Goal: Task Accomplishment & Management: Manage account settings

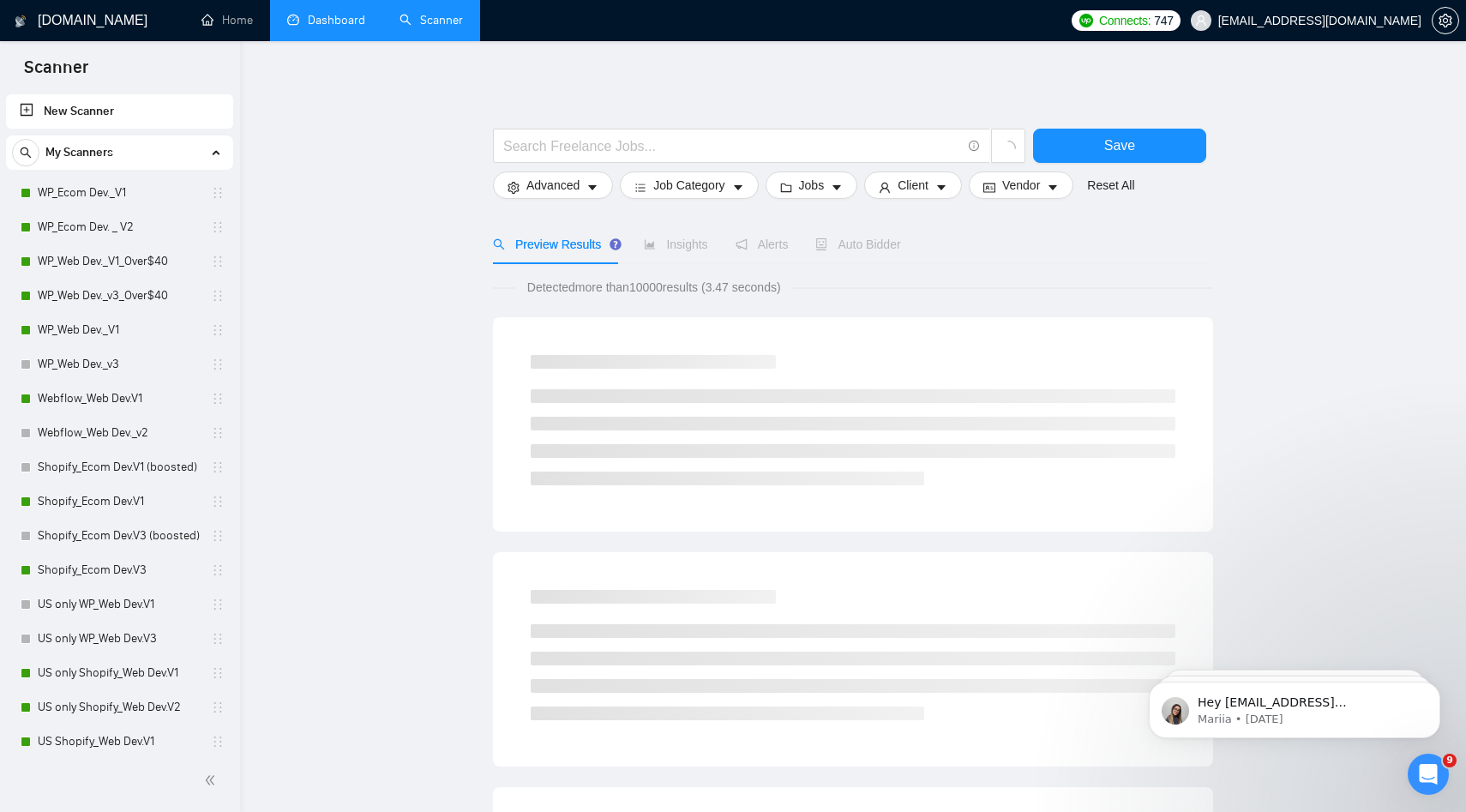
click at [321, 22] on link "Dashboard" at bounding box center [326, 20] width 78 height 15
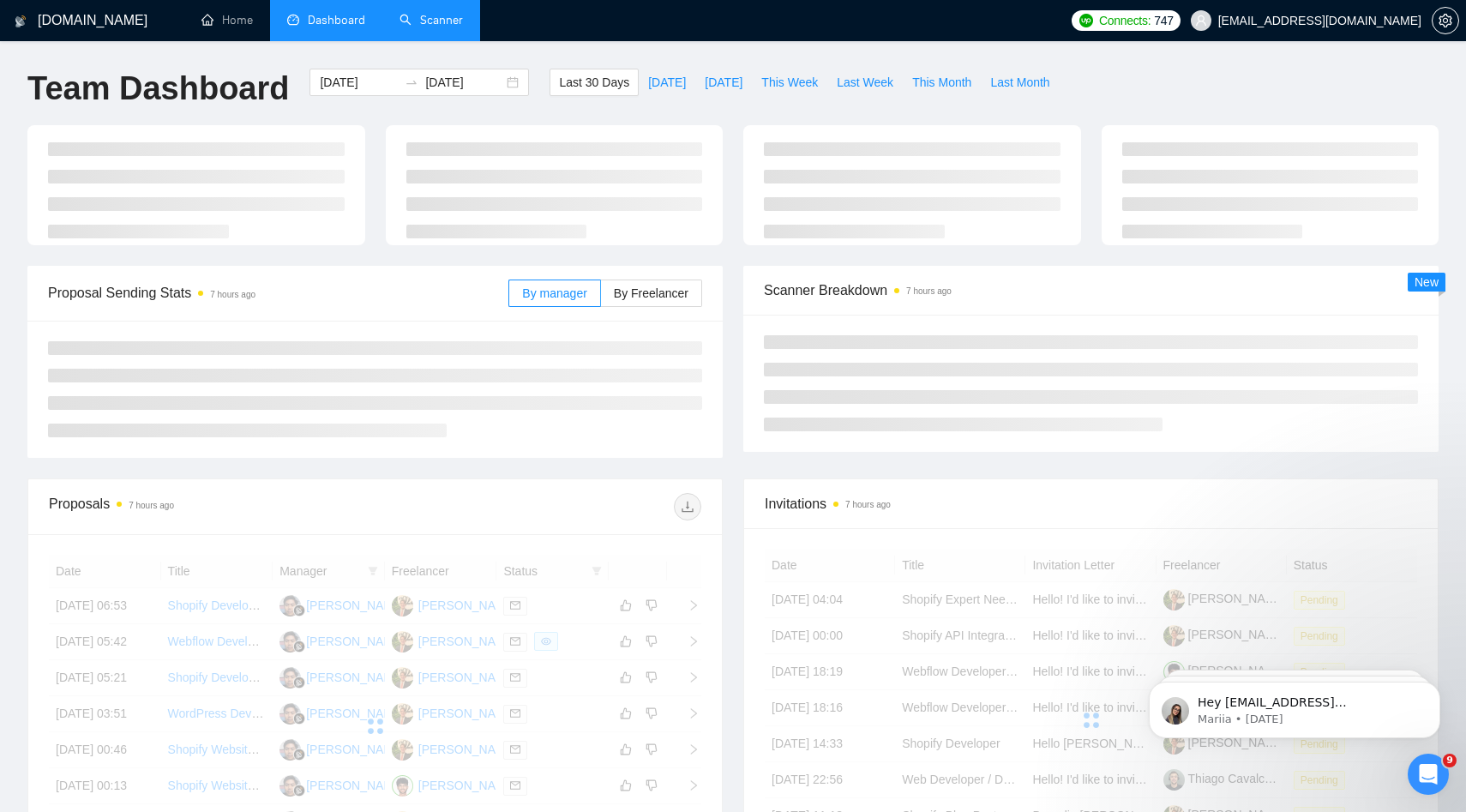
click at [417, 39] on li "Scanner" at bounding box center [431, 20] width 98 height 41
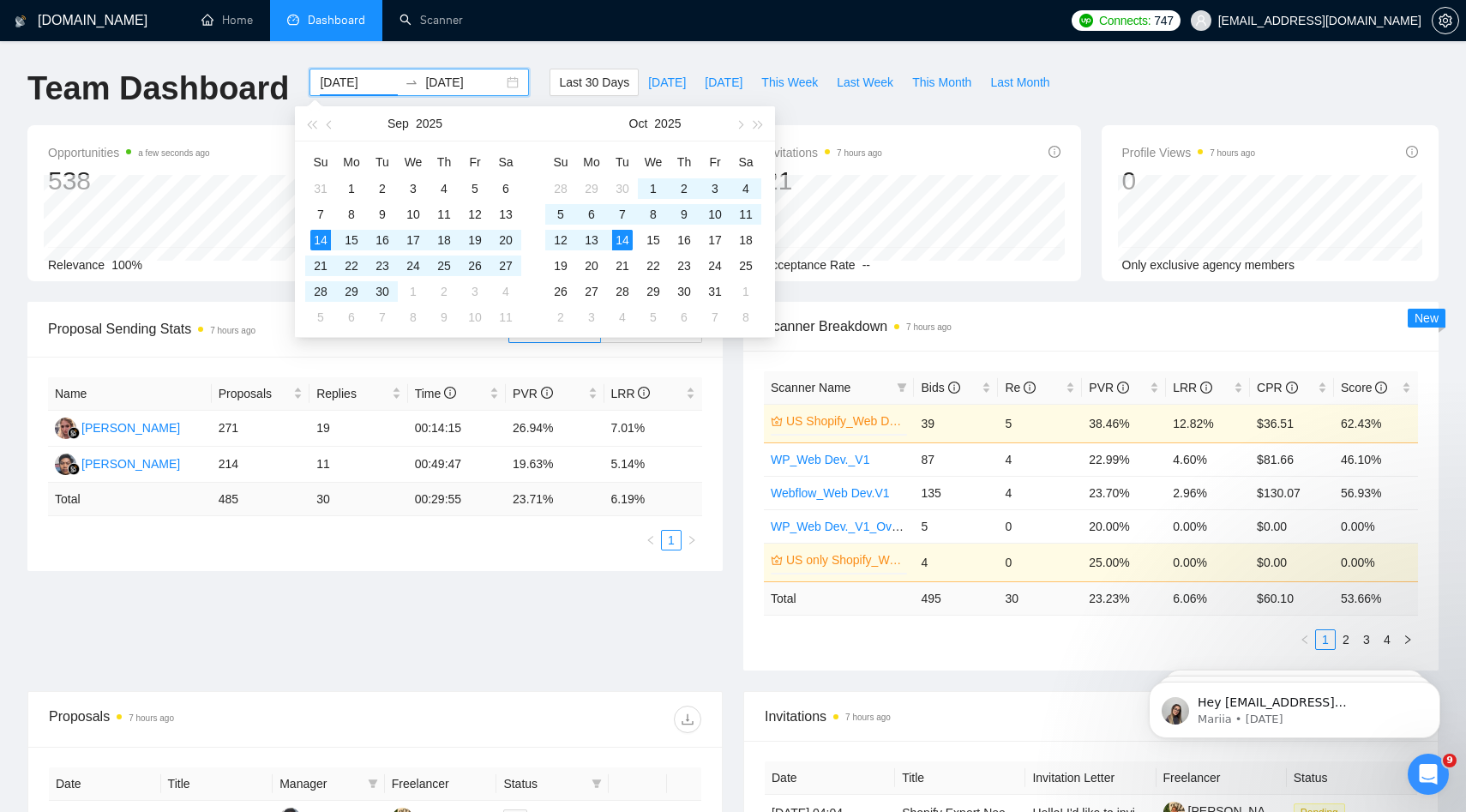
click at [356, 85] on input "2025-09-14" at bounding box center [359, 82] width 78 height 19
type input "2025-09-14"
click at [996, 42] on div "GigRadar.io Home Dashboard Scanner Connects: 747 arthurbelanger48@gmail.com Tea…" at bounding box center [733, 685] width 1466 height 1369
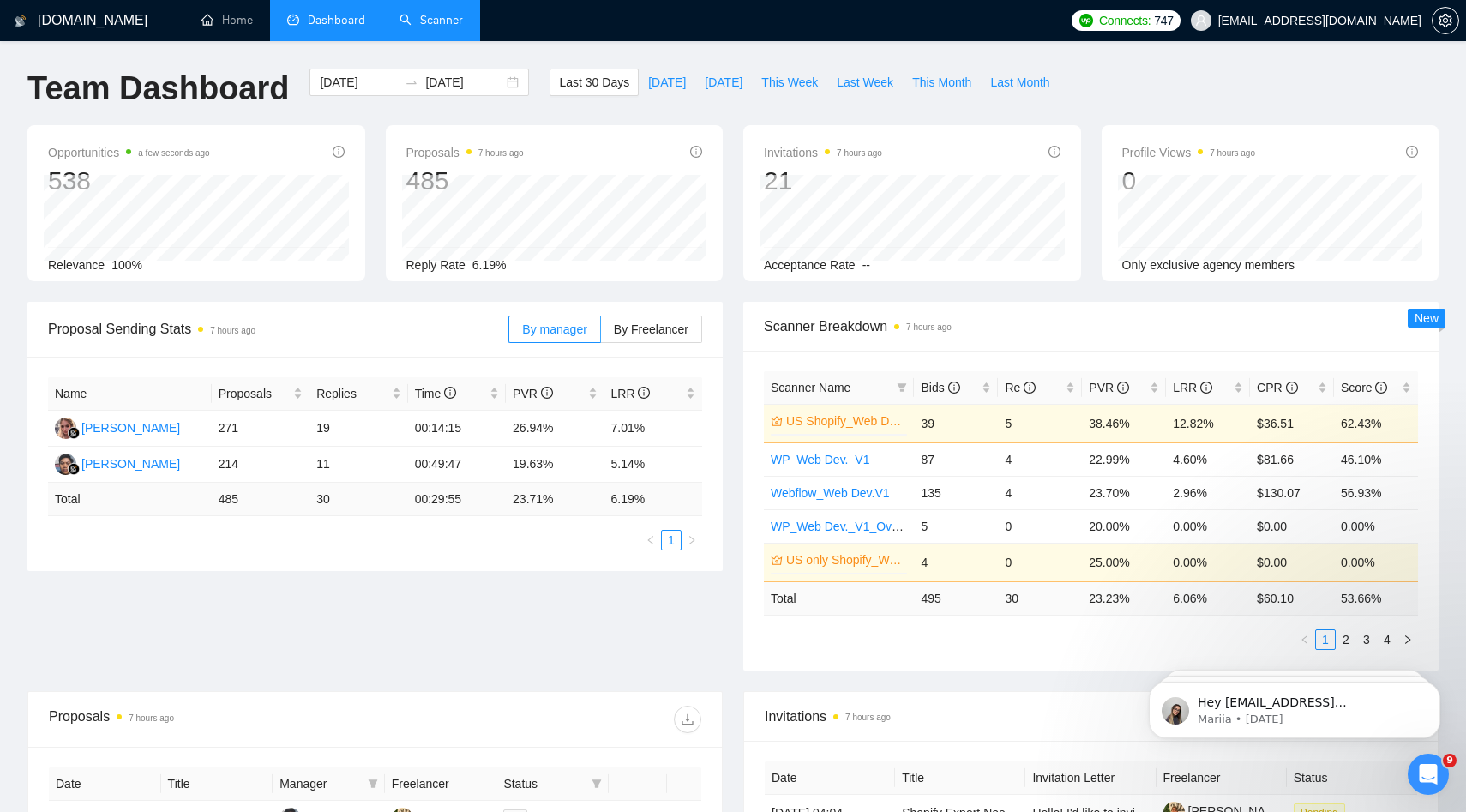
click at [422, 21] on link "Scanner" at bounding box center [431, 20] width 63 height 15
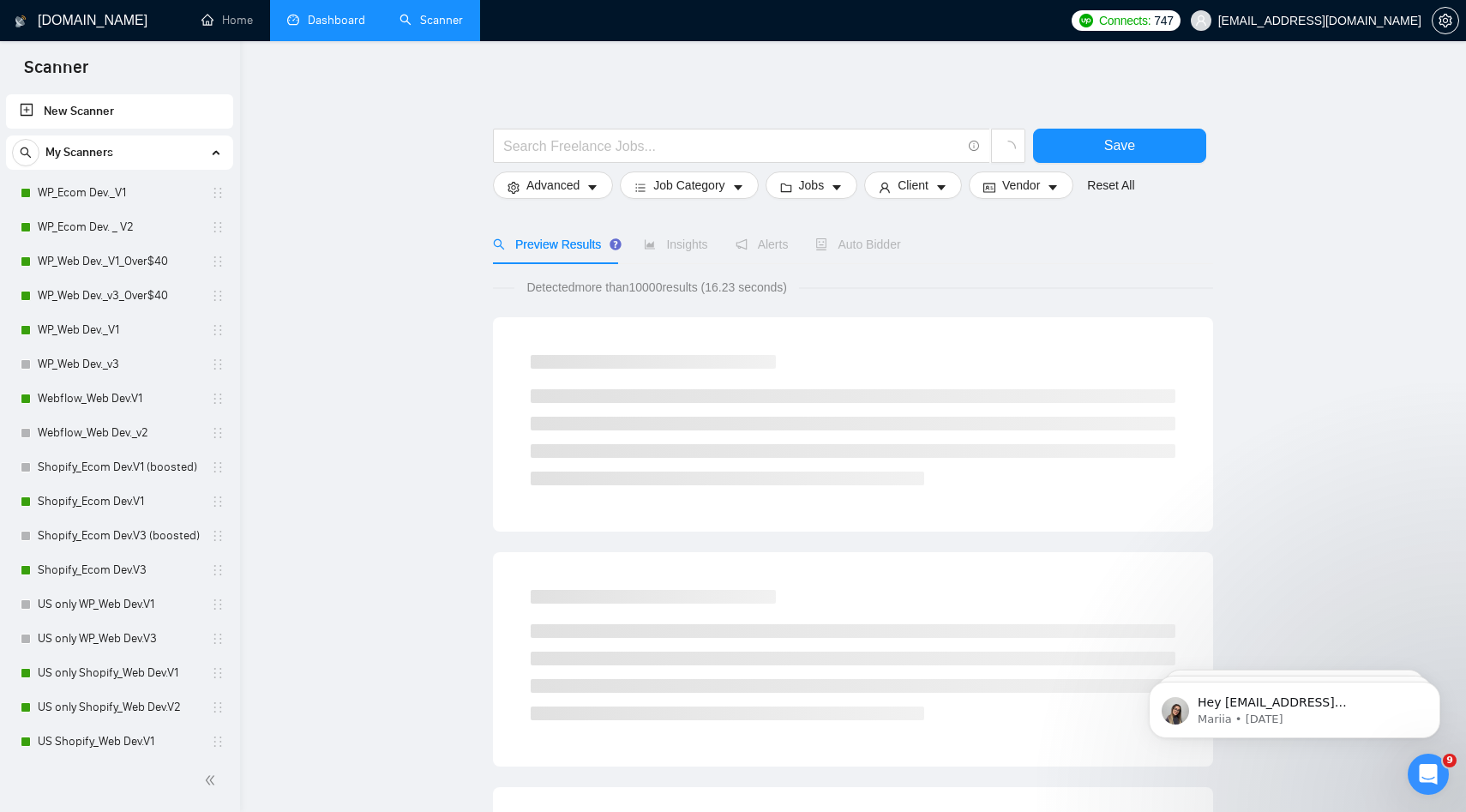
click at [365, 25] on link "Dashboard" at bounding box center [326, 20] width 78 height 15
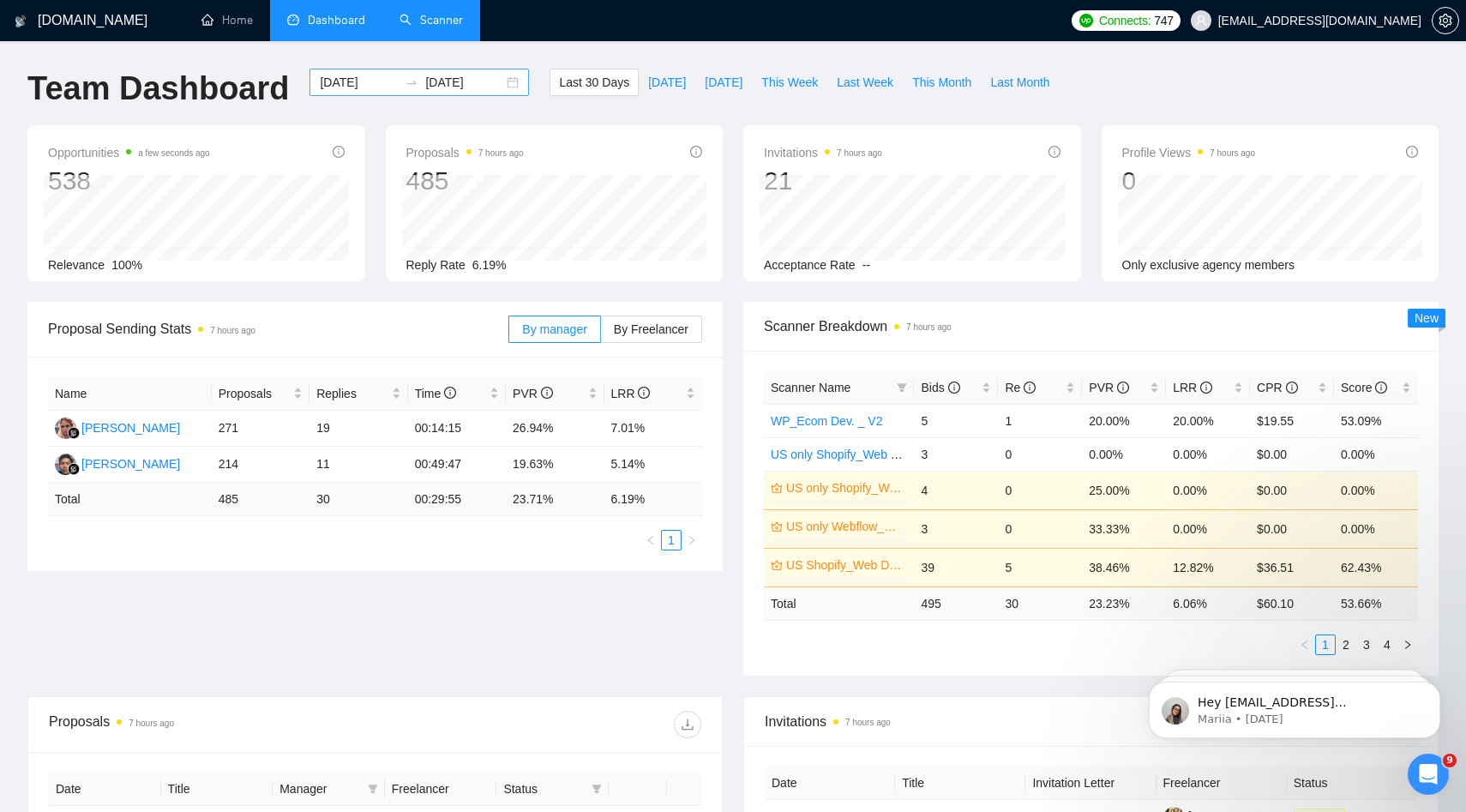
click at [361, 89] on input "2025-09-14" at bounding box center [359, 82] width 78 height 19
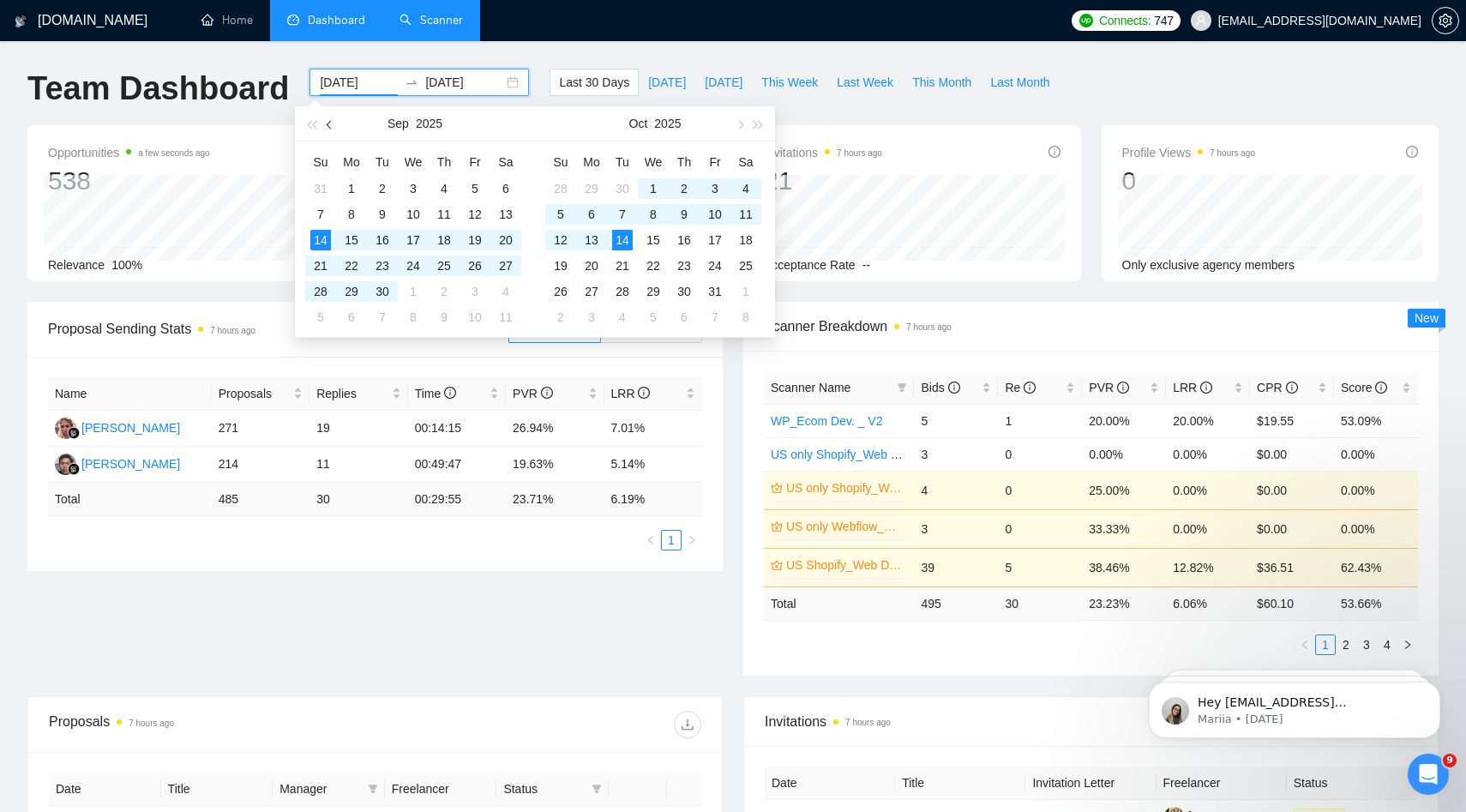
click at [331, 129] on button "button" at bounding box center [330, 123] width 19 height 34
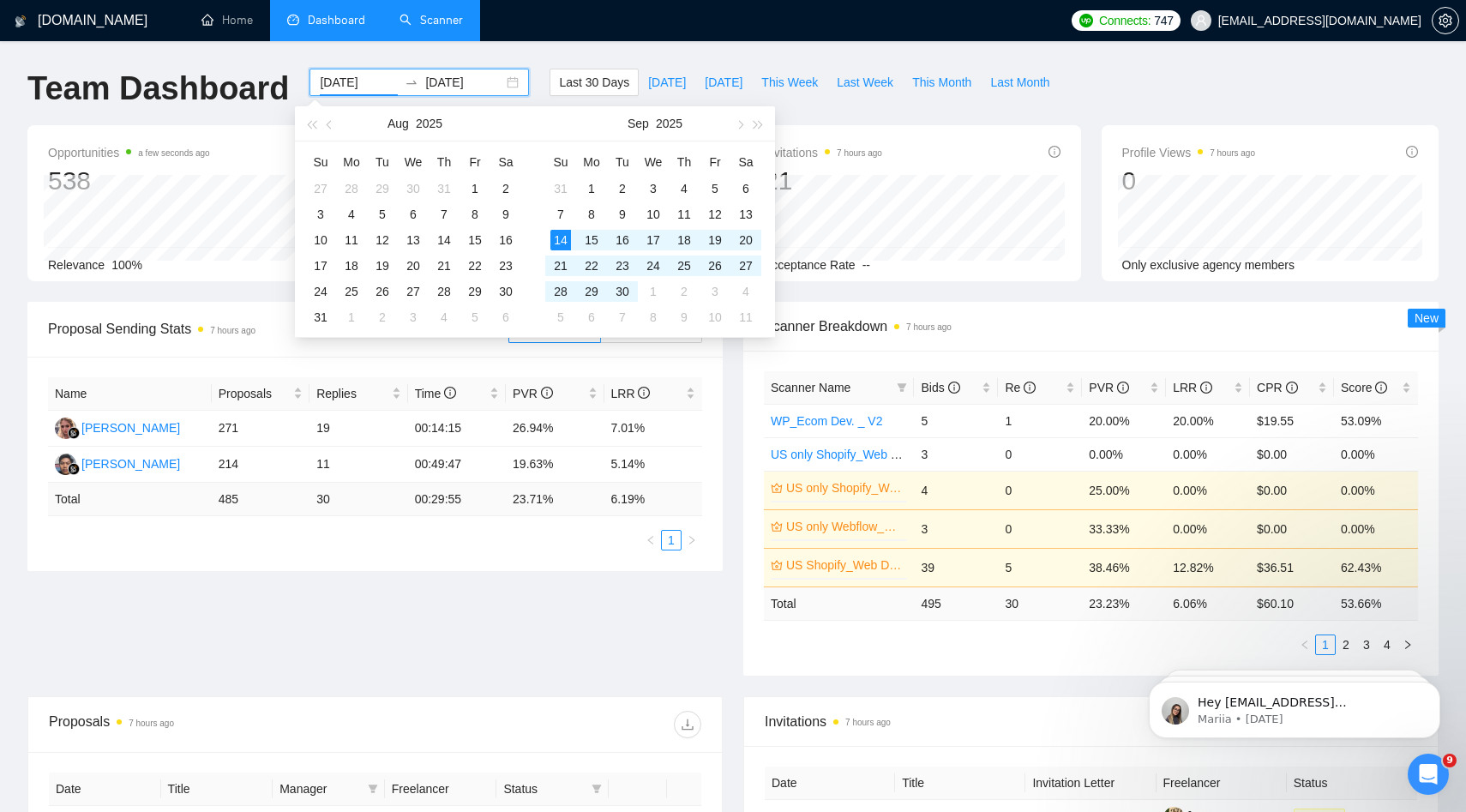
click at [465, 555] on div "Name Proposals Replies Time PVR LRR Karina Galieva 271 19 00:14:15 26.94% 7.01%…" at bounding box center [375, 464] width 695 height 215
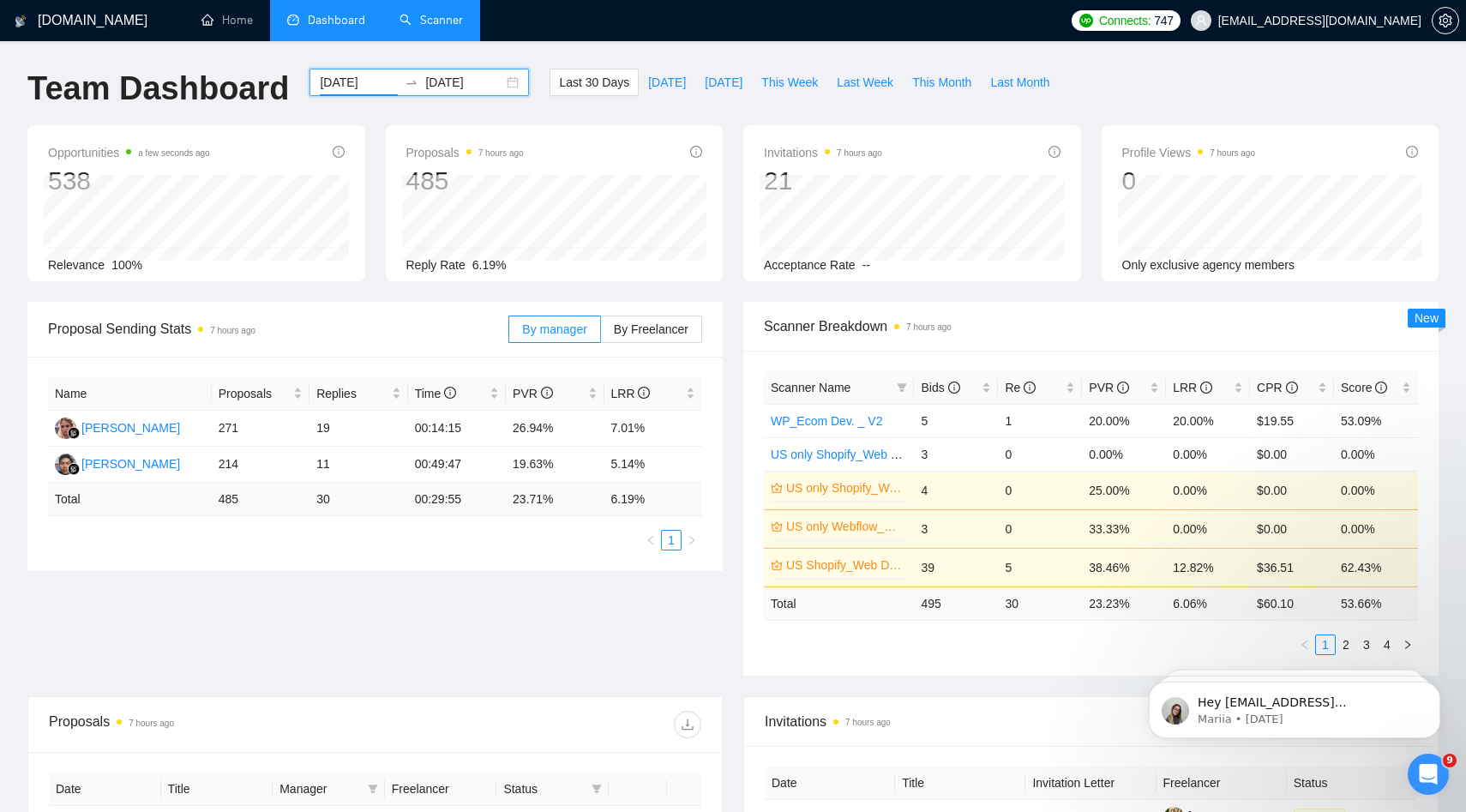
click at [370, 79] on input "2025-09-14" at bounding box center [359, 82] width 78 height 19
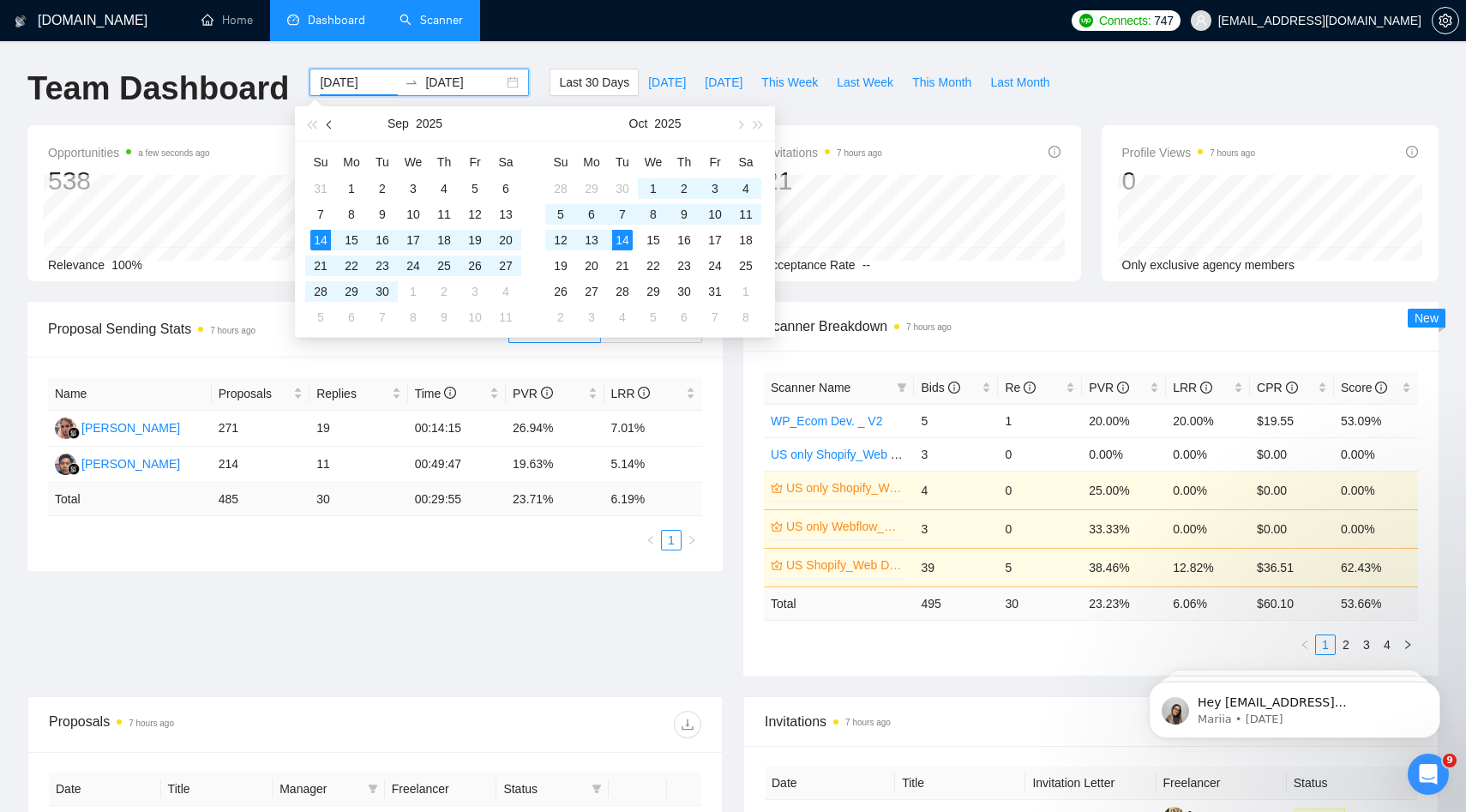
click at [332, 122] on span "button" at bounding box center [331, 124] width 8 height 8
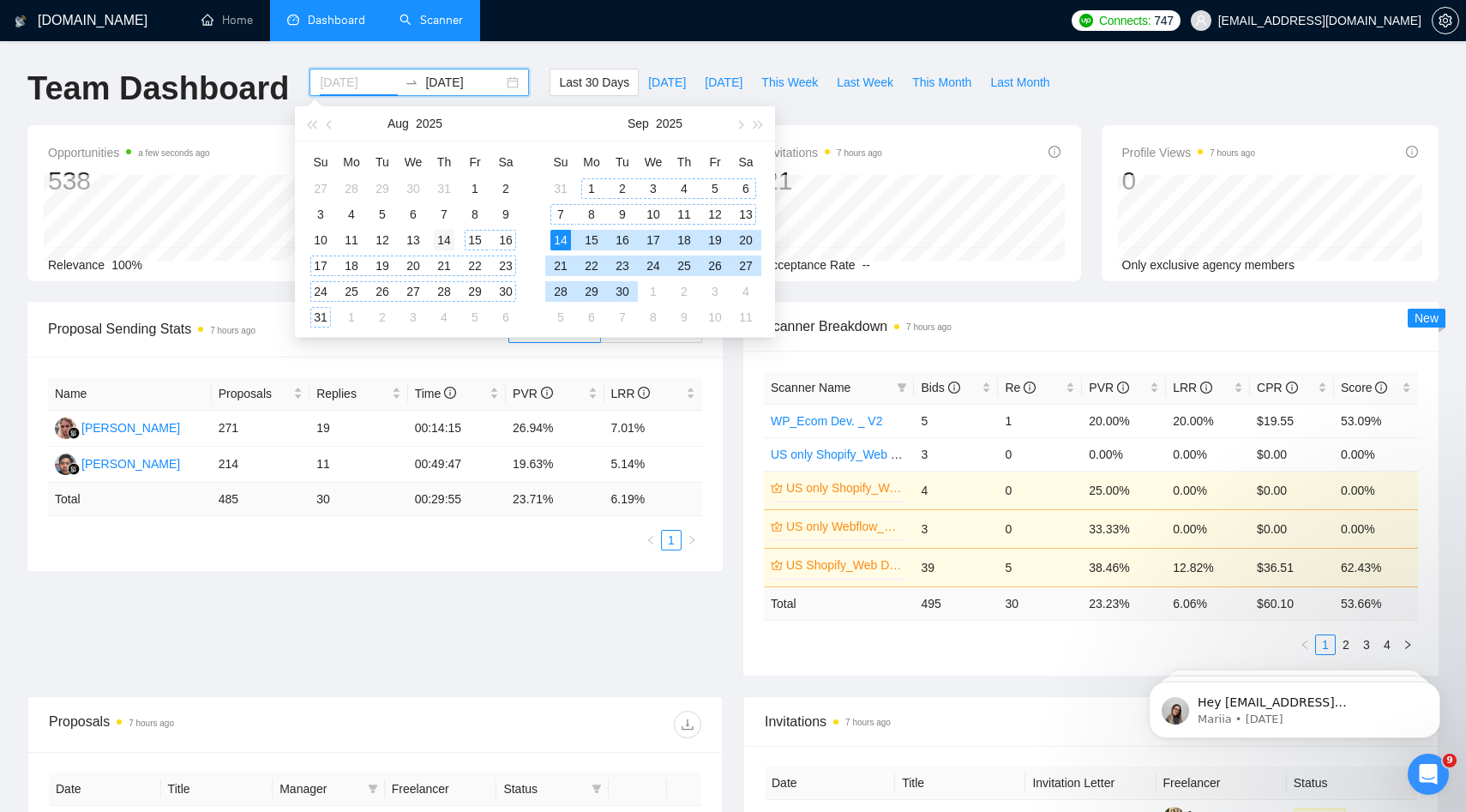
type input "2025-08-14"
click at [453, 243] on div "14" at bounding box center [444, 240] width 20 height 20
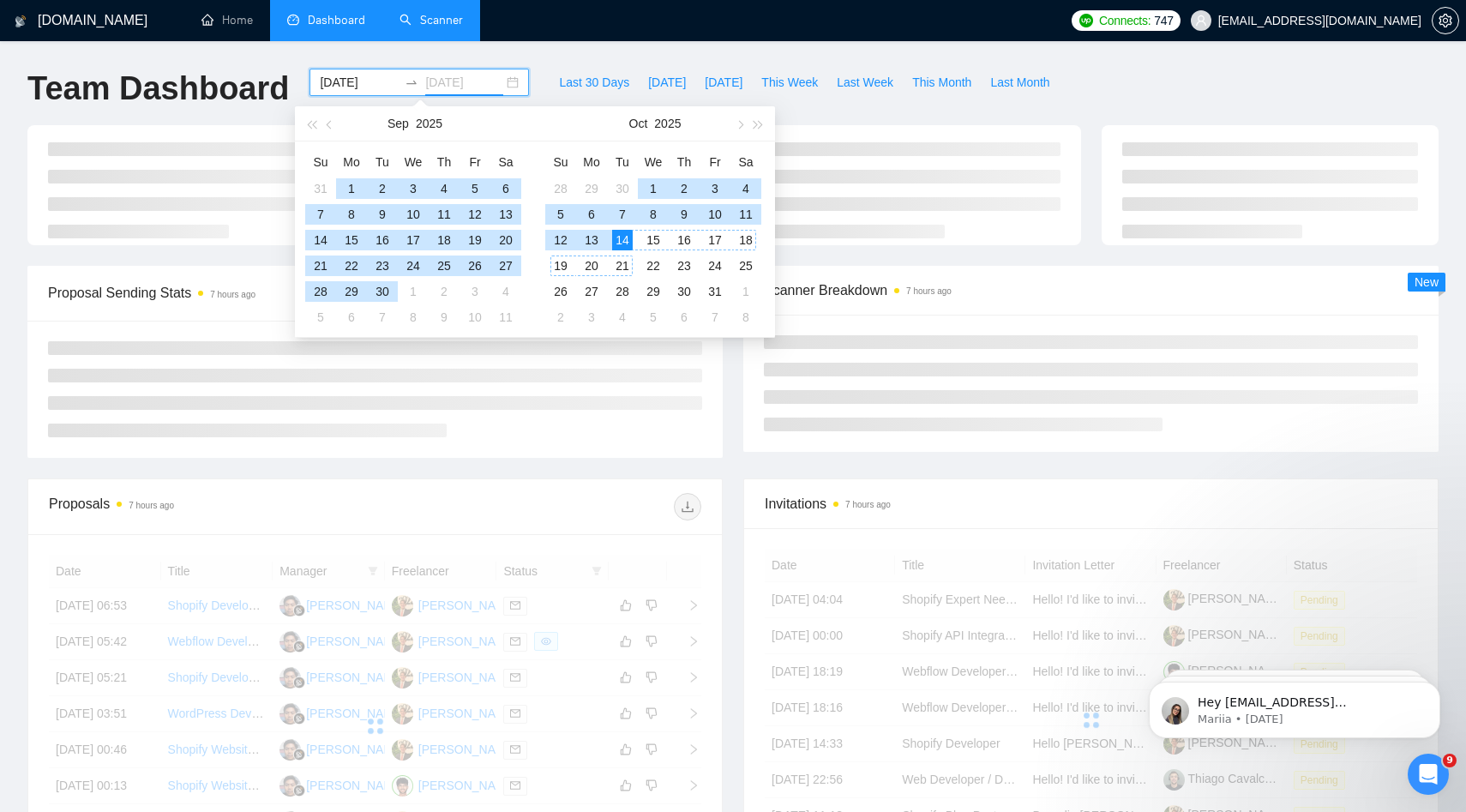
type input "2025-10-14"
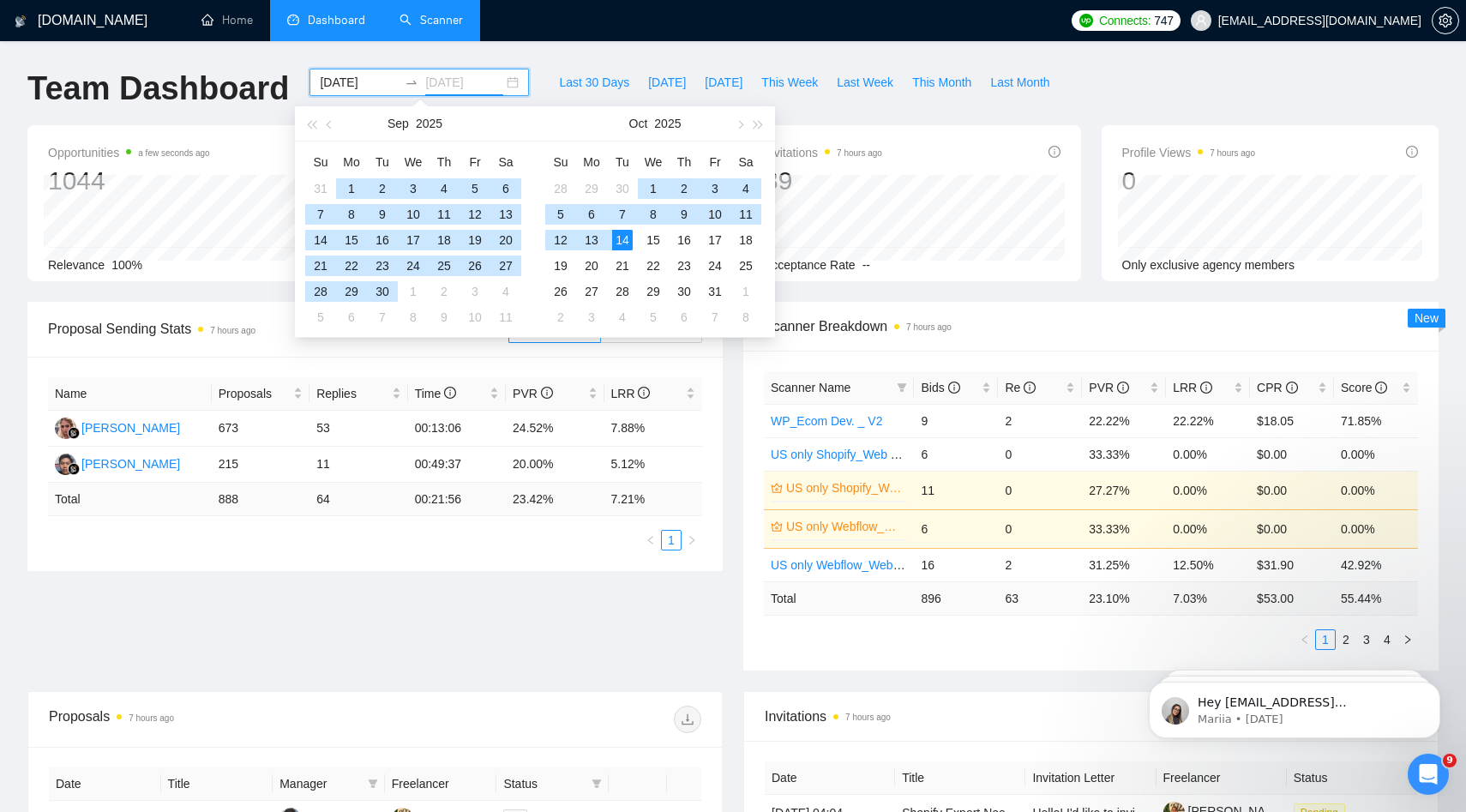
click at [623, 241] on div "14" at bounding box center [622, 240] width 20 height 20
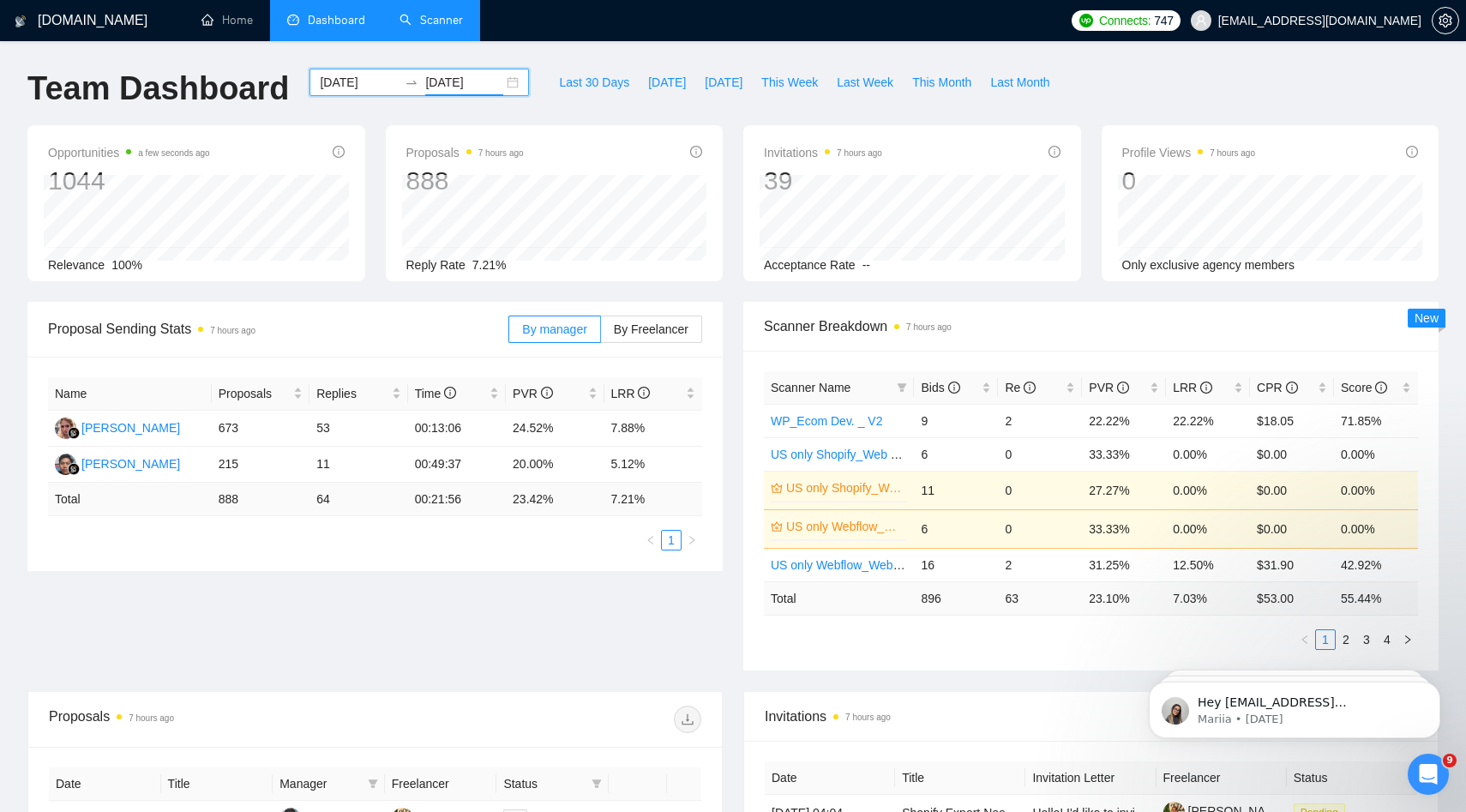
click at [350, 85] on input "2025-08-14" at bounding box center [359, 82] width 78 height 19
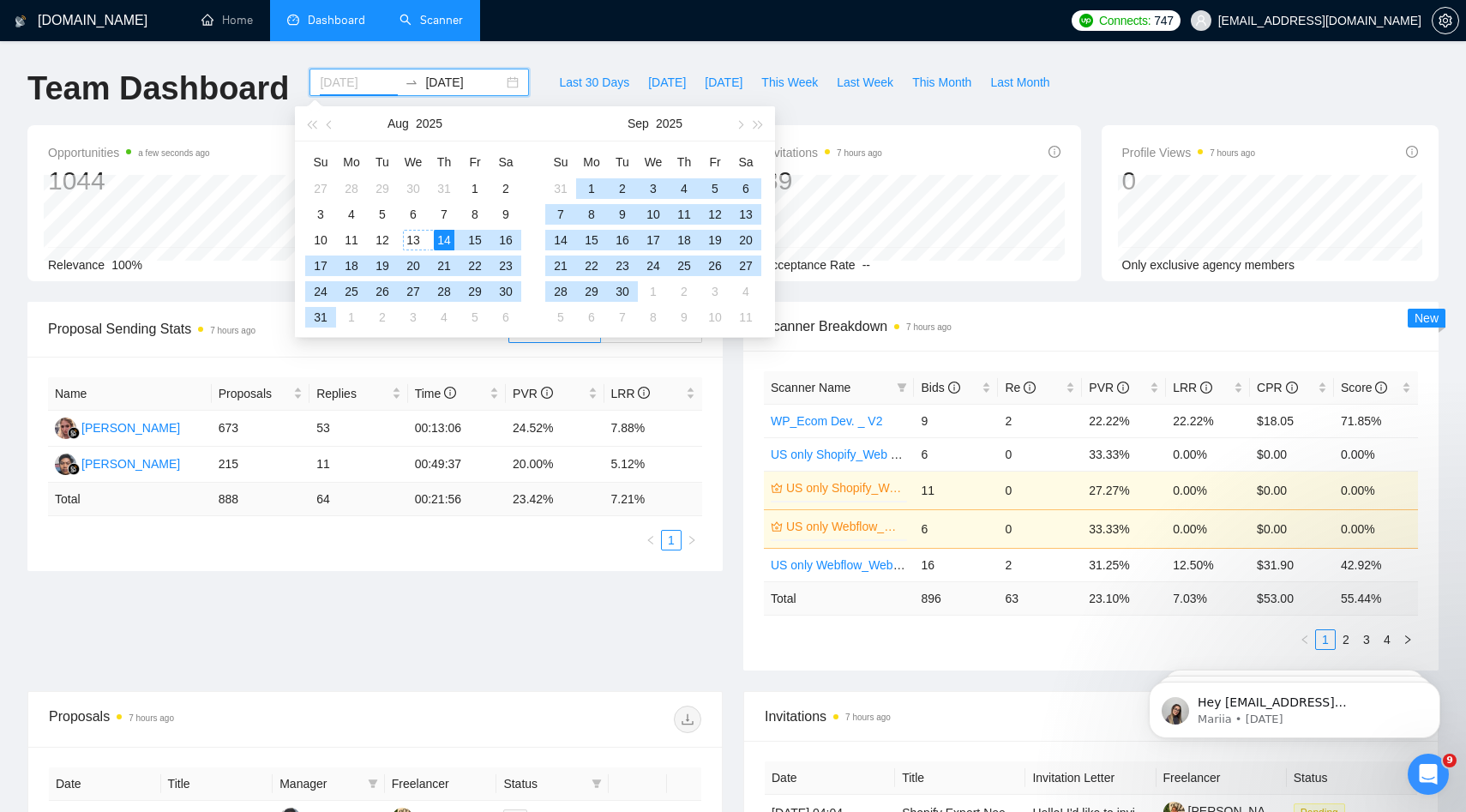
type input "2025-08-14"
click at [446, 243] on div "14" at bounding box center [444, 240] width 20 height 20
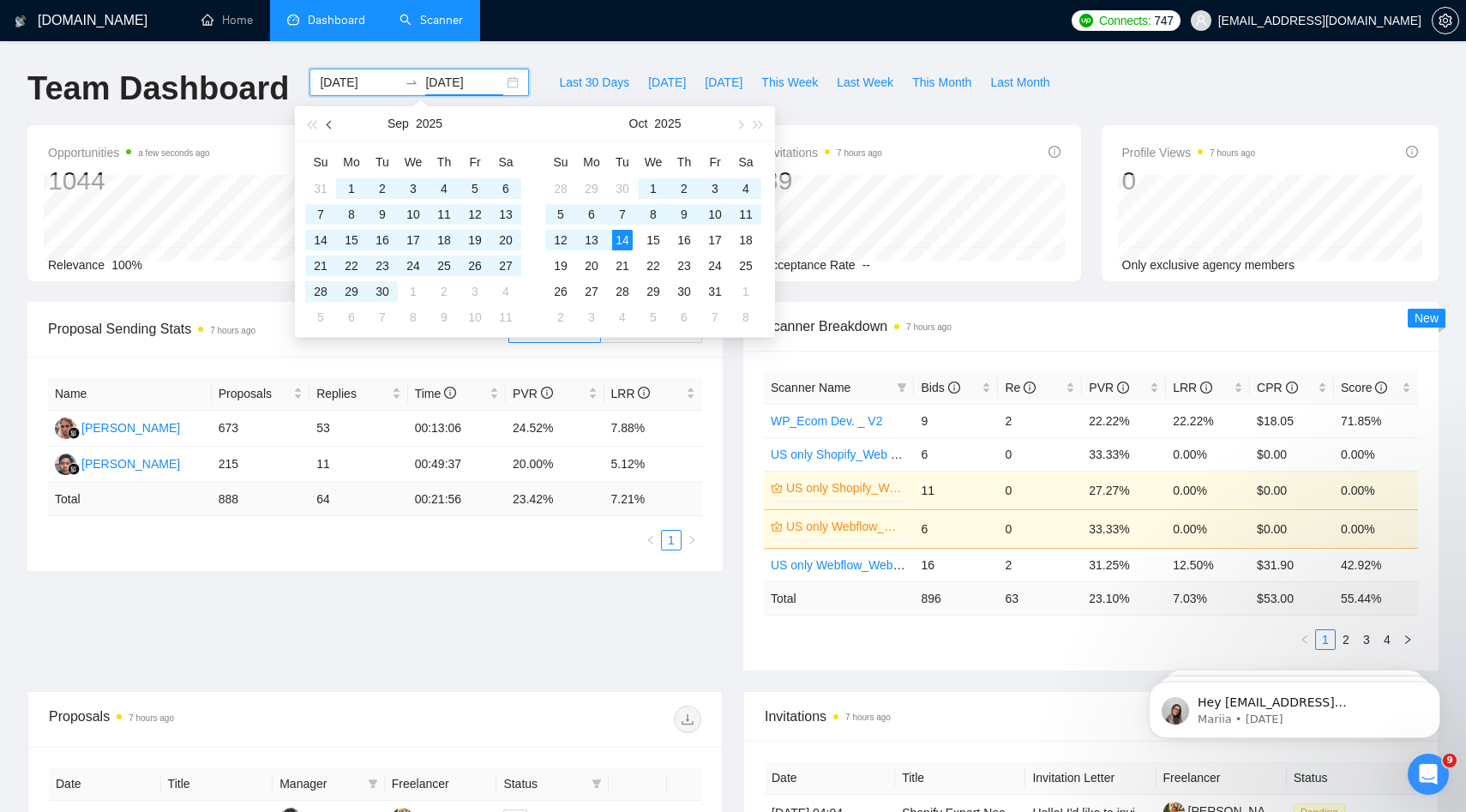
click at [334, 127] on button "button" at bounding box center [330, 123] width 19 height 34
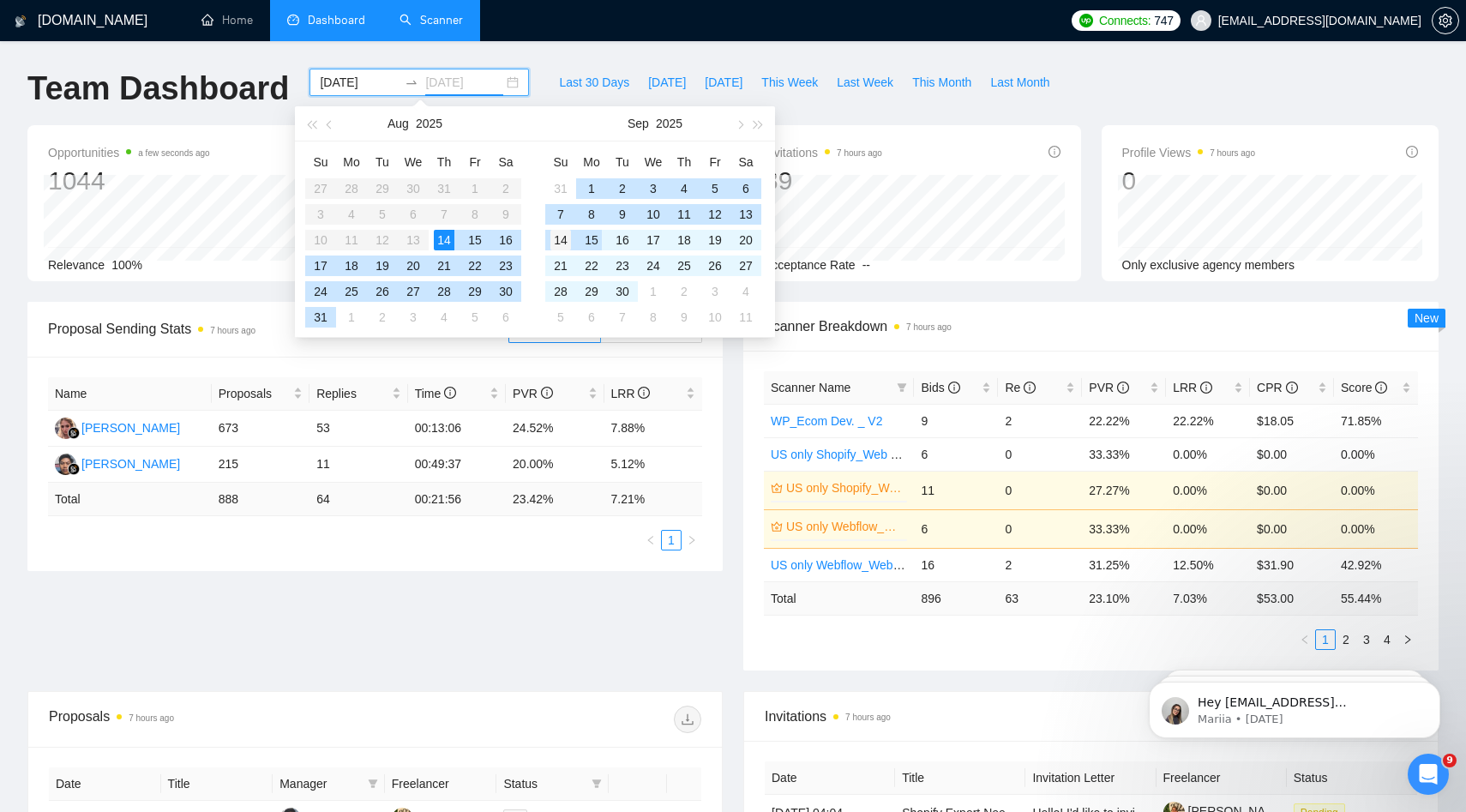
type input "2025-09-14"
click at [568, 237] on div "14" at bounding box center [561, 240] width 20 height 20
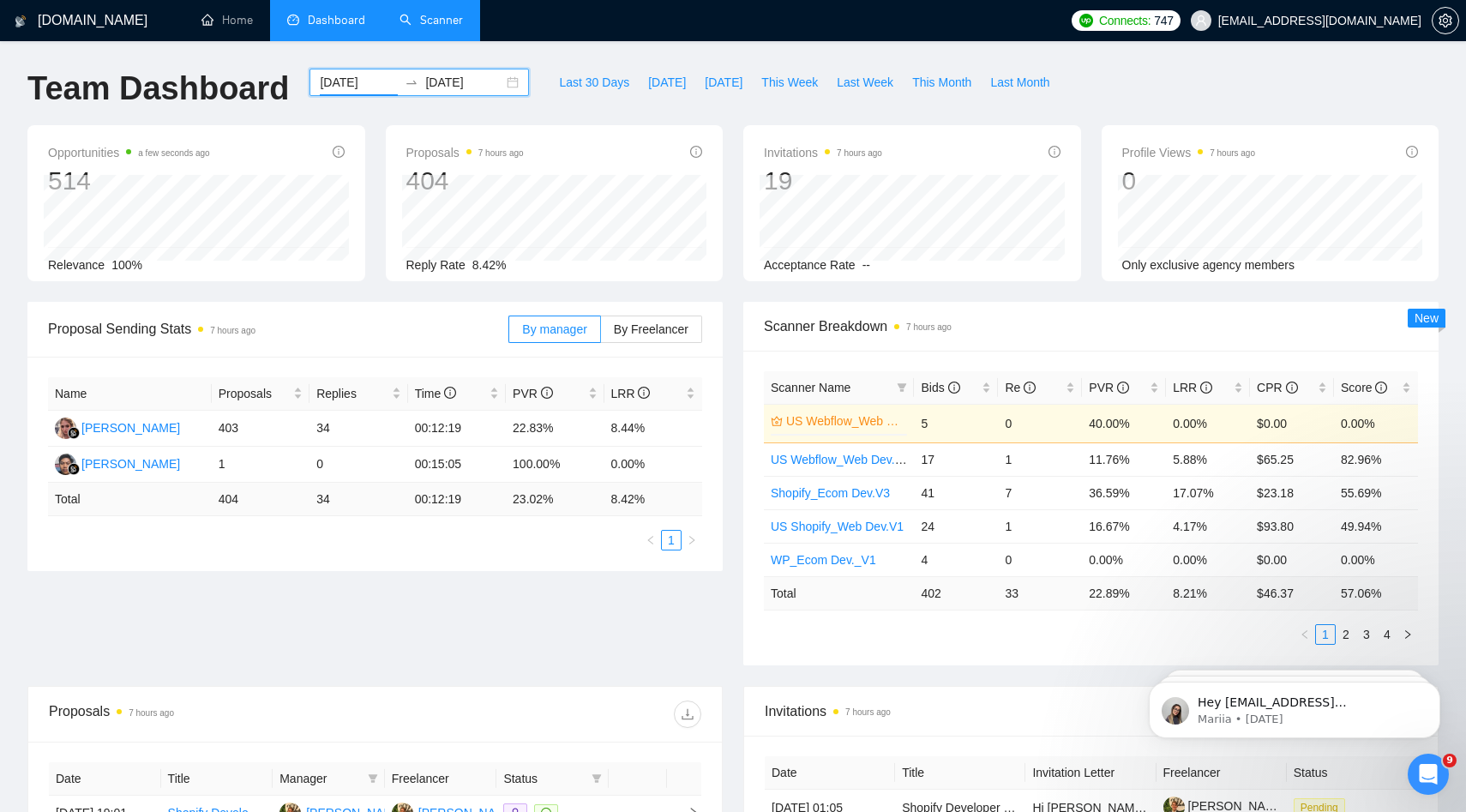
click at [357, 78] on input "2025-08-14" at bounding box center [359, 82] width 78 height 19
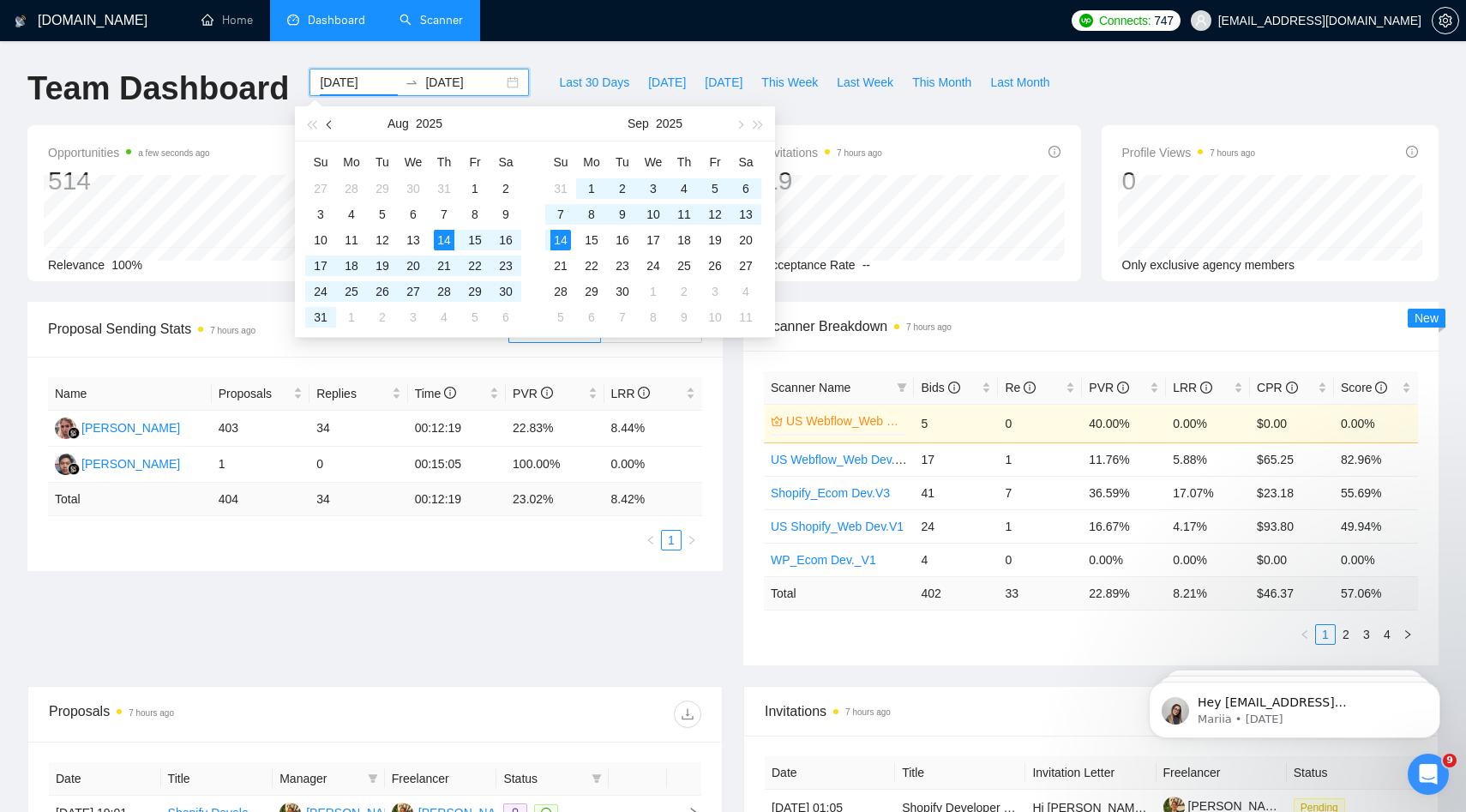
click at [333, 129] on button "button" at bounding box center [330, 123] width 19 height 34
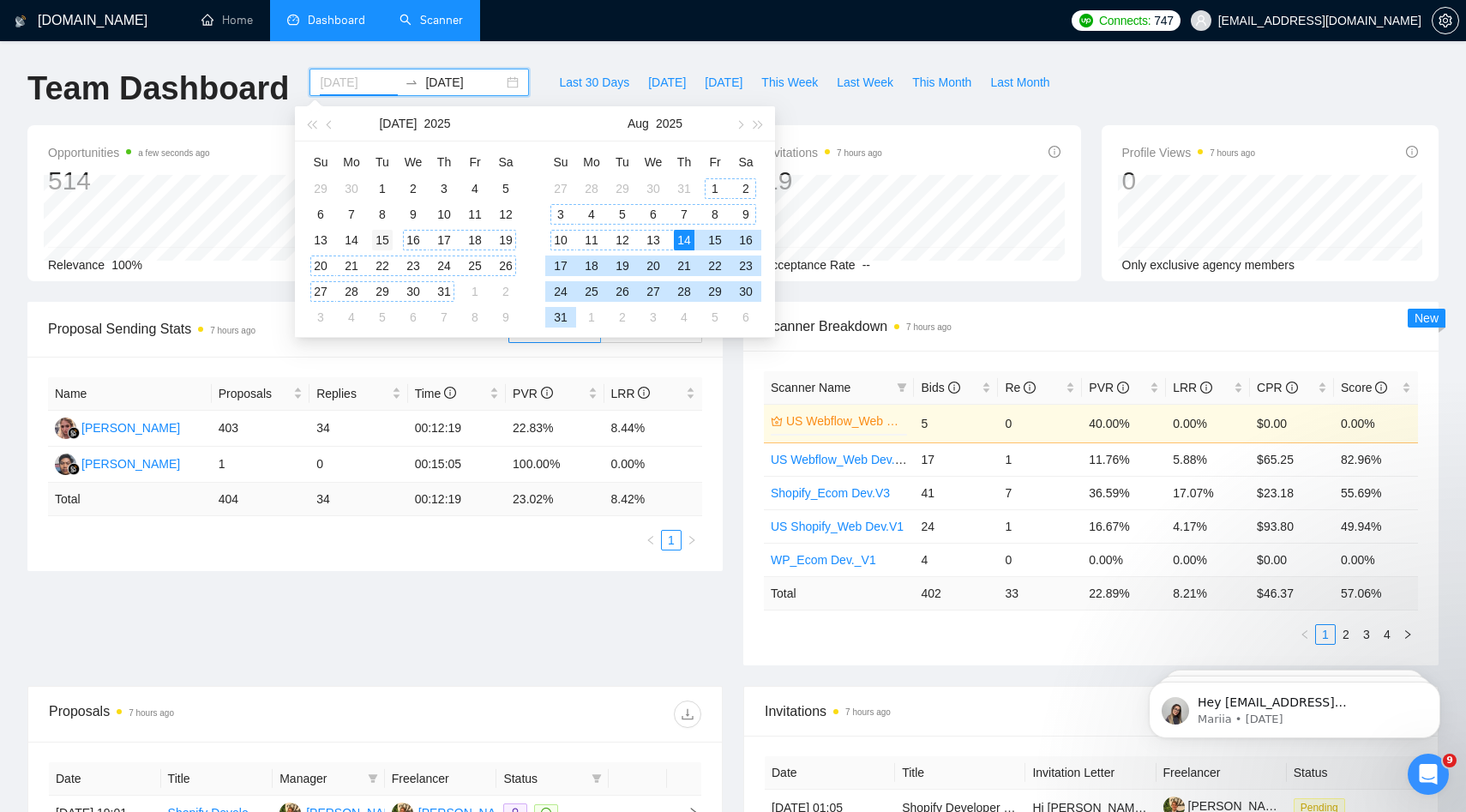
type input "2025-07-15"
click at [387, 241] on div "15" at bounding box center [383, 240] width 20 height 20
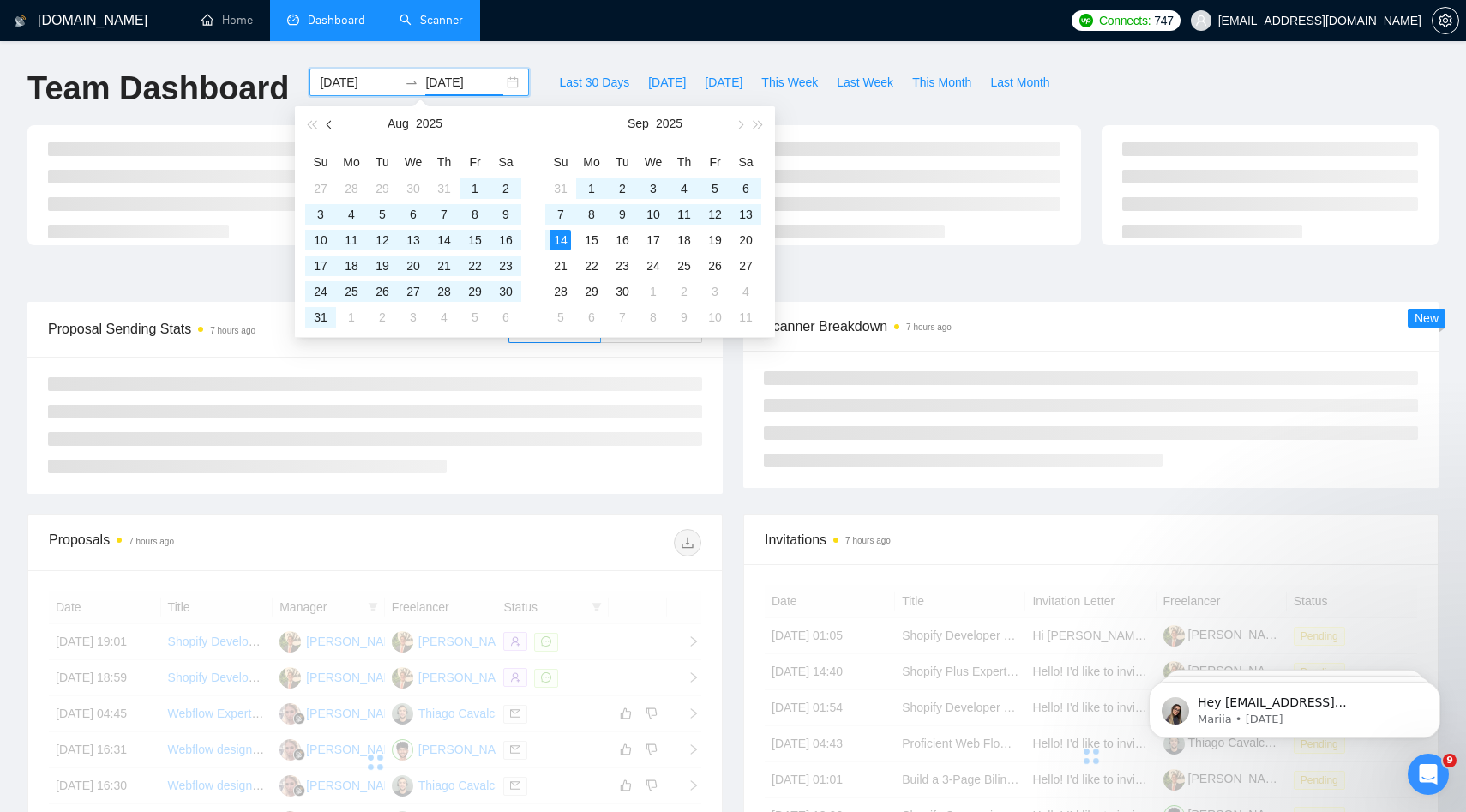
click at [333, 128] on button "button" at bounding box center [330, 123] width 19 height 34
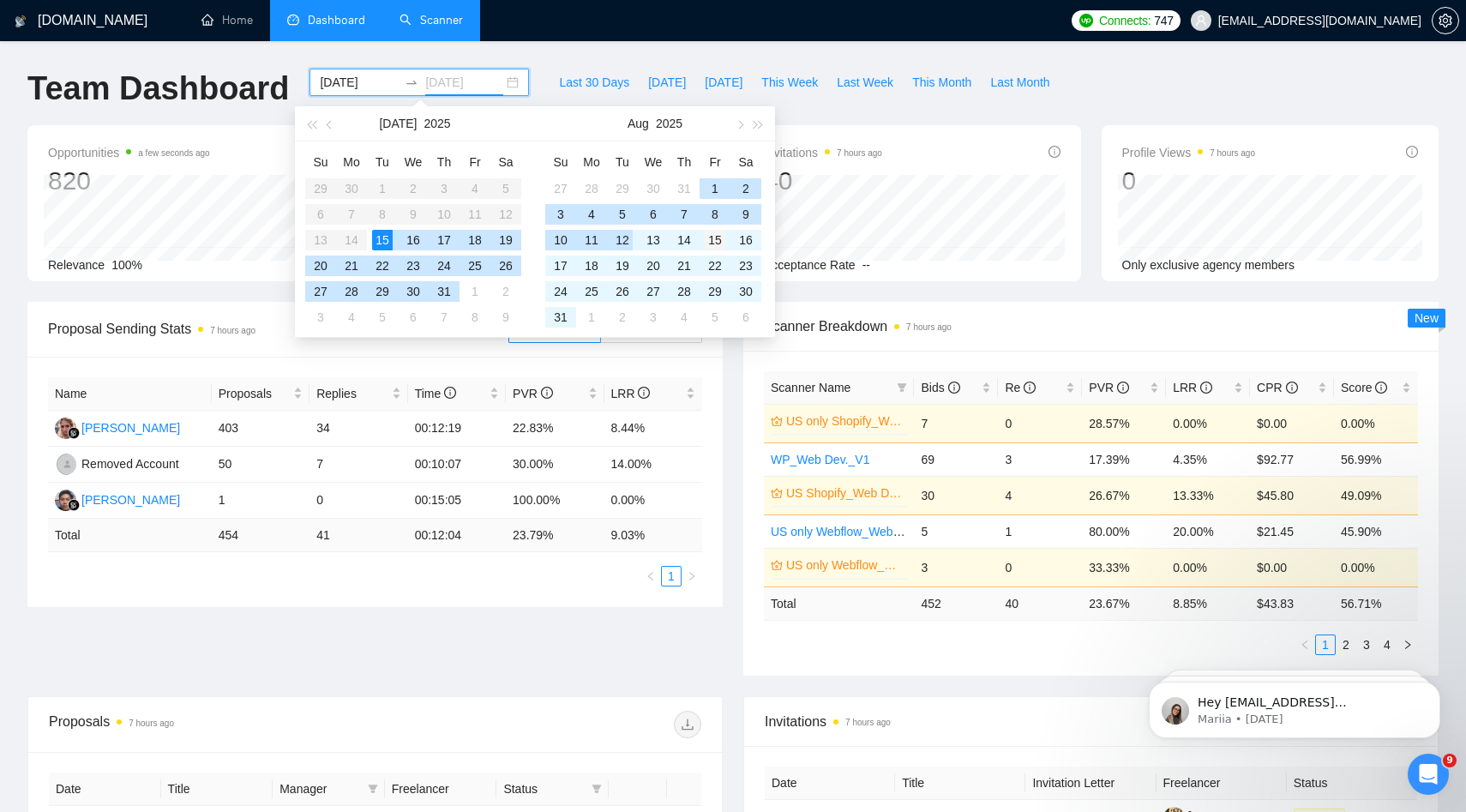
type input "2025-08-15"
click at [709, 241] on div "15" at bounding box center [715, 240] width 20 height 20
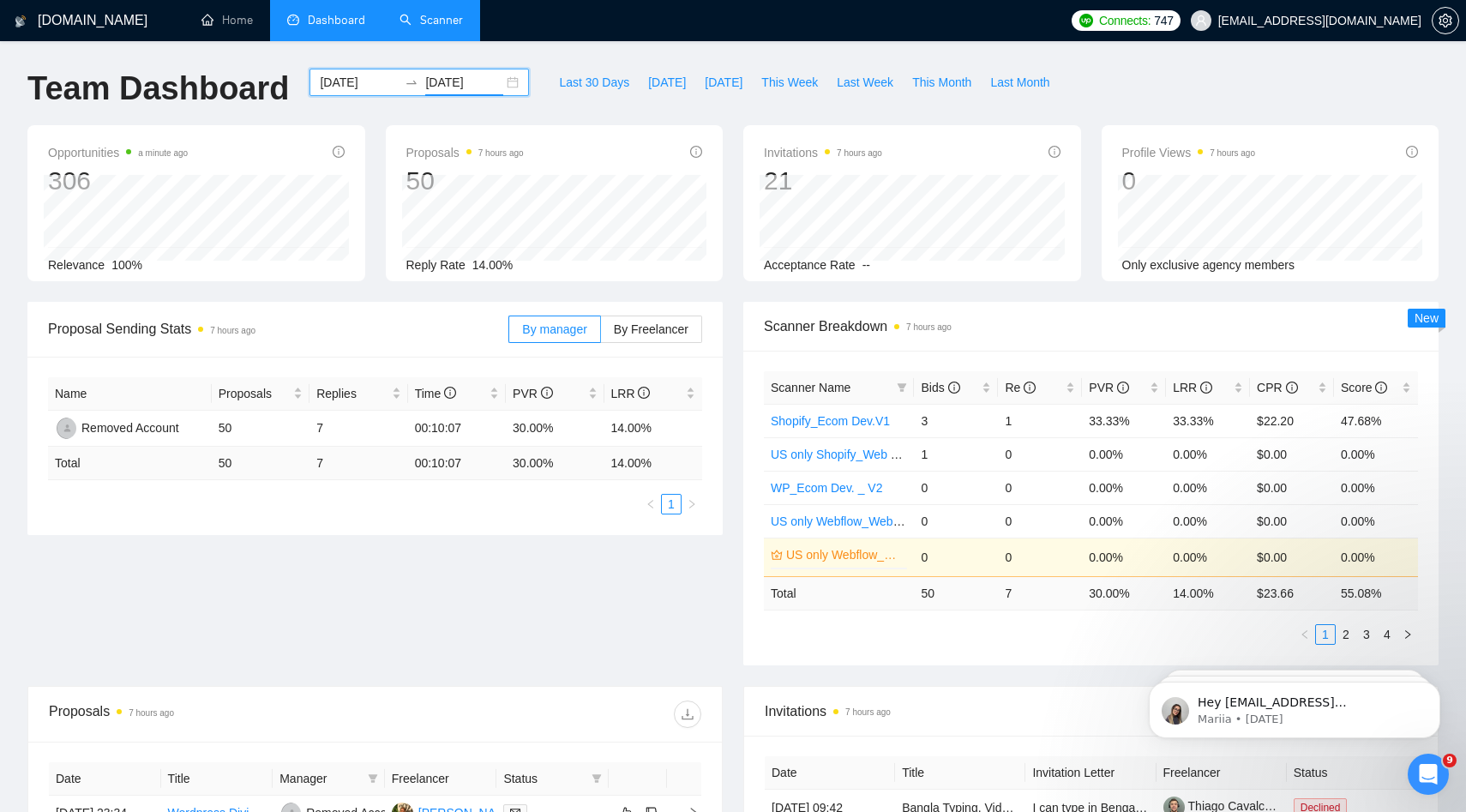
click at [352, 81] on input "2025-07-15" at bounding box center [359, 82] width 78 height 19
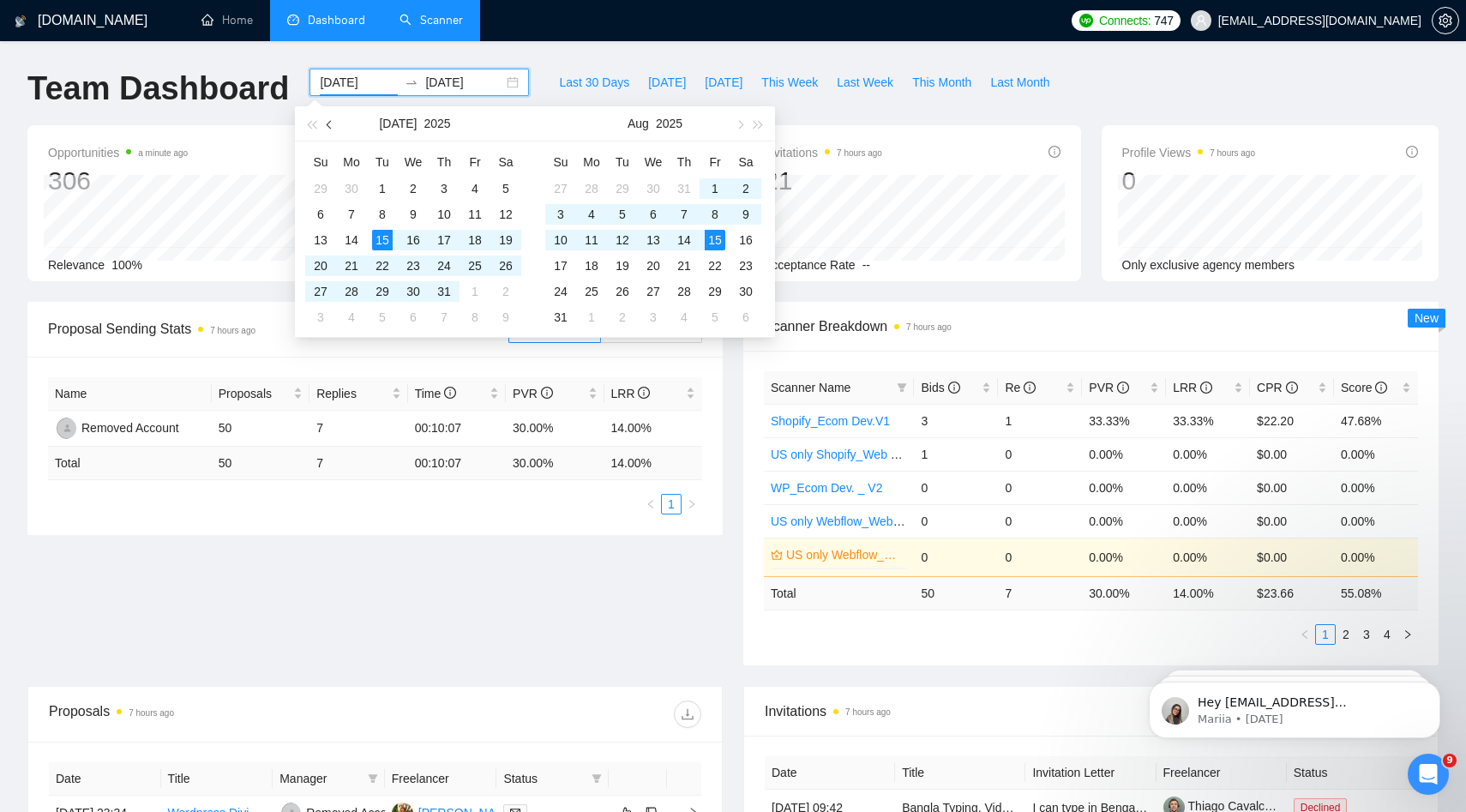
click at [330, 122] on span "button" at bounding box center [331, 124] width 8 height 8
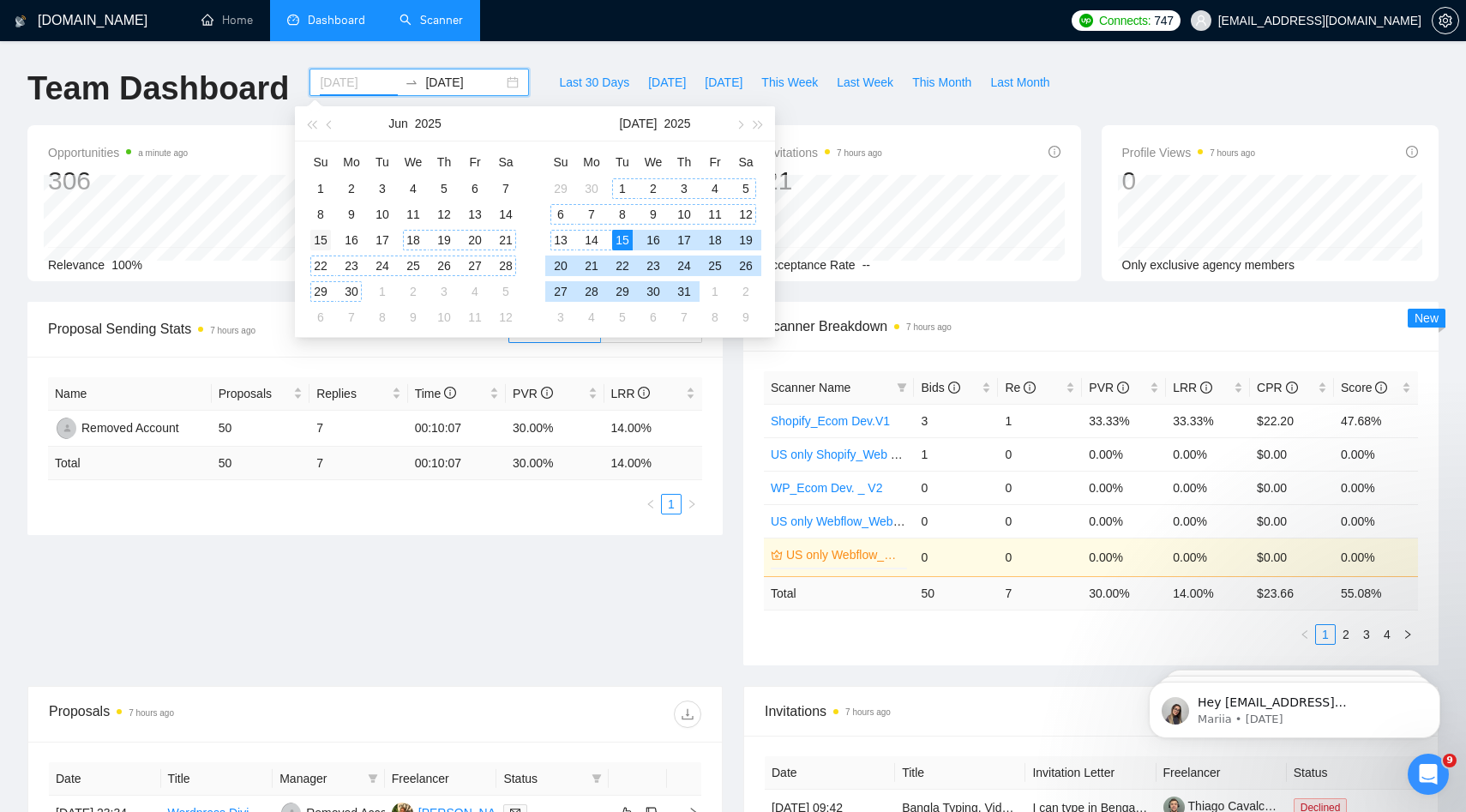
type input "2025-06-15"
click at [325, 238] on div "15" at bounding box center [321, 240] width 20 height 20
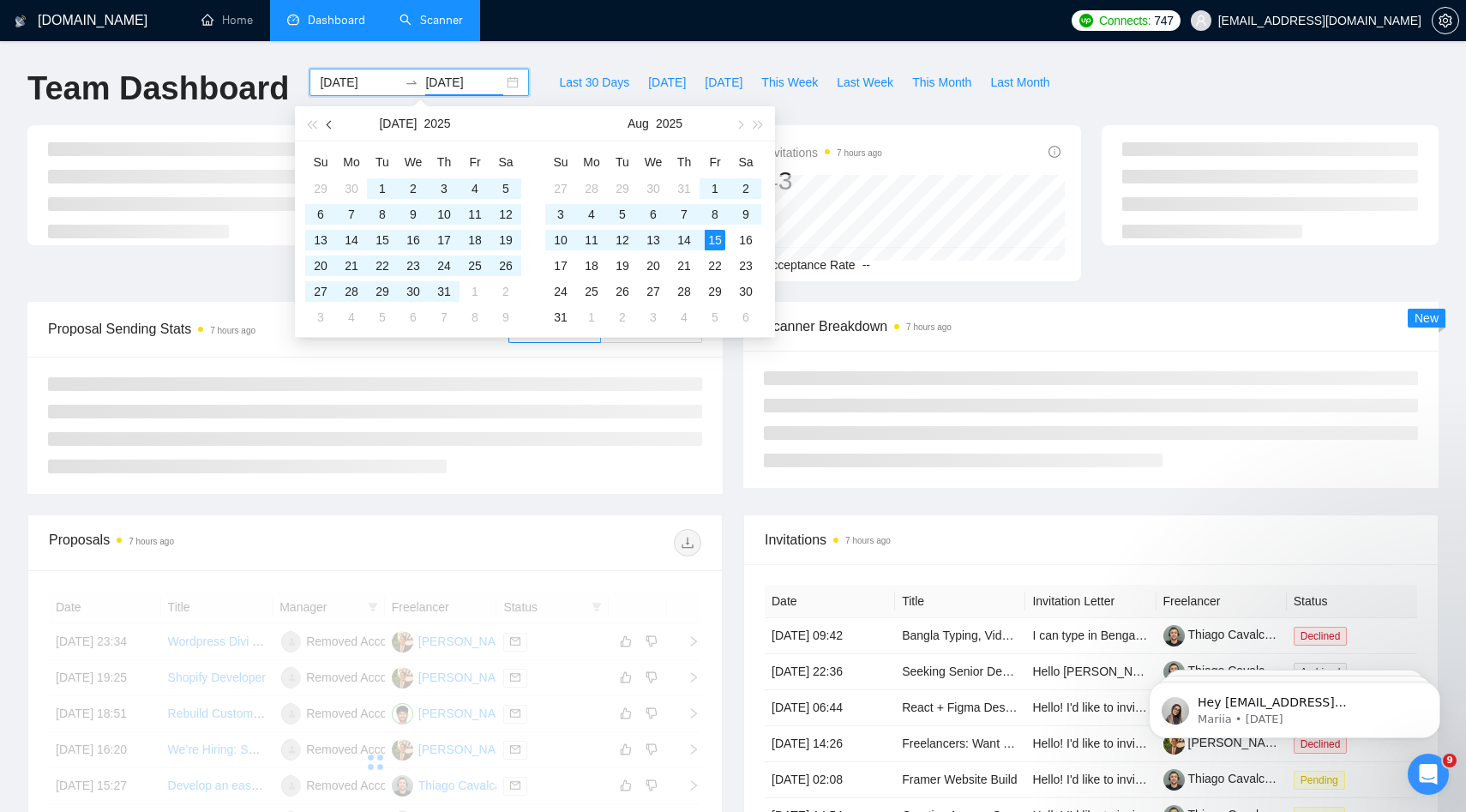
click at [339, 120] on button "button" at bounding box center [330, 123] width 19 height 34
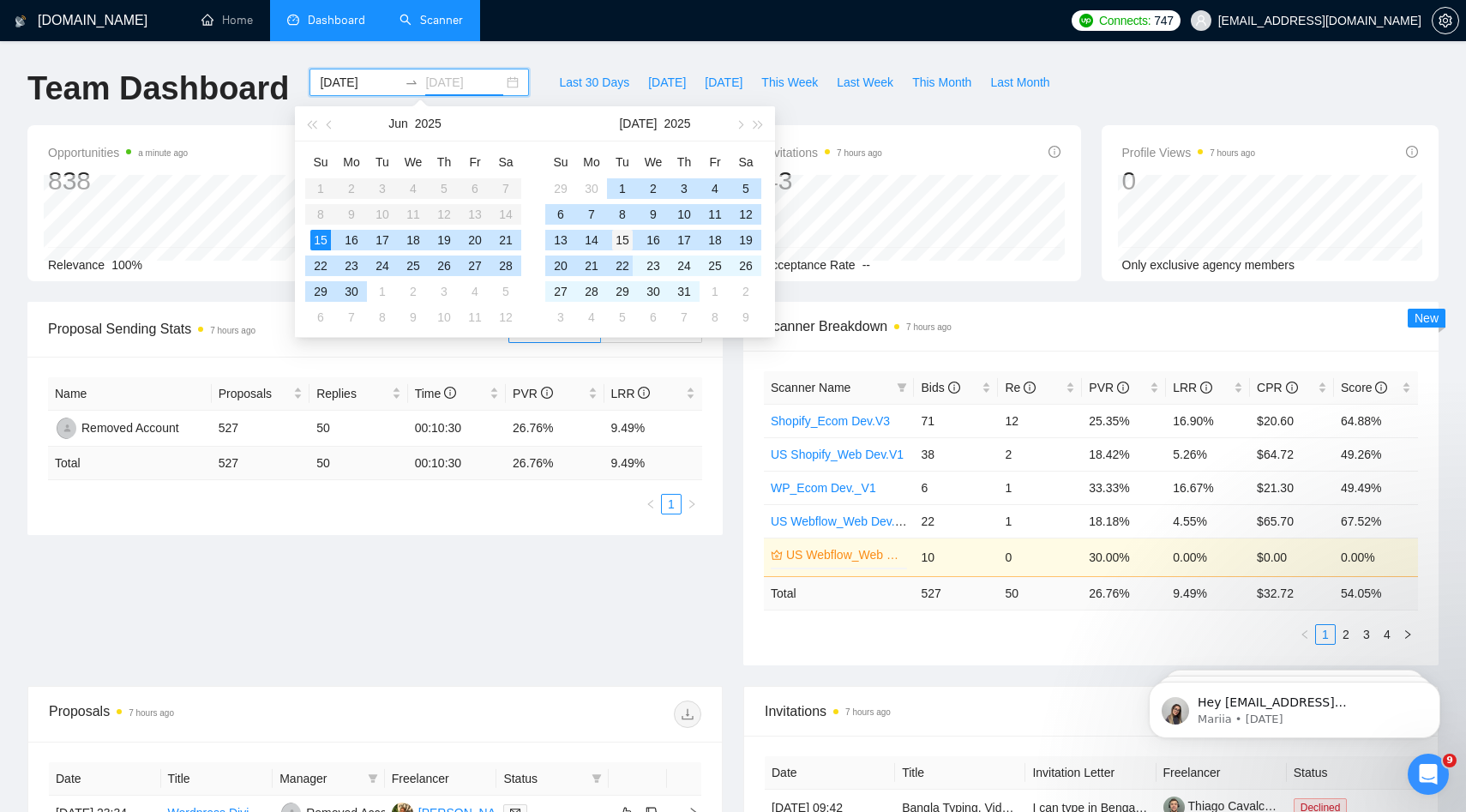
type input "2025-07-15"
click at [628, 243] on div "15" at bounding box center [622, 240] width 20 height 20
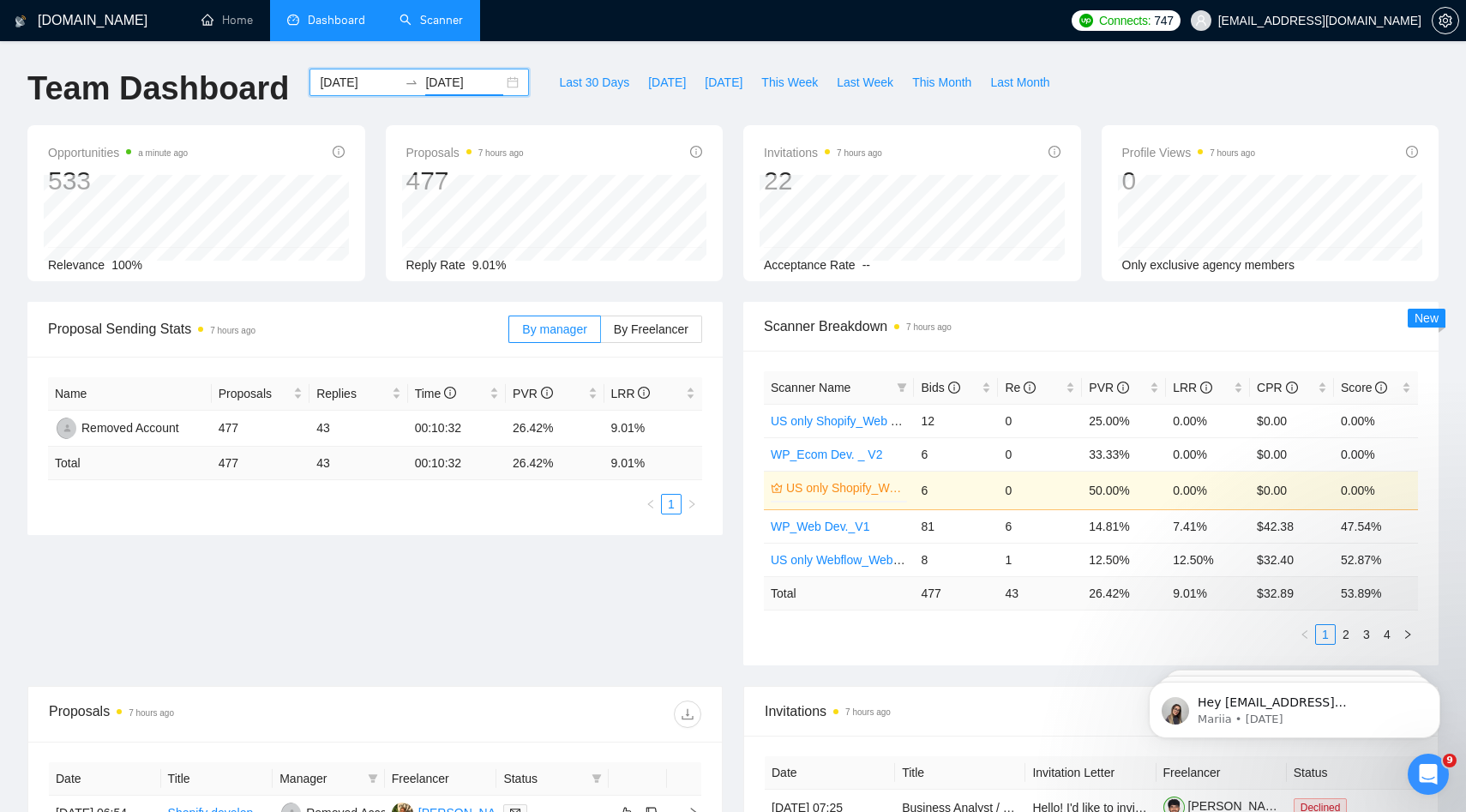
click at [347, 85] on input "2025-06-15" at bounding box center [359, 82] width 78 height 19
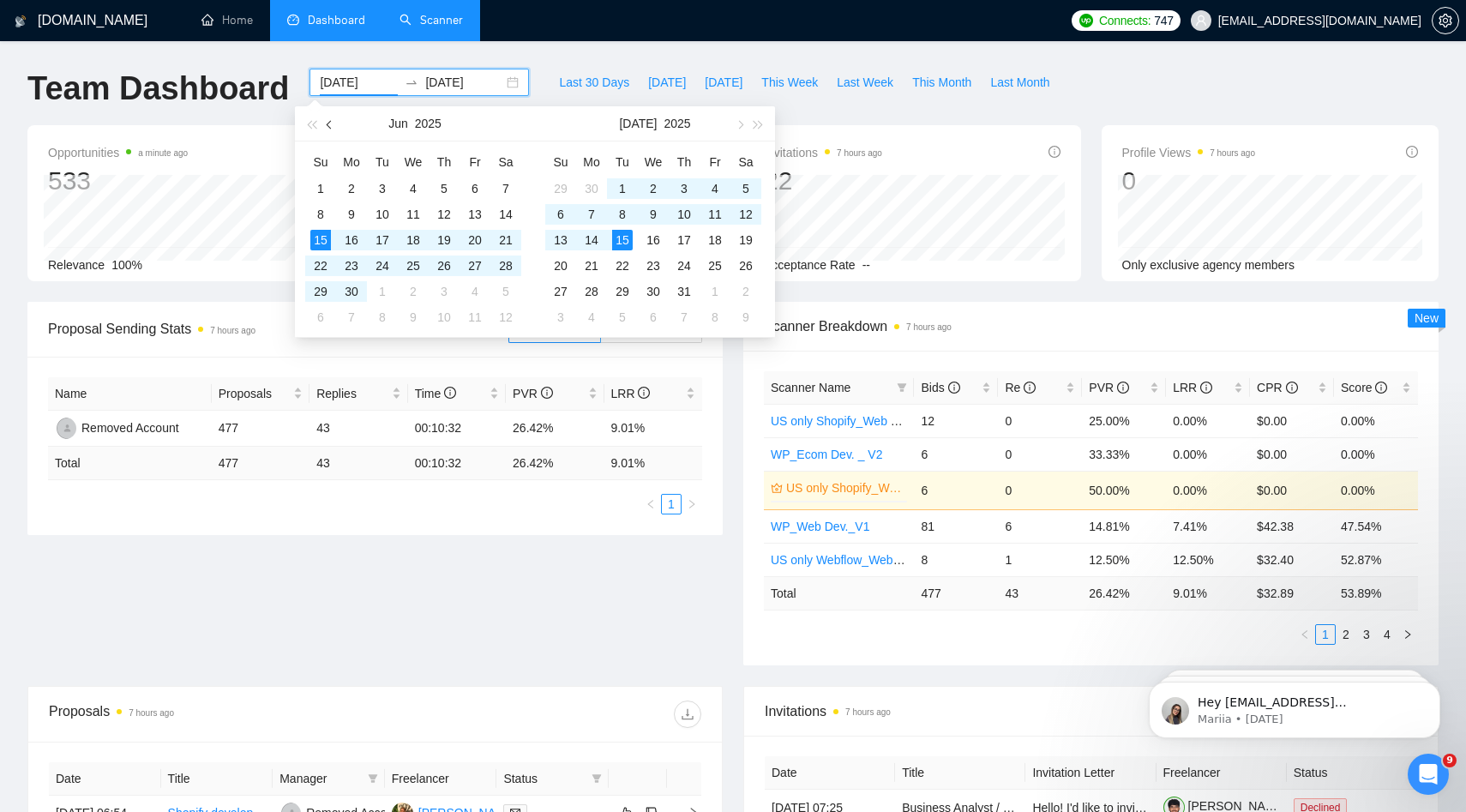
click at [333, 123] on span "button" at bounding box center [331, 124] width 8 height 8
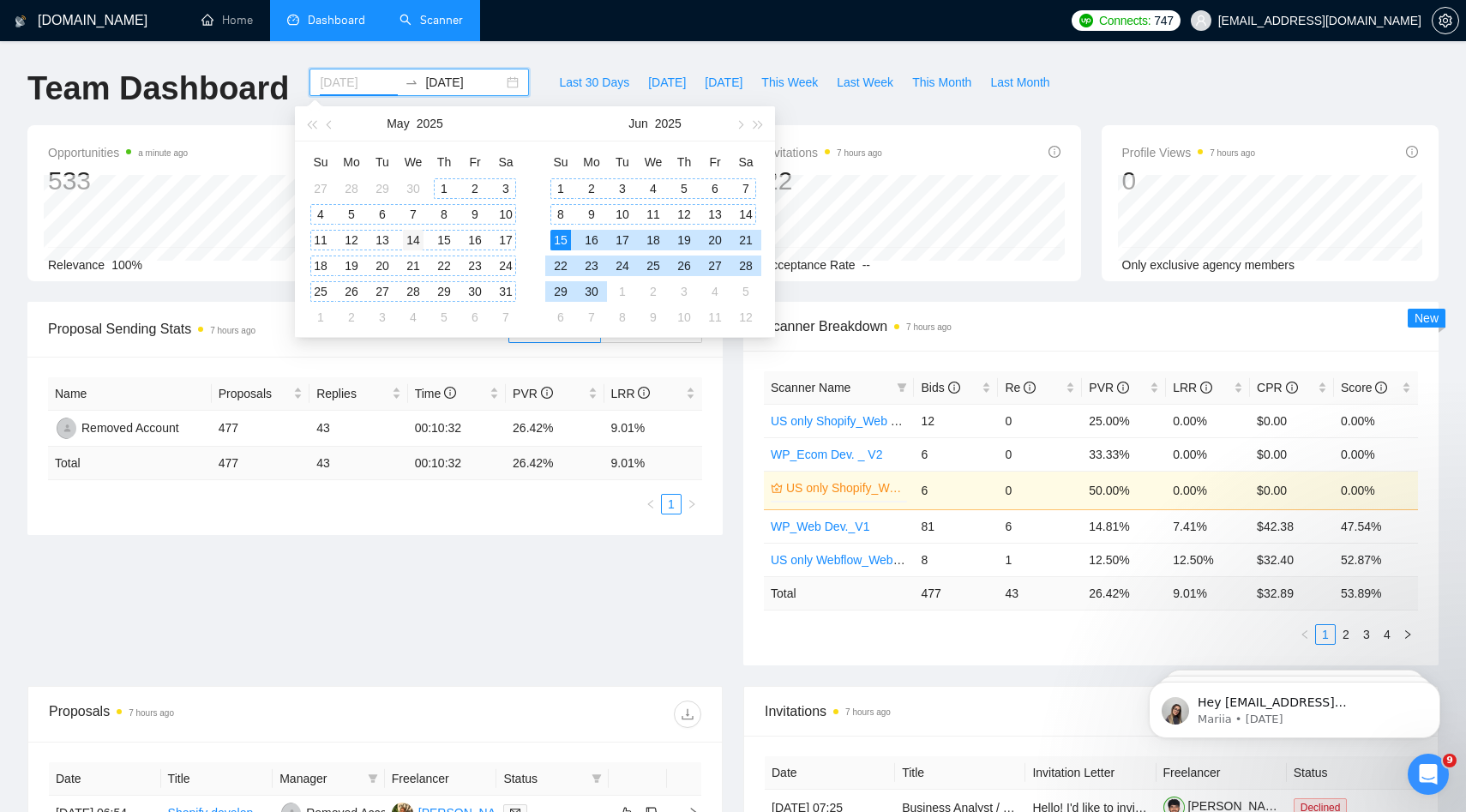
type input "2025-05-14"
click at [423, 243] on div "14" at bounding box center [413, 240] width 20 height 20
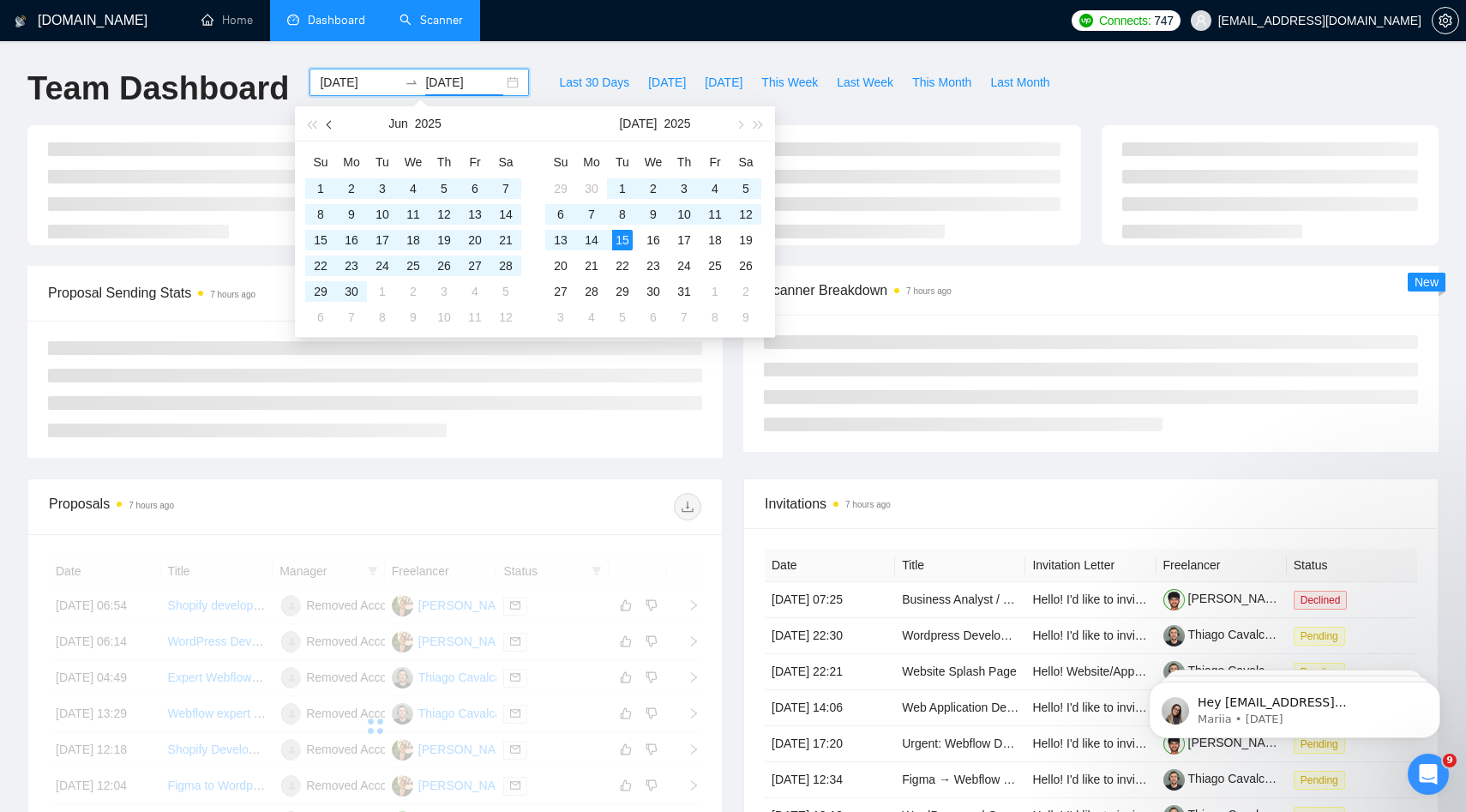
click at [337, 122] on button "button" at bounding box center [330, 123] width 19 height 34
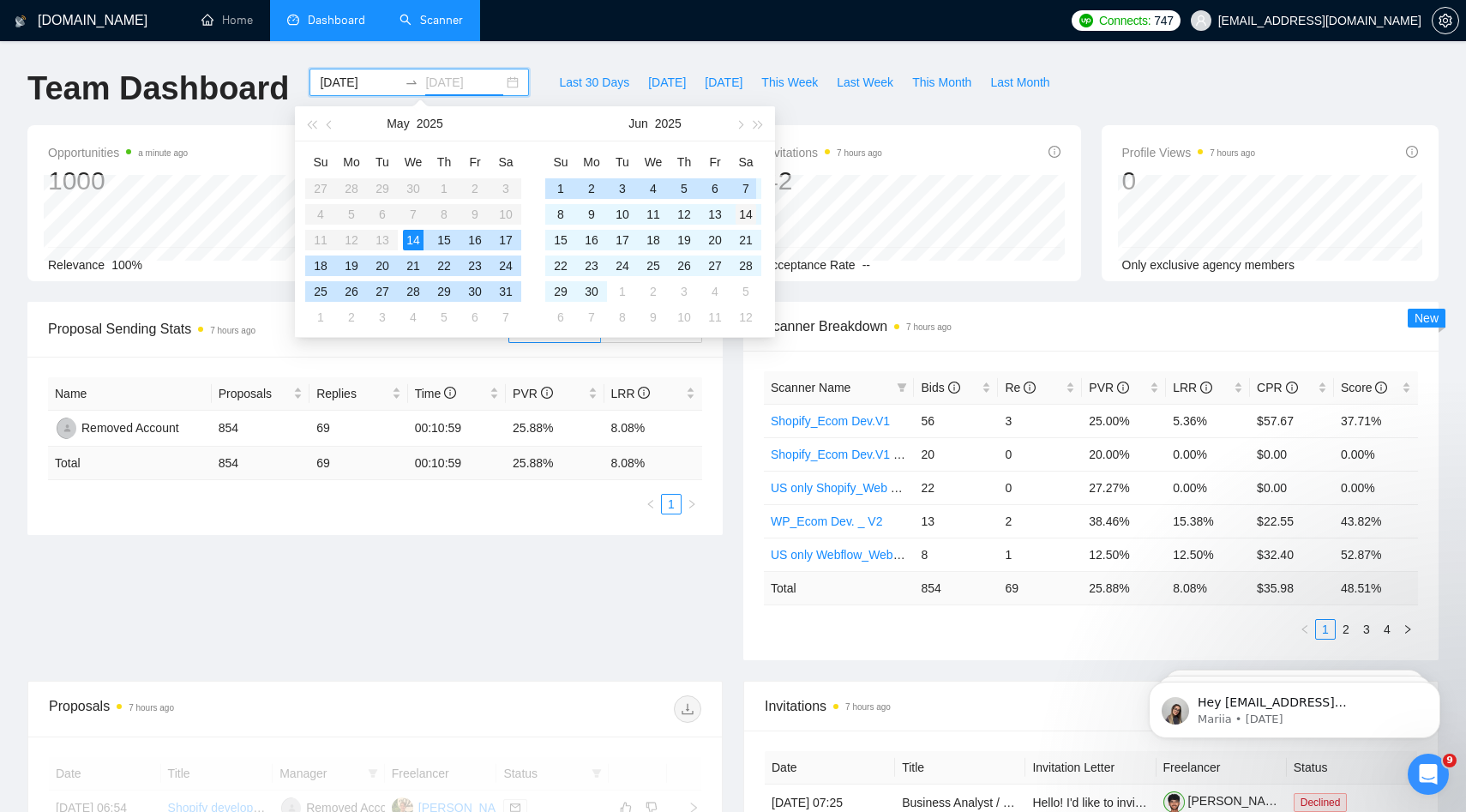
type input "2025-06-14"
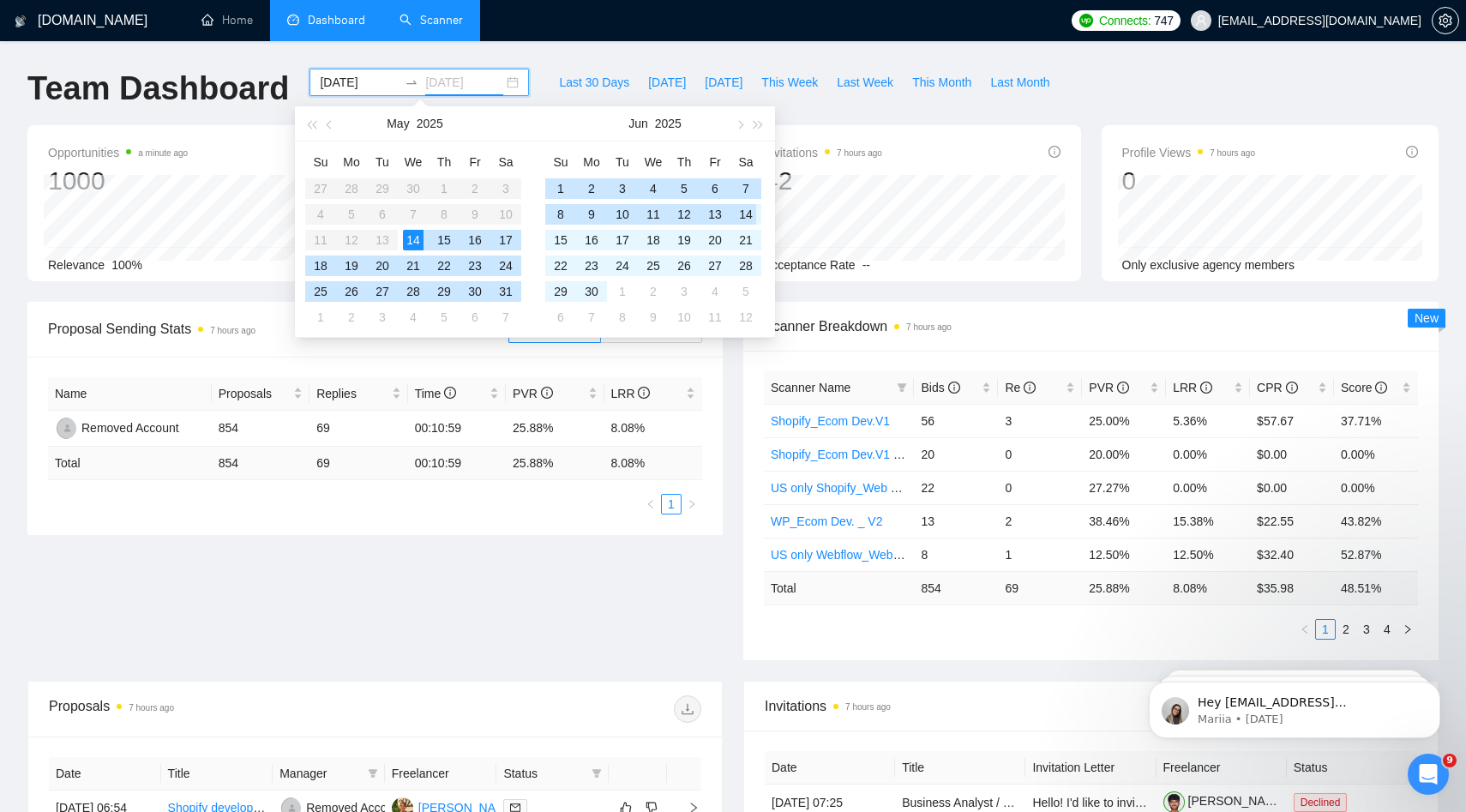
click at [750, 215] on div "14" at bounding box center [746, 215] width 20 height 20
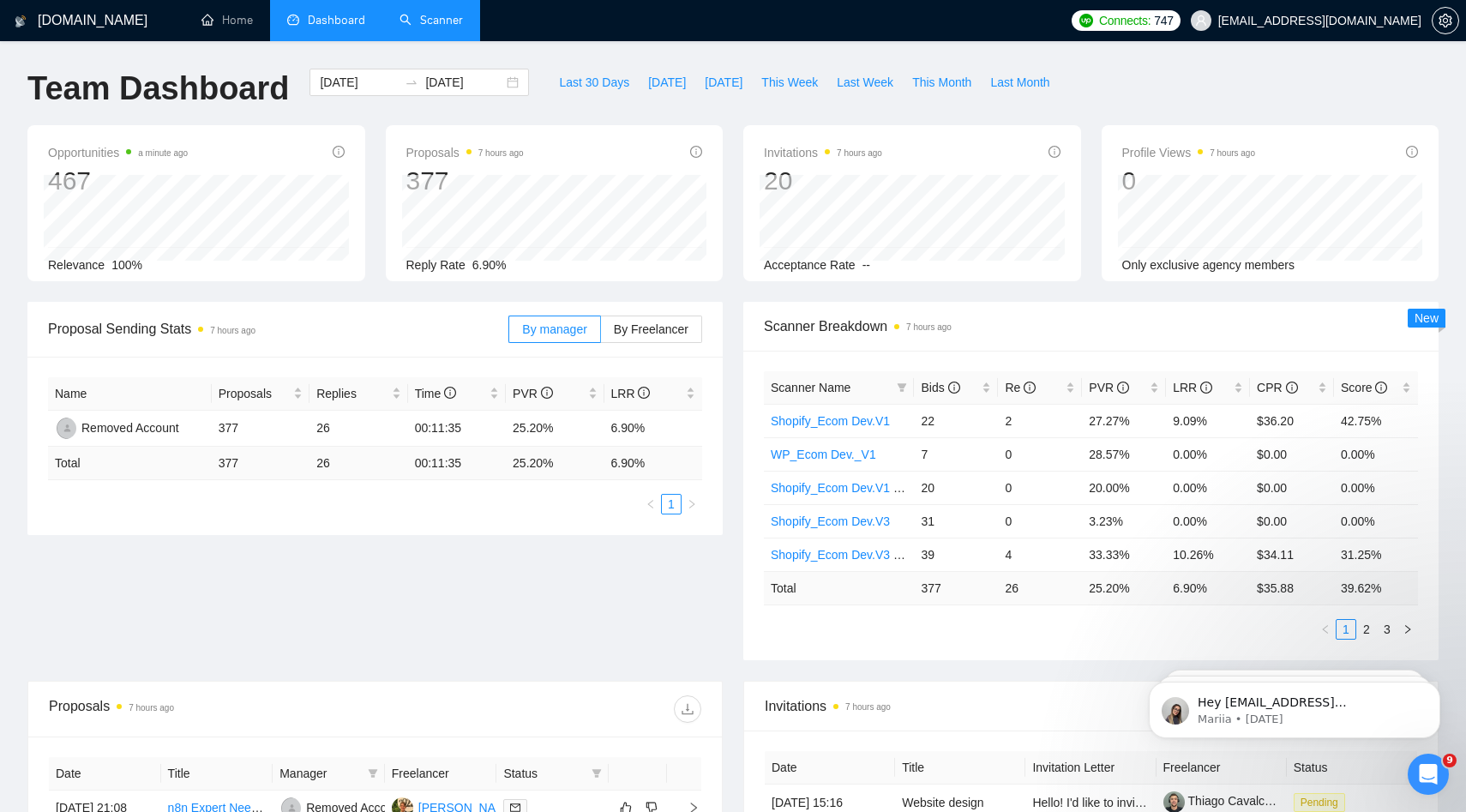
click at [695, 155] on icon "info-circle" at bounding box center [696, 151] width 12 height 12
click at [361, 84] on input "2025-05-14" at bounding box center [359, 82] width 78 height 19
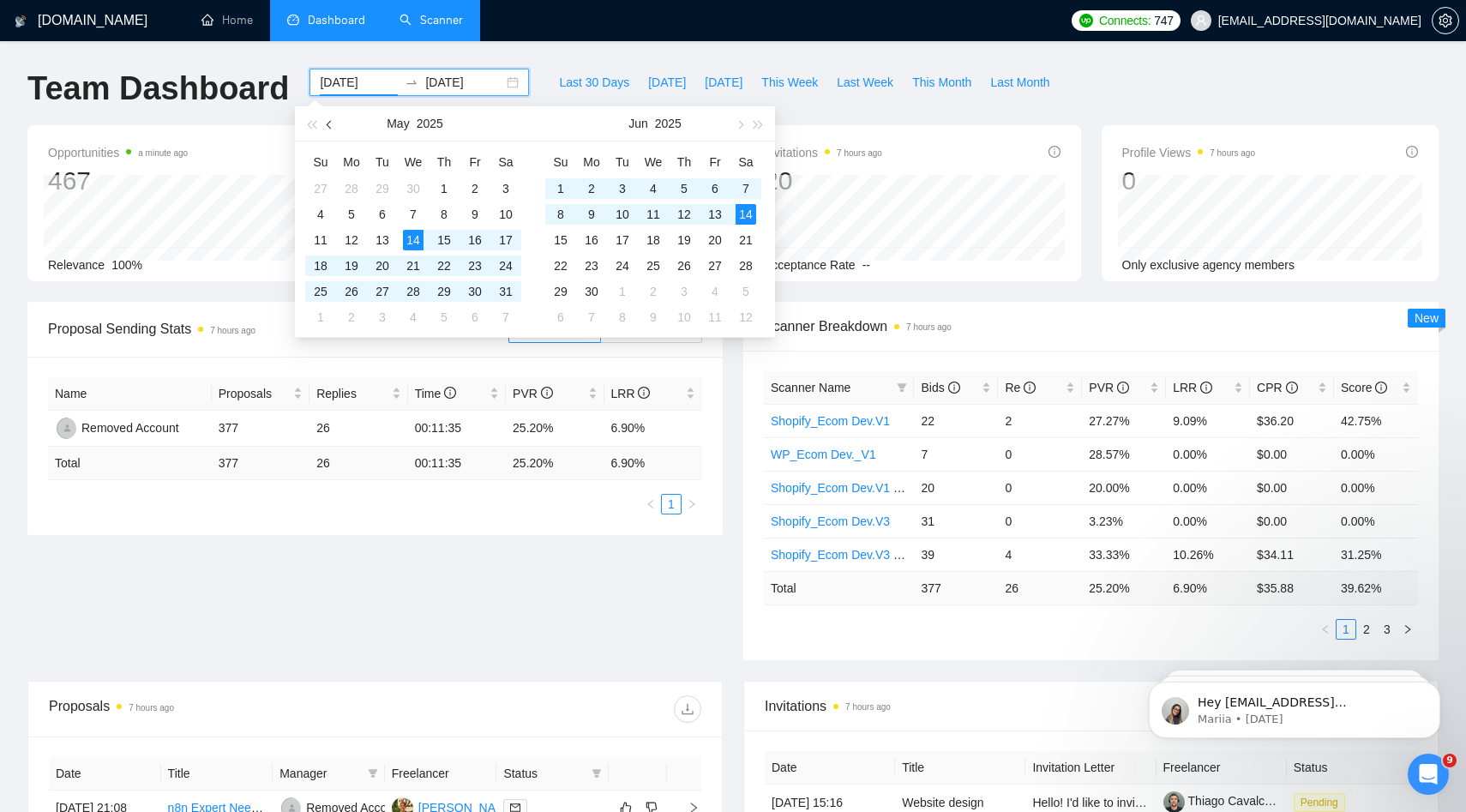
click at [328, 129] on button "button" at bounding box center [330, 123] width 19 height 34
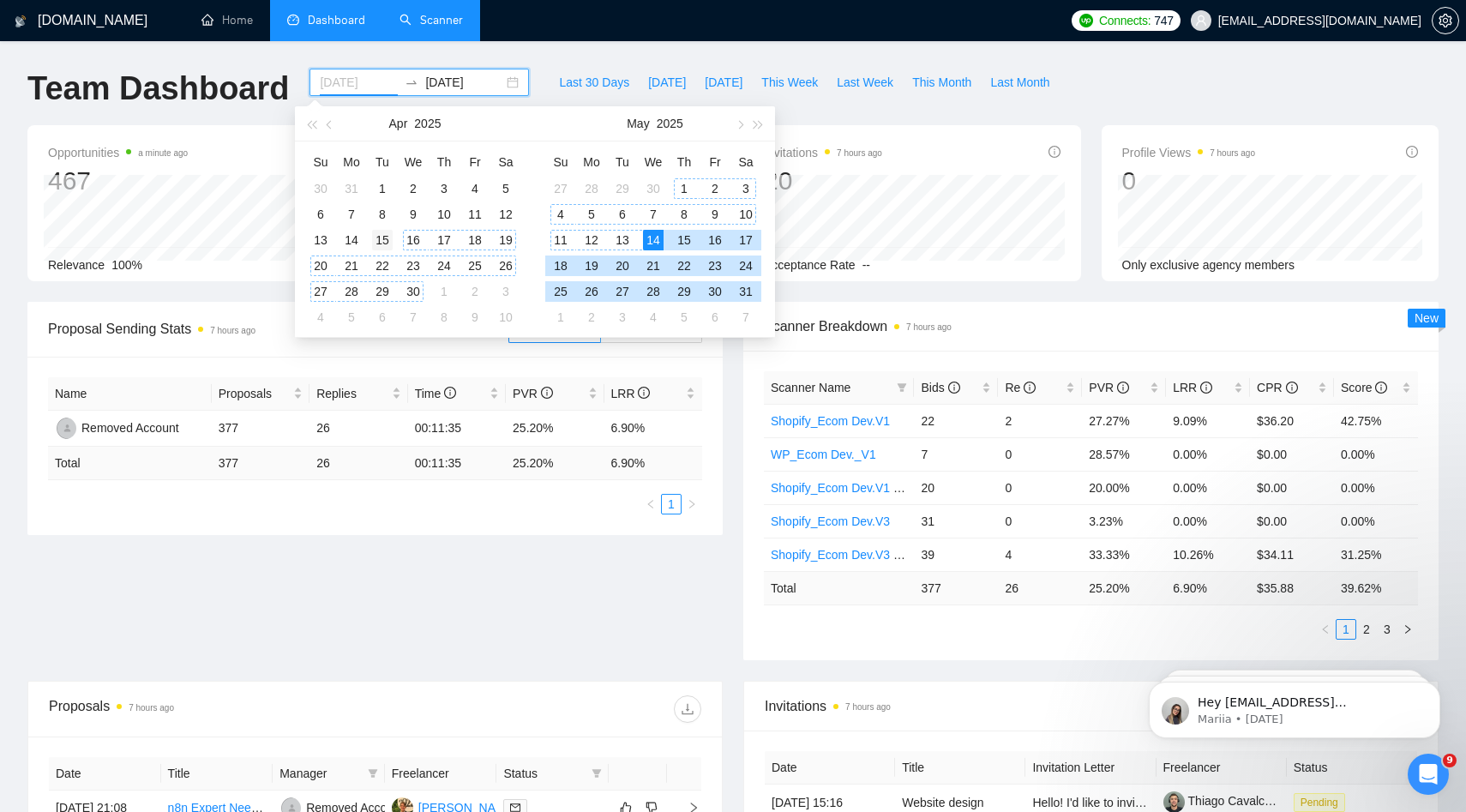
type input "2025-04-15"
click at [384, 241] on div "15" at bounding box center [383, 240] width 20 height 20
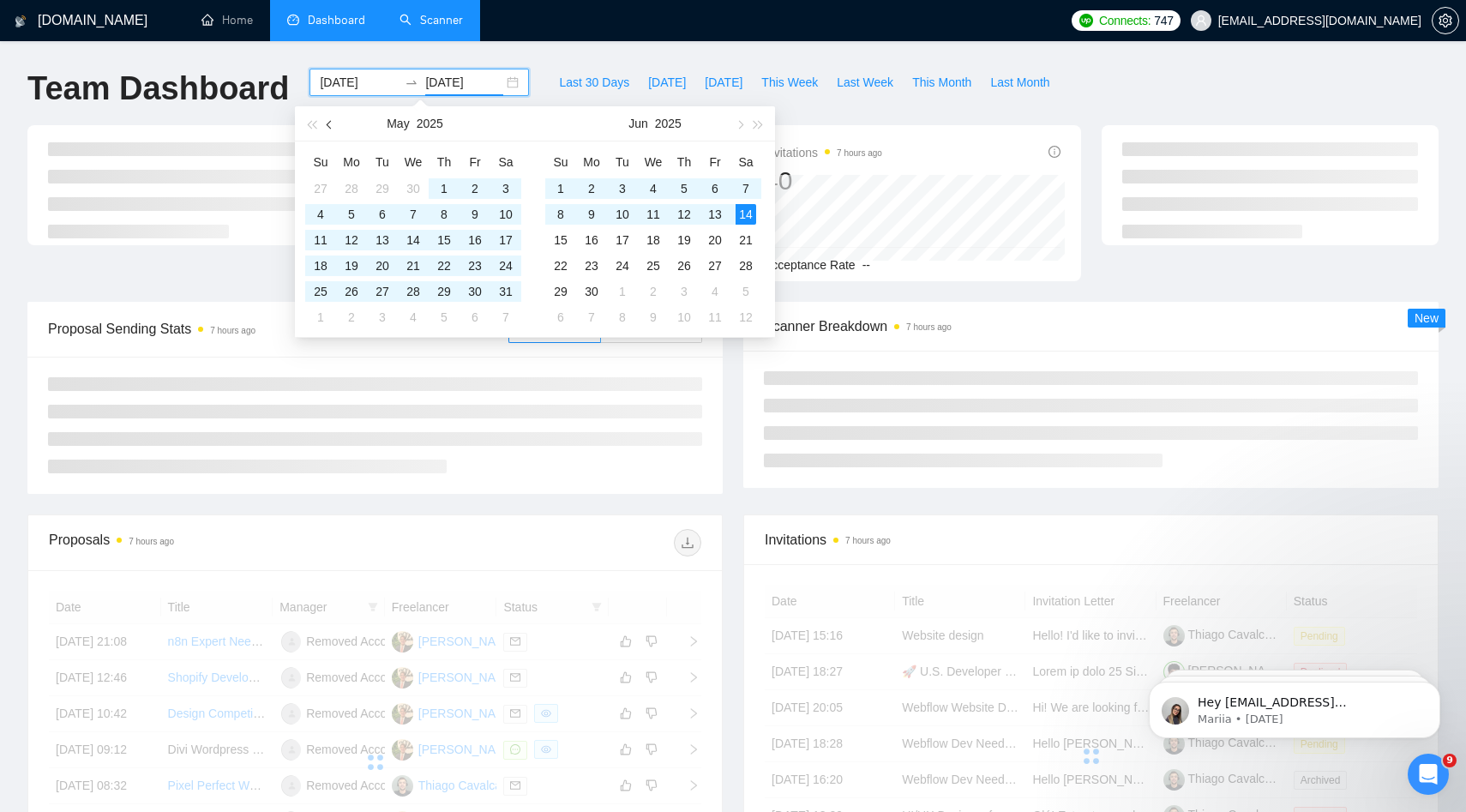
click at [333, 124] on span "button" at bounding box center [331, 124] width 8 height 8
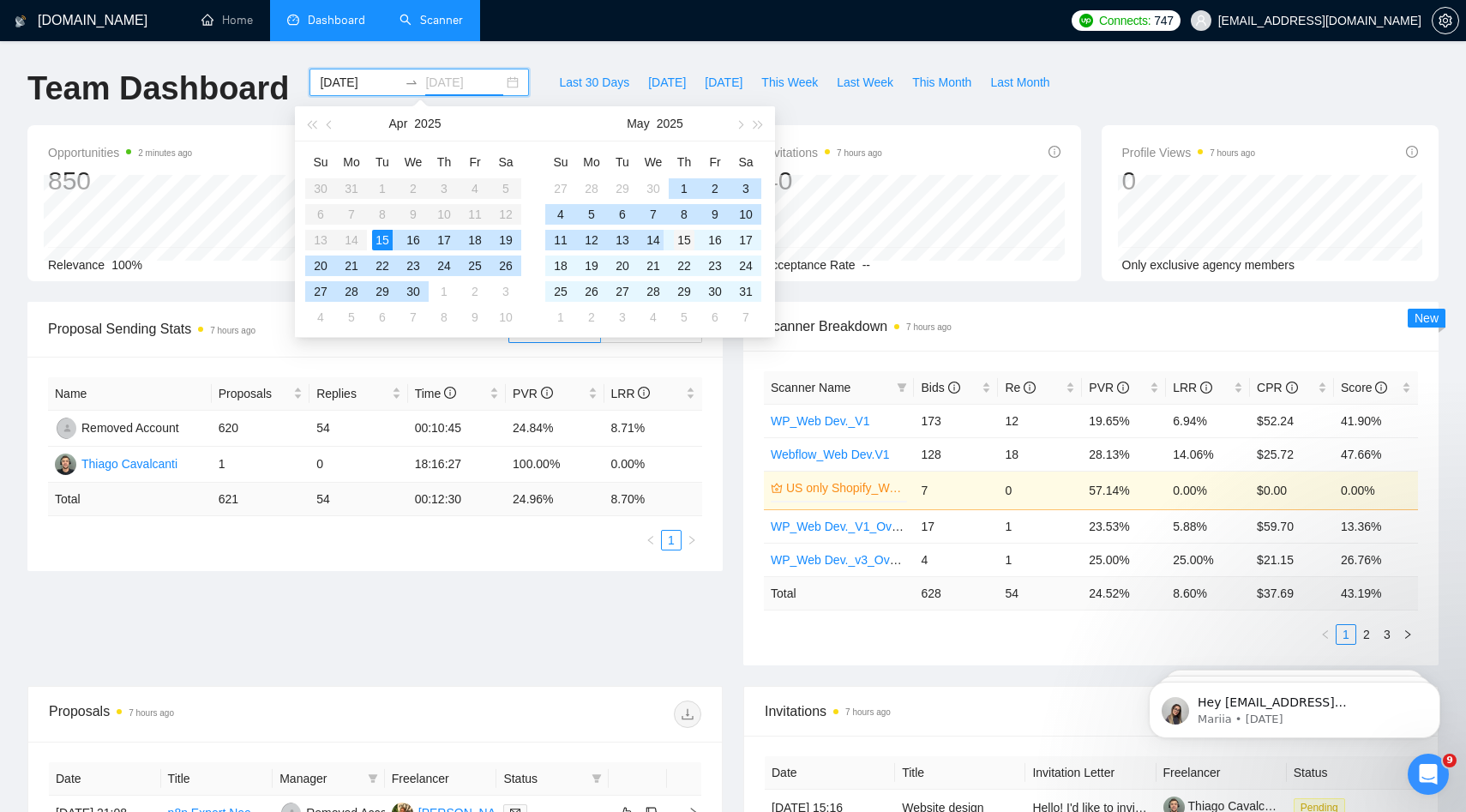
type input "2025-05-15"
click at [683, 239] on div "15" at bounding box center [684, 240] width 20 height 20
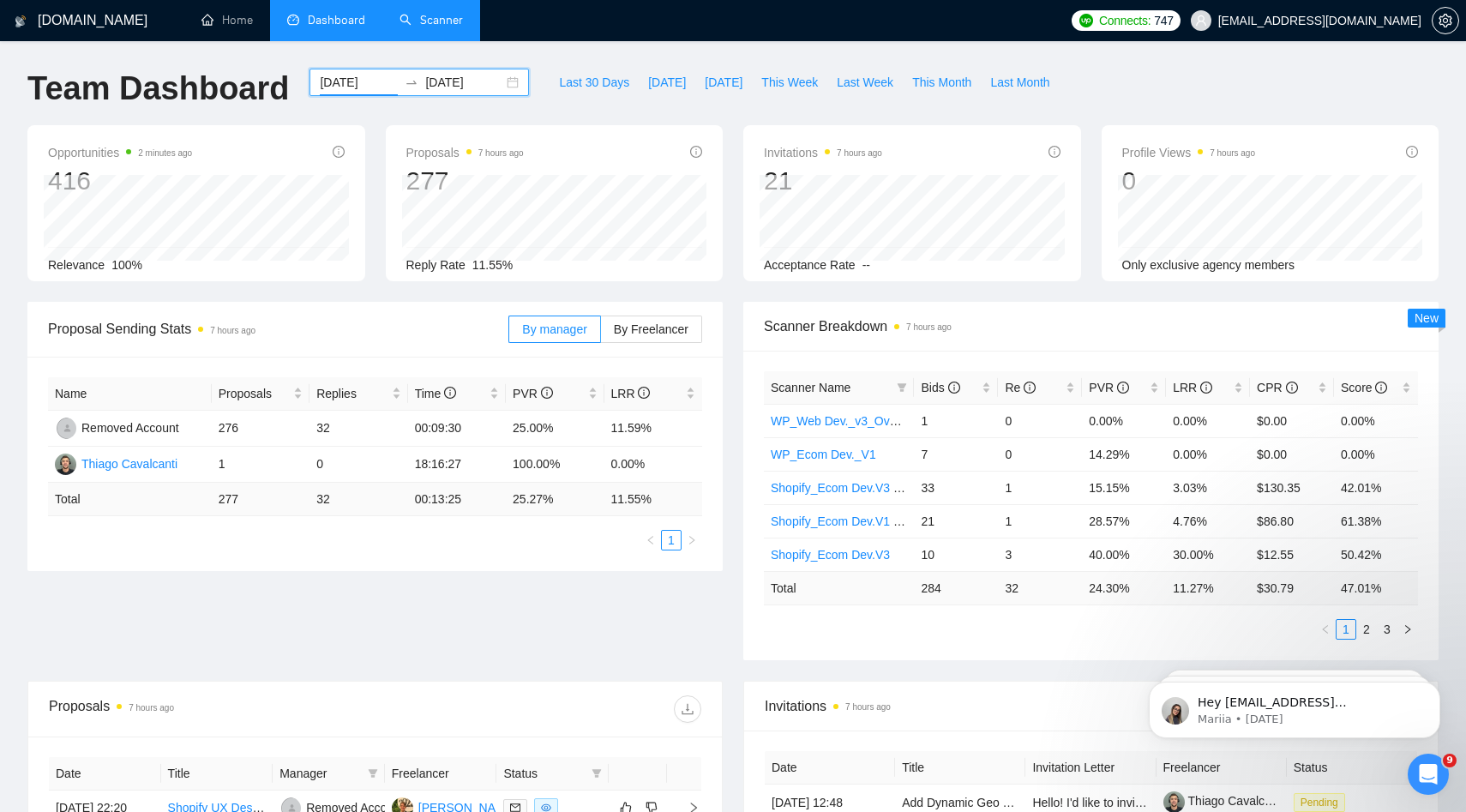
click at [340, 80] on input "2025-04-15" at bounding box center [359, 82] width 78 height 19
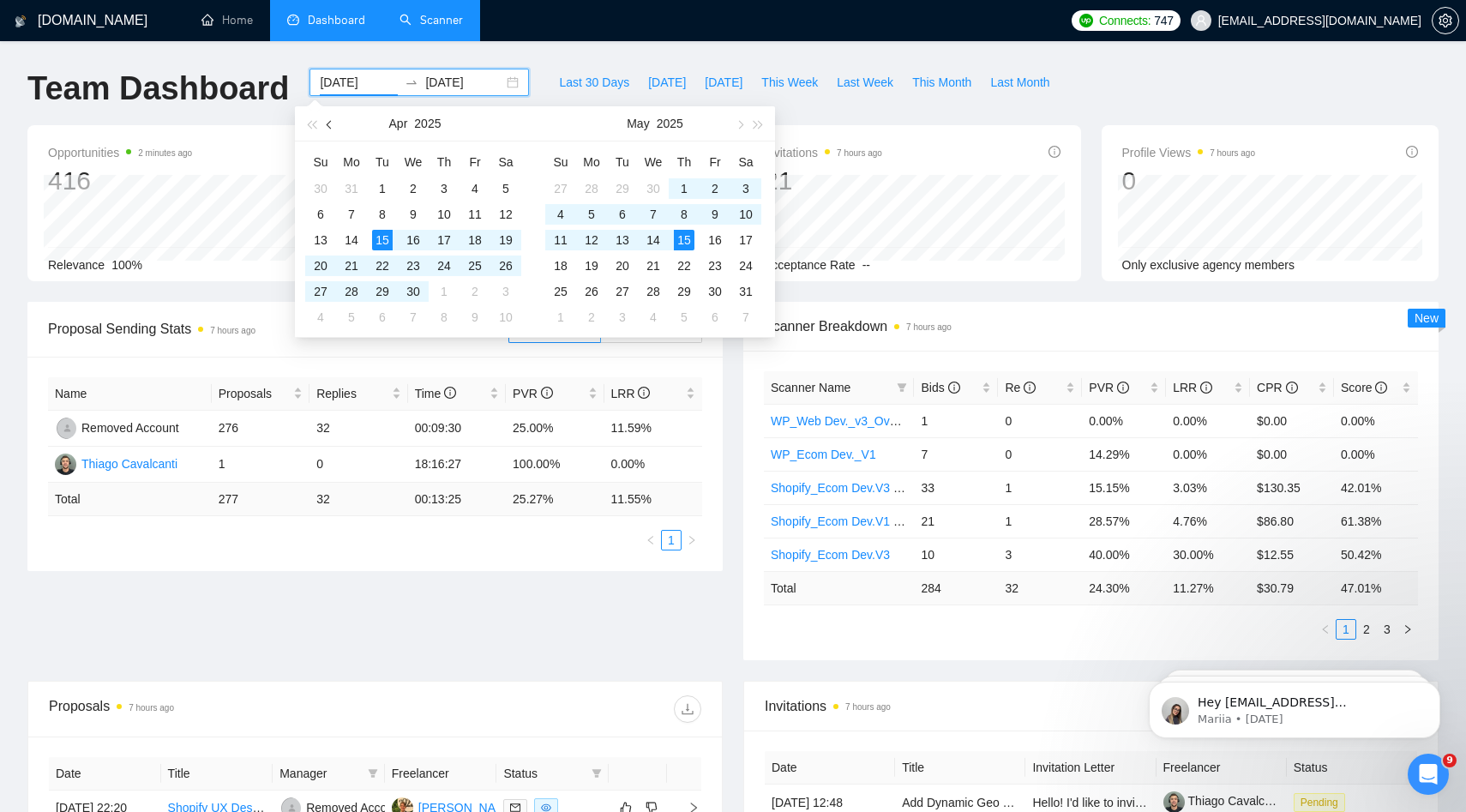
click at [334, 128] on button "button" at bounding box center [330, 123] width 19 height 34
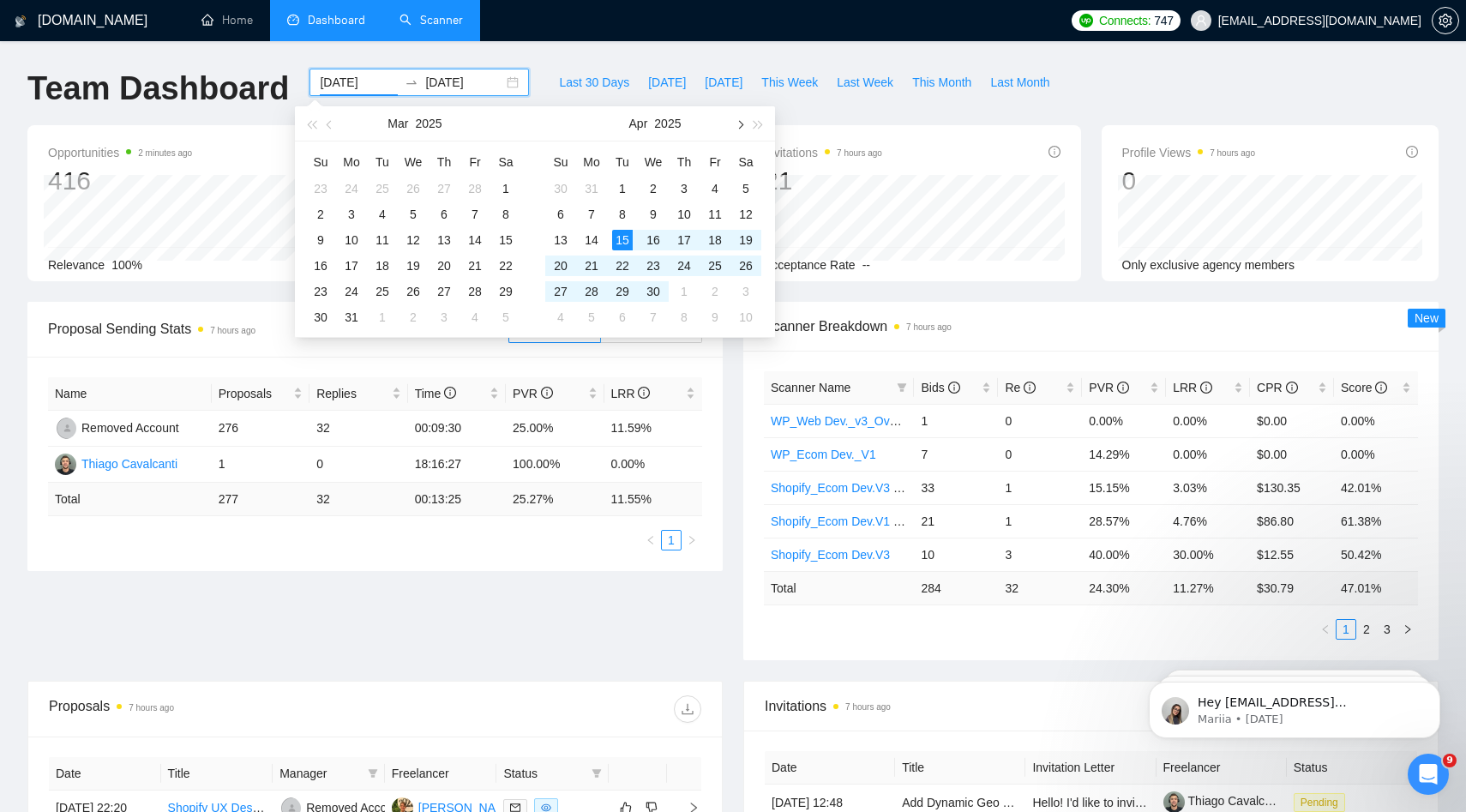
click at [738, 123] on span "button" at bounding box center [739, 124] width 8 height 8
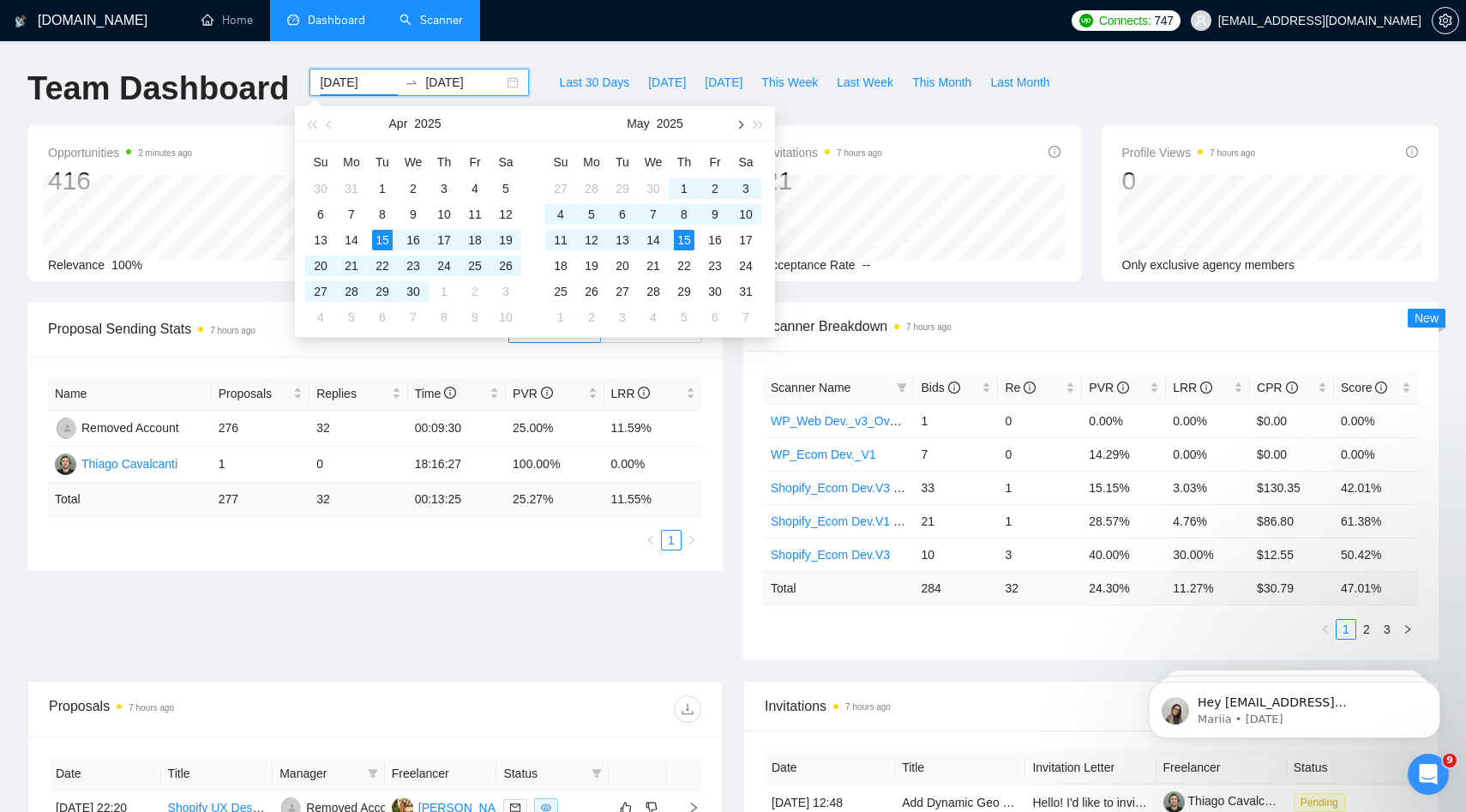
click at [738, 123] on span "button" at bounding box center [739, 124] width 8 height 8
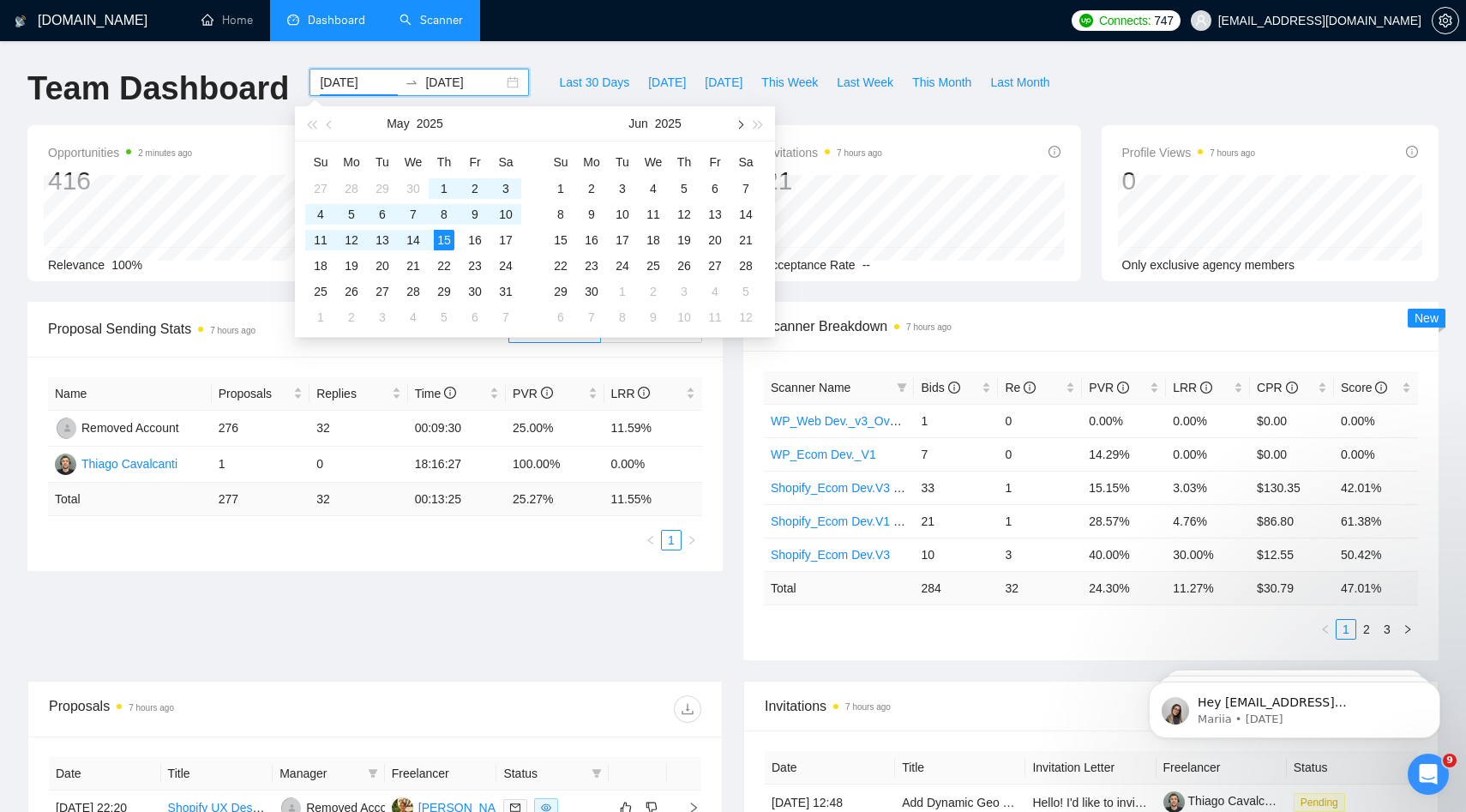
click at [738, 123] on span "button" at bounding box center [739, 124] width 8 height 8
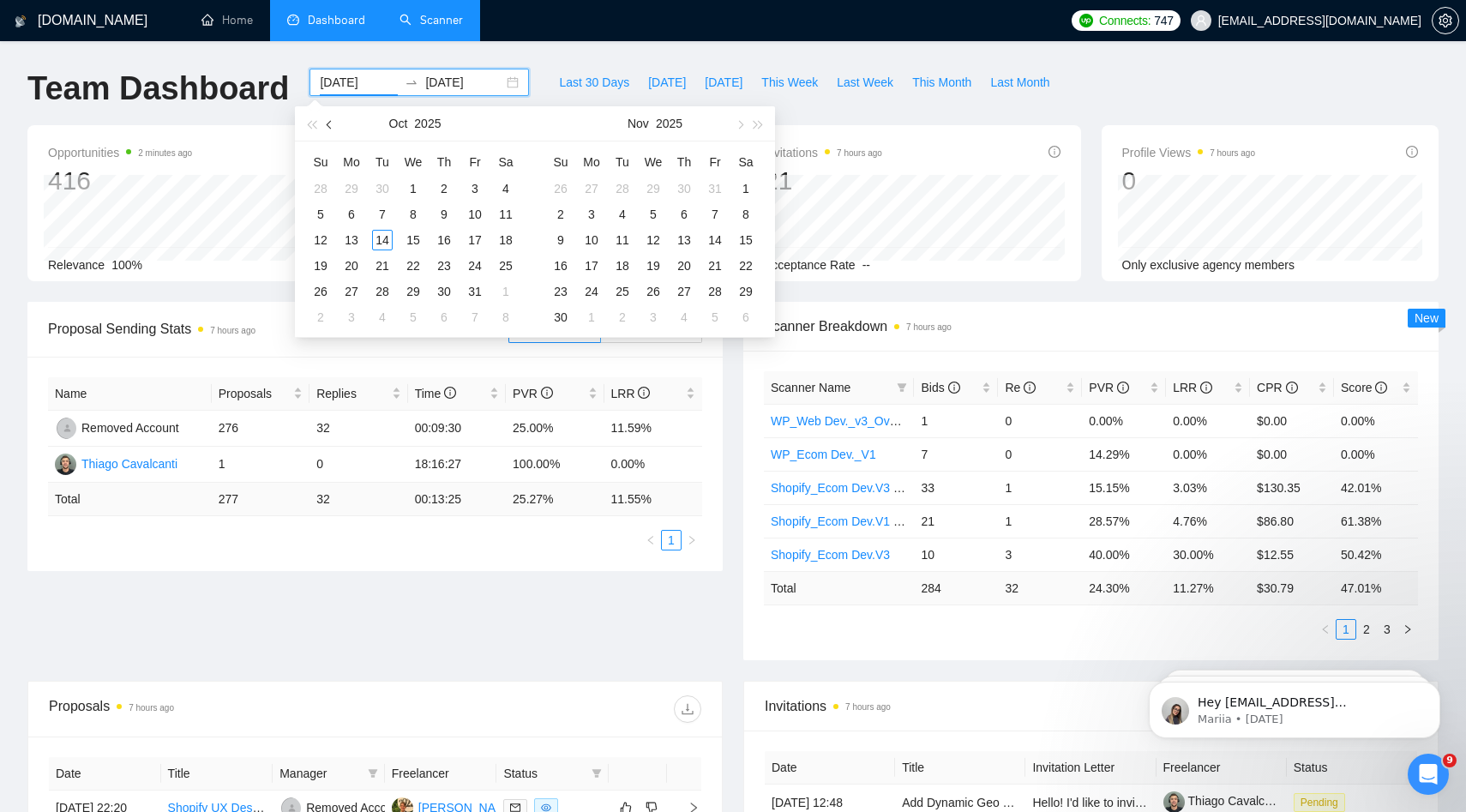
click at [331, 124] on span "button" at bounding box center [331, 124] width 8 height 8
type input "2025-09-01"
click at [356, 188] on div "1" at bounding box center [351, 189] width 20 height 20
click at [739, 124] on span "button" at bounding box center [739, 124] width 8 height 8
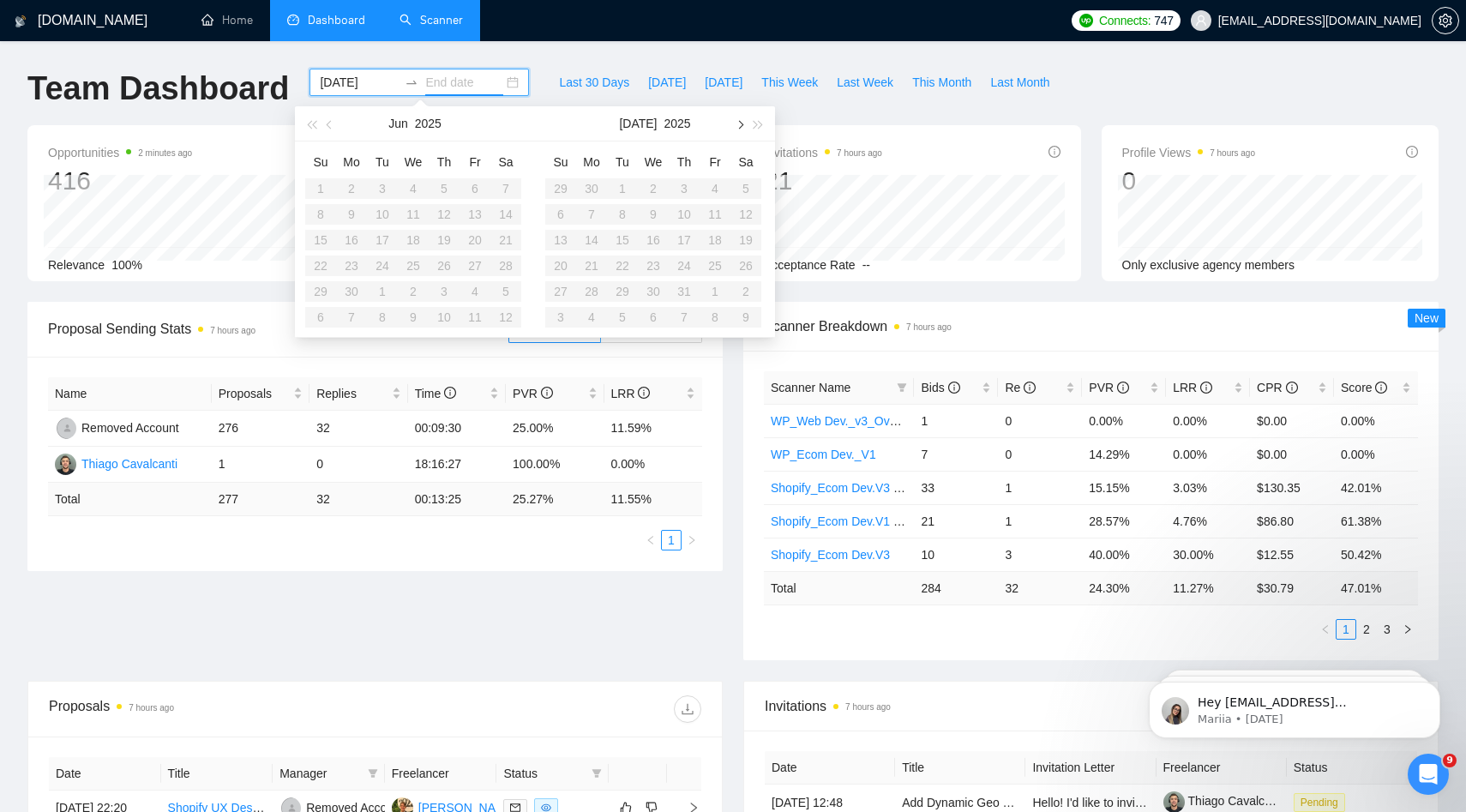
click at [739, 124] on span "button" at bounding box center [739, 124] width 8 height 8
type input "2025-09-04"
click at [740, 130] on button "button" at bounding box center [739, 123] width 19 height 34
type input "2025-04-15"
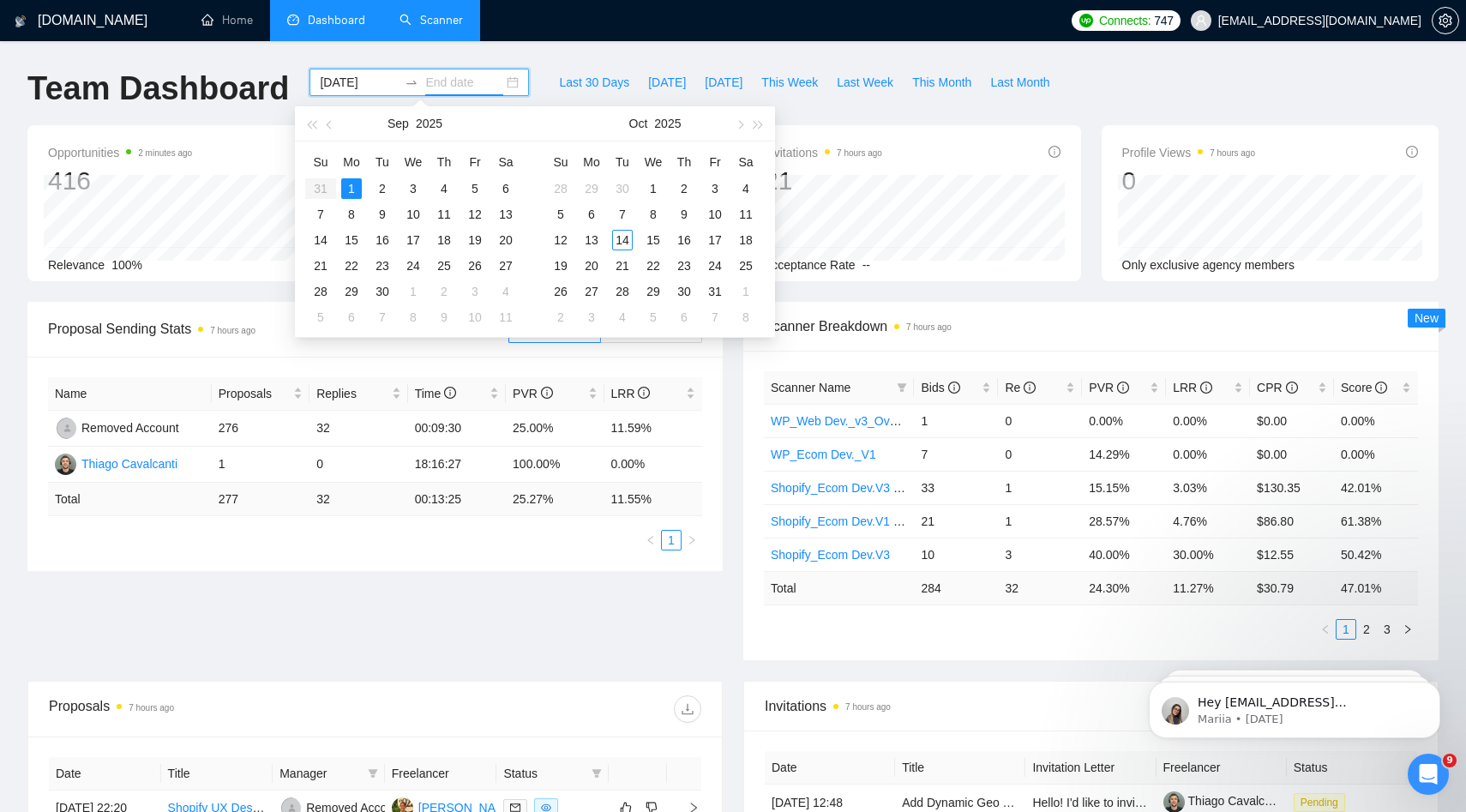
type input "2025-05-15"
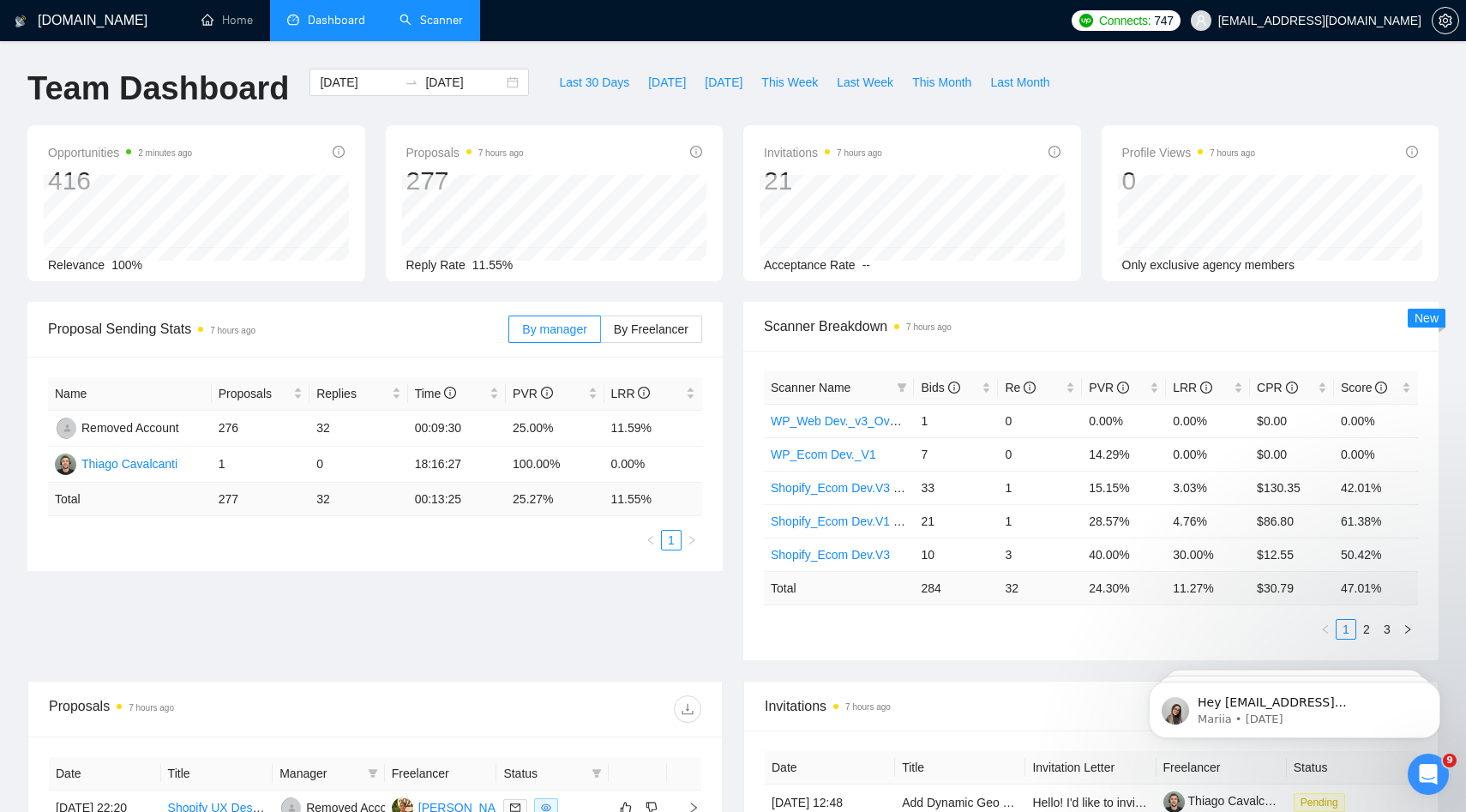
click at [877, 50] on div "GigRadar.io Home Dashboard Scanner Connects: 747 arthurbelanger48@gmail.com Tea…" at bounding box center [733, 679] width 1466 height 1359
click at [938, 85] on span "This Month" at bounding box center [942, 82] width 59 height 19
type input "2025-10-01"
type input "2025-10-31"
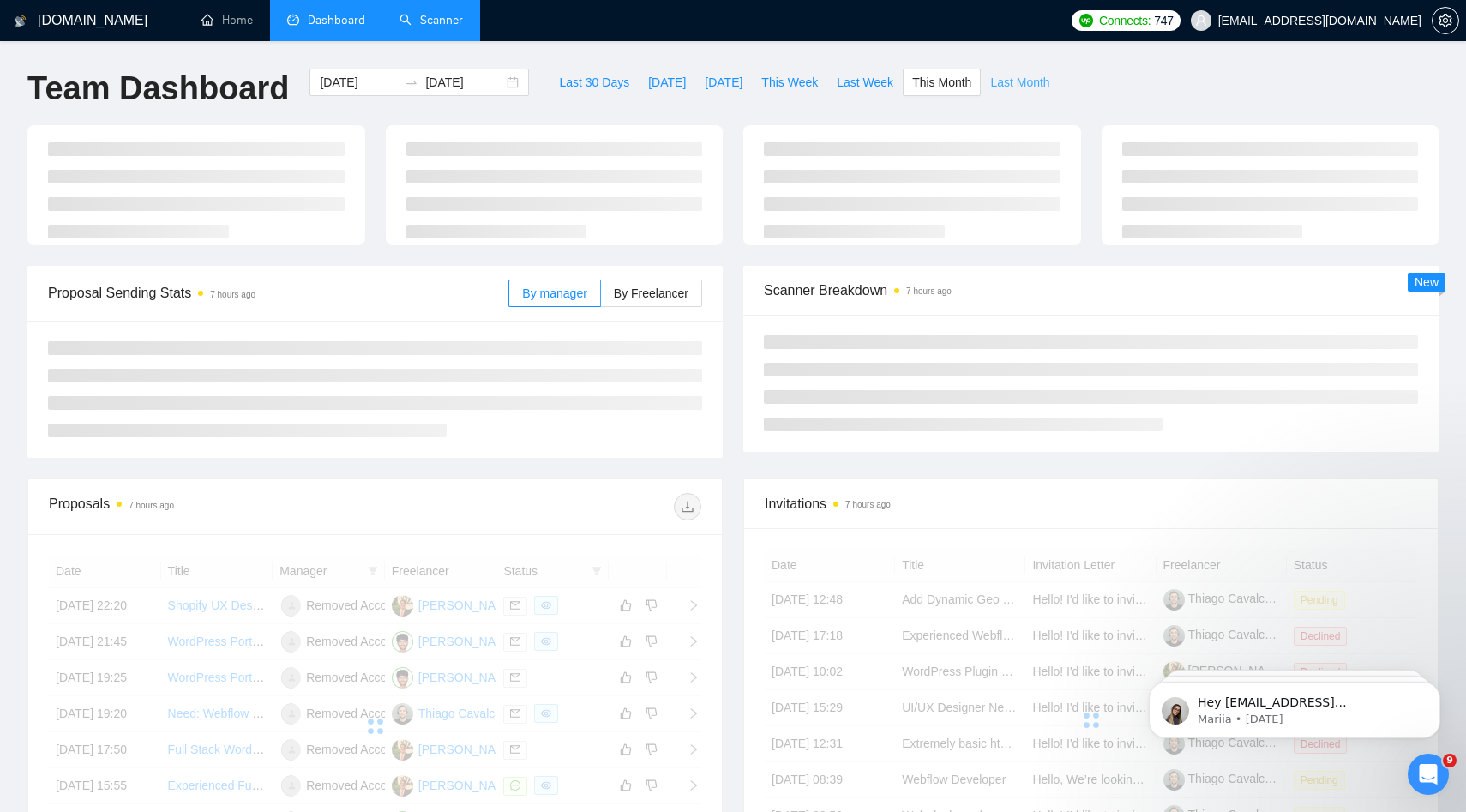
click at [1040, 80] on span "Last Month" at bounding box center [1020, 82] width 59 height 19
type input "2025-09-01"
type input "2025-09-30"
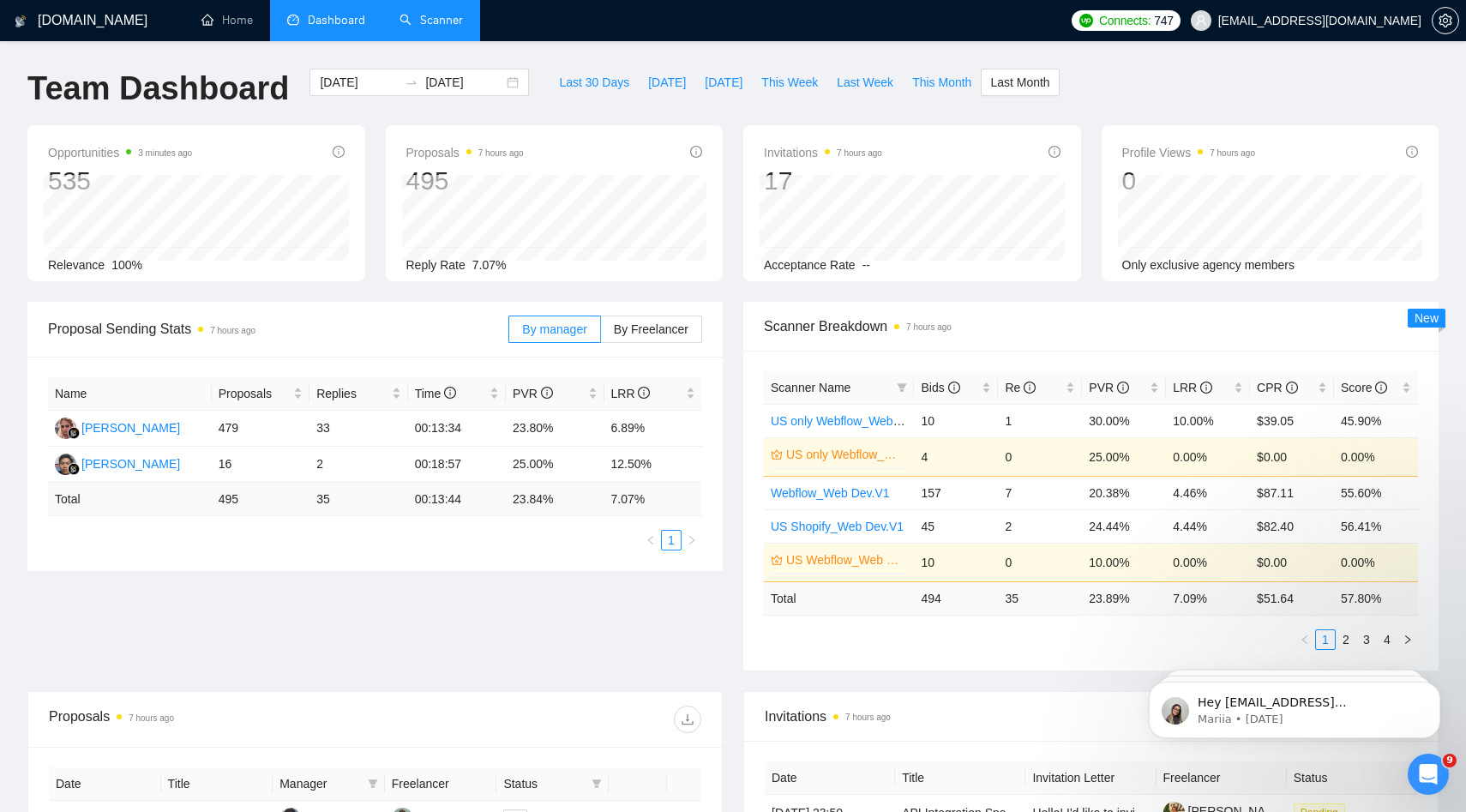
click at [912, 108] on div "Last 30 Days Today Yesterday This Week Last Week This Month Last Month" at bounding box center [805, 97] width 530 height 57
click at [863, 97] on div "Last 30 Days Today Yesterday This Week Last Week This Month Last Month" at bounding box center [805, 97] width 530 height 57
click at [879, 88] on span "Last Week" at bounding box center [865, 82] width 57 height 19
type input "2025-10-06"
type input "2025-10-12"
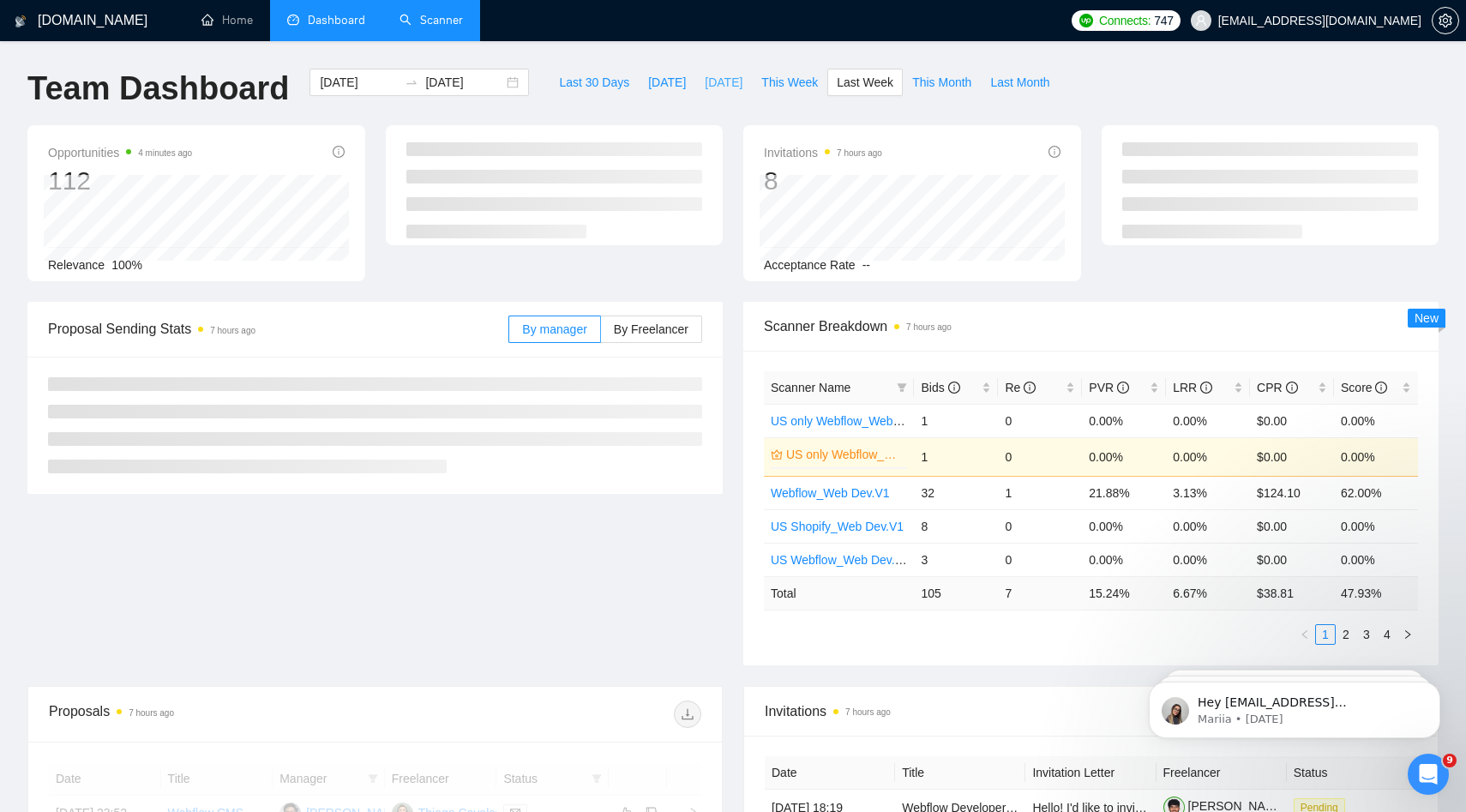
click at [739, 90] on span "Yesterday" at bounding box center [724, 82] width 38 height 19
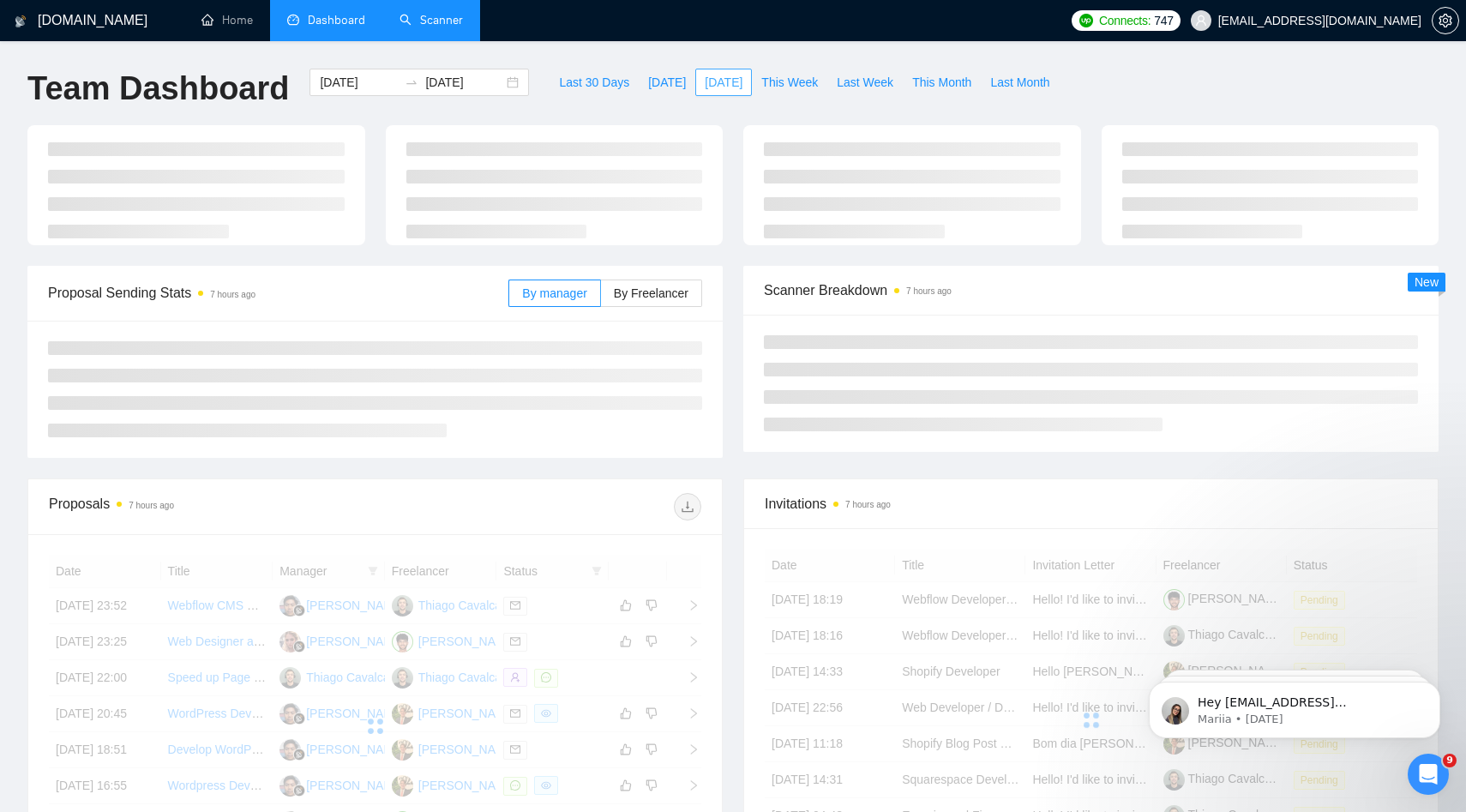
type input "2025-10-13"
click at [774, 89] on span "This Week" at bounding box center [790, 82] width 57 height 19
click at [695, 92] on button "Yesterday" at bounding box center [723, 83] width 57 height 28
type input "2025-10-13"
click at [662, 84] on span "Today" at bounding box center [667, 82] width 38 height 19
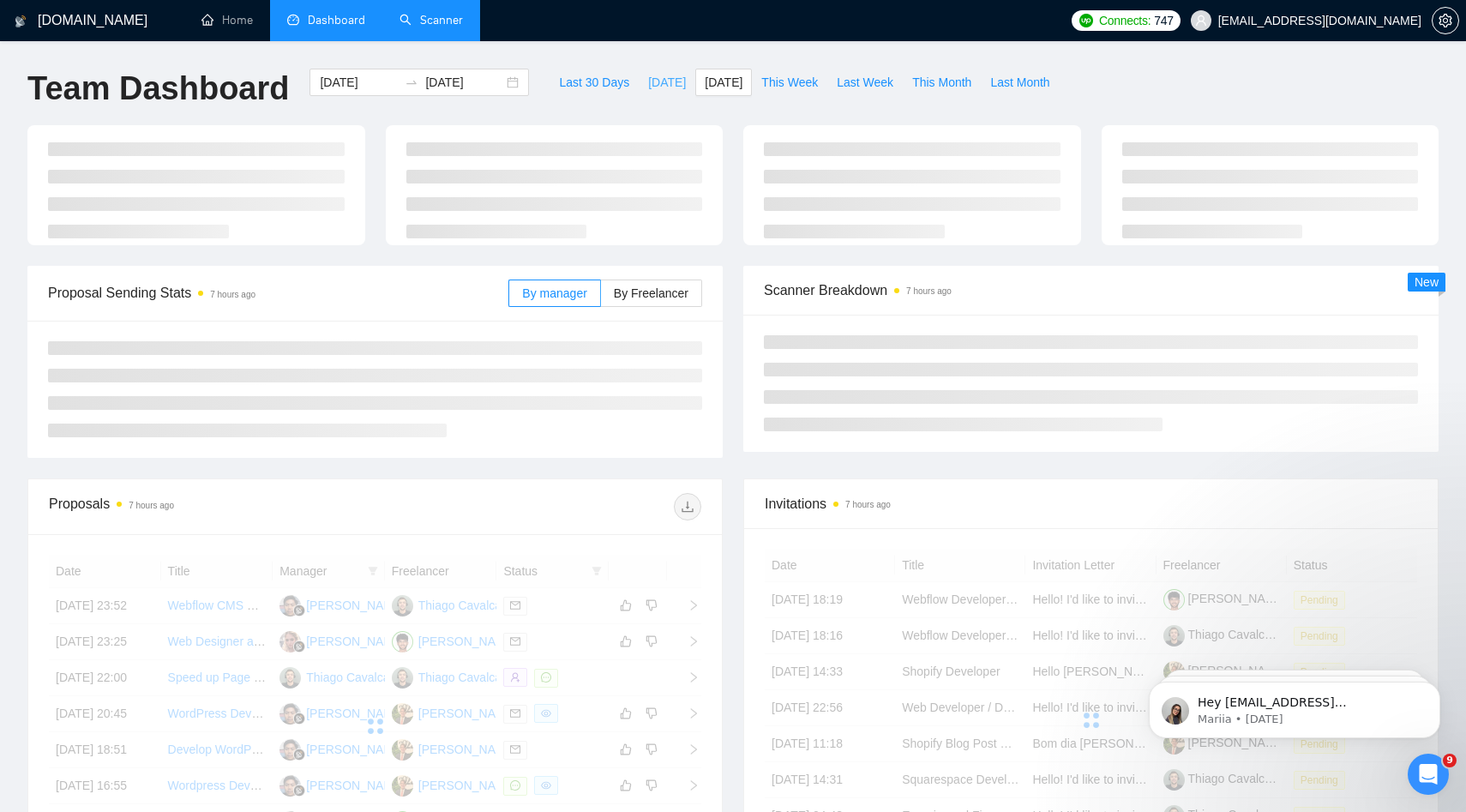
type input "2025-10-14"
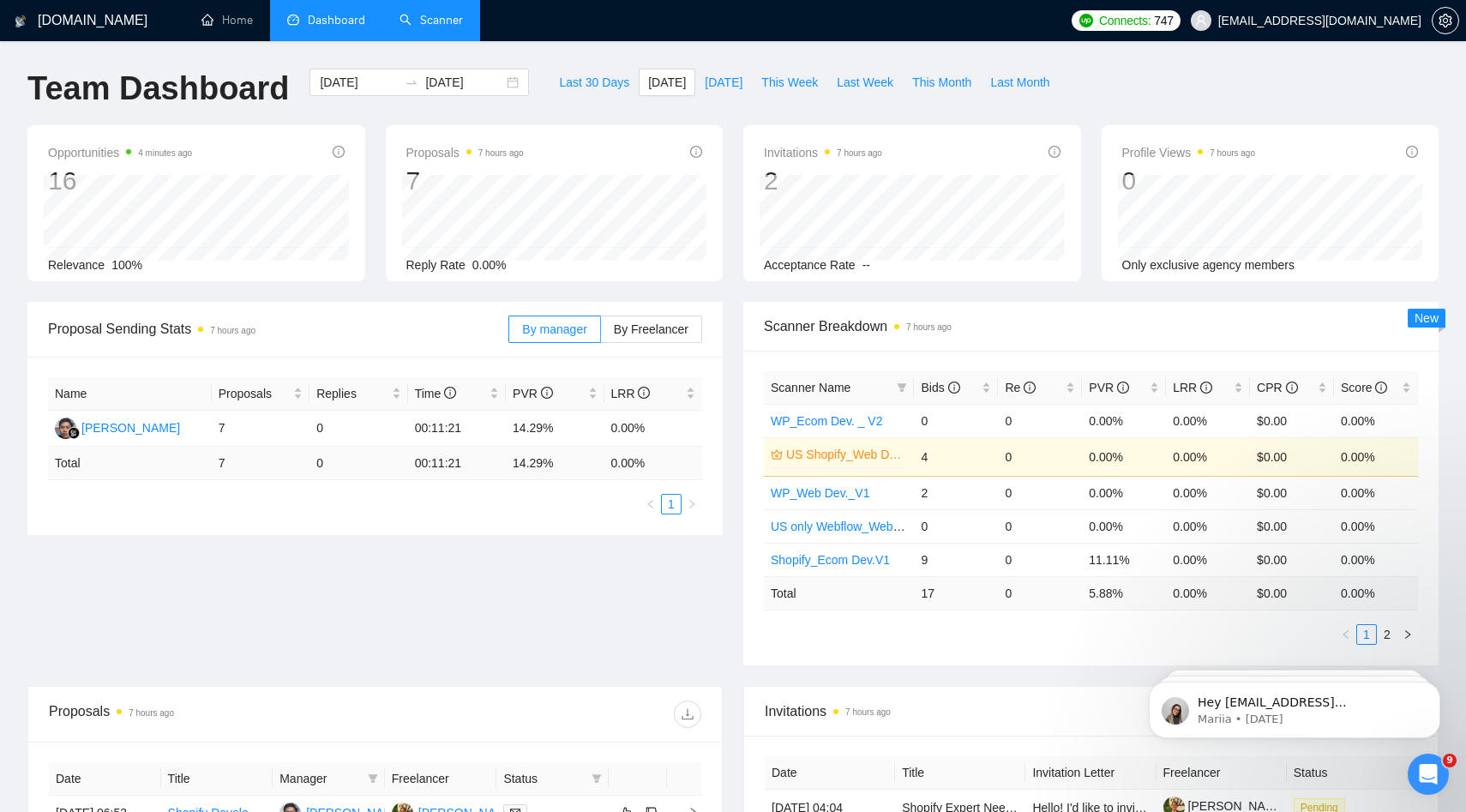
click at [721, 96] on div "Last 30 Days Today Yesterday This Week Last Week This Month Last Month" at bounding box center [805, 97] width 530 height 57
click at [655, 98] on div "Last 30 Days Today Yesterday This Week Last Week This Month Last Month" at bounding box center [805, 97] width 530 height 57
click at [738, 97] on div "Last 30 Days Today Yesterday This Week Last Week This Month Last Month" at bounding box center [805, 97] width 530 height 57
click at [737, 97] on div "Last 30 Days Today Yesterday This Week Last Week This Month Last Month" at bounding box center [805, 97] width 530 height 57
click at [361, 82] on input "2025-10-14" at bounding box center [359, 82] width 78 height 19
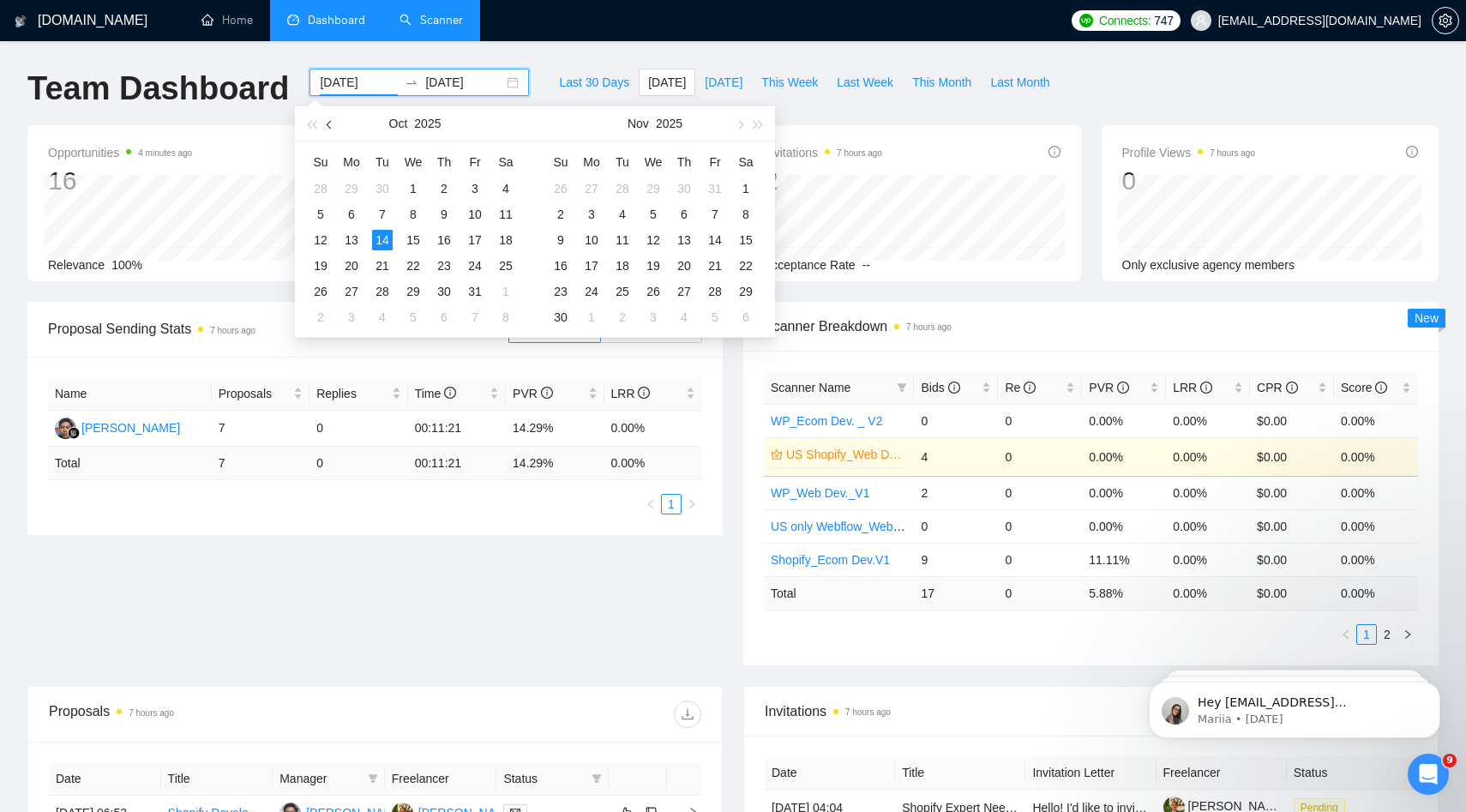
click at [329, 124] on span "button" at bounding box center [331, 124] width 8 height 8
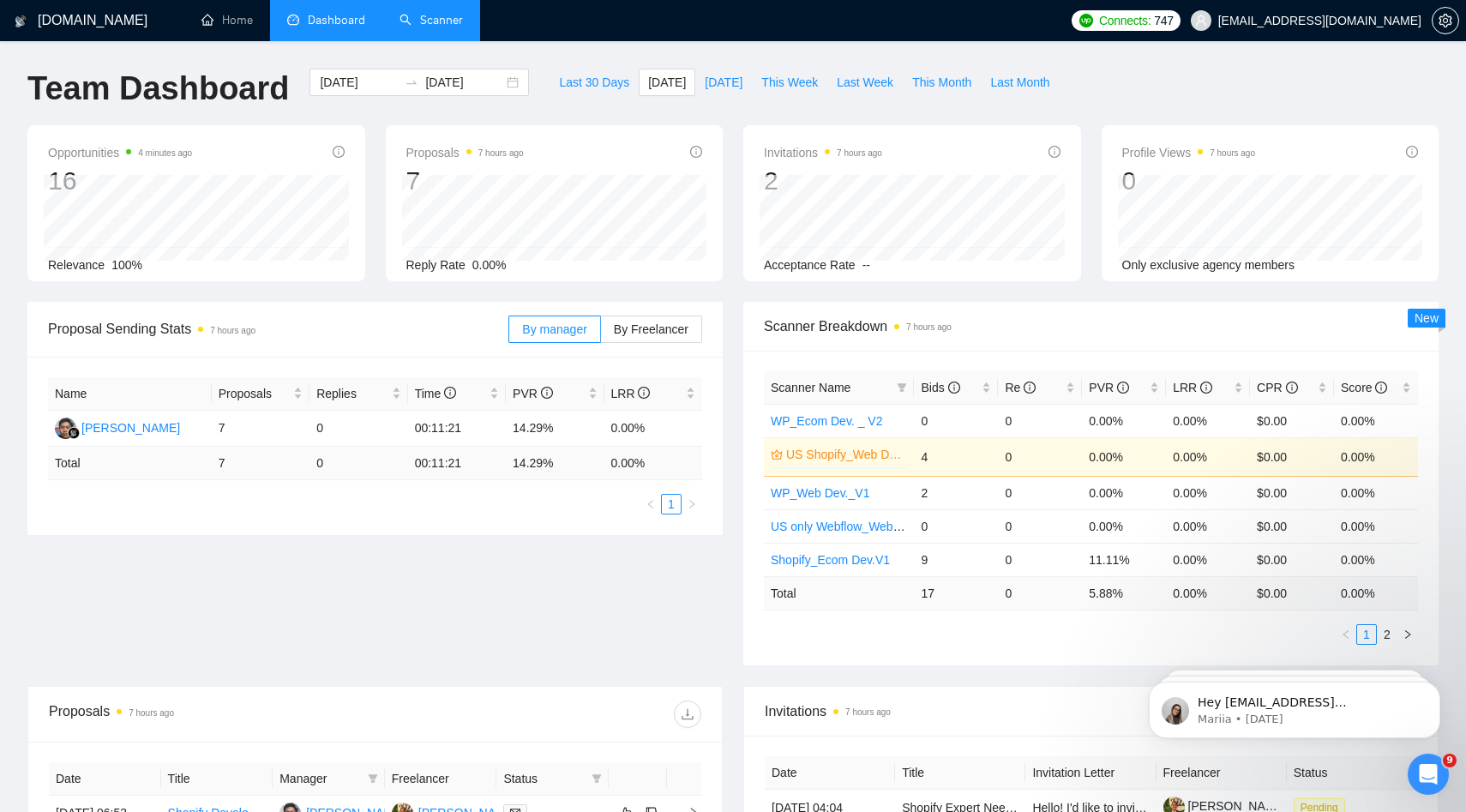
click at [955, 9] on ul "Home Dashboard Scanner" at bounding box center [621, 20] width 884 height 41
click at [444, 16] on link "Scanner" at bounding box center [431, 20] width 63 height 15
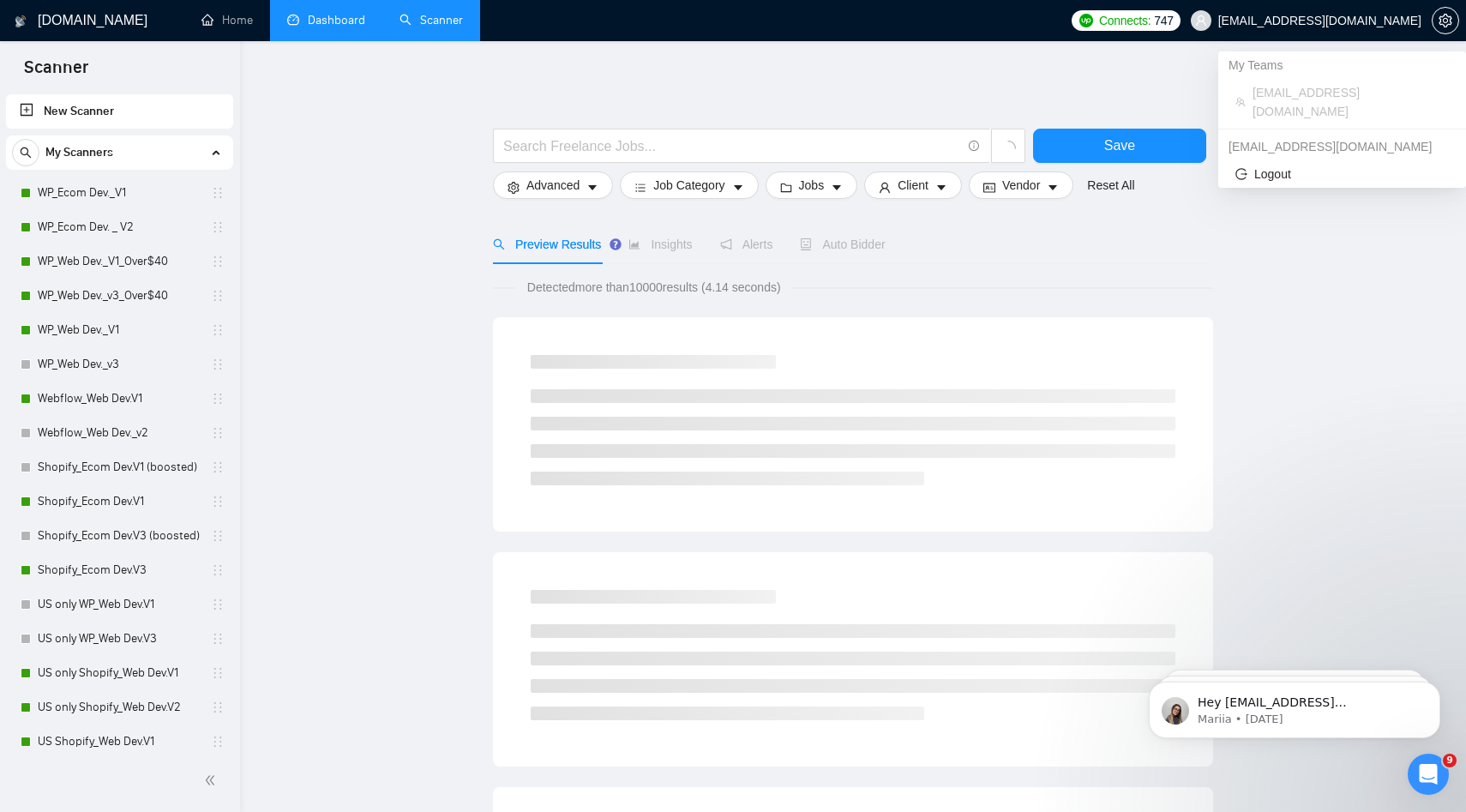
click at [1328, 20] on span "[EMAIL_ADDRESS][DOMAIN_NAME]" at bounding box center [1319, 20] width 203 height 0
click at [1318, 70] on div "My Teams" at bounding box center [1342, 65] width 248 height 28
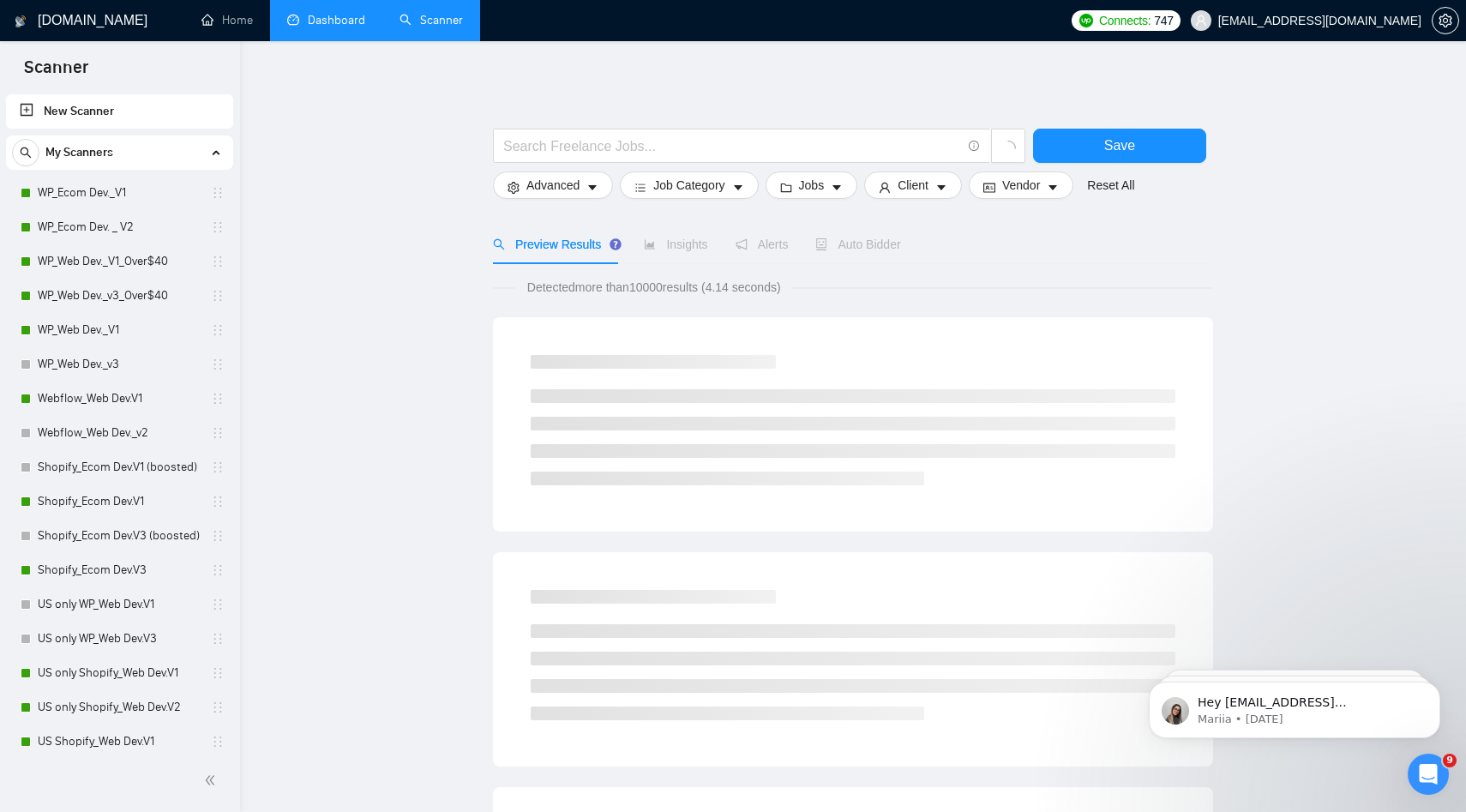
click at [1173, 11] on span "747" at bounding box center [1163, 20] width 19 height 19
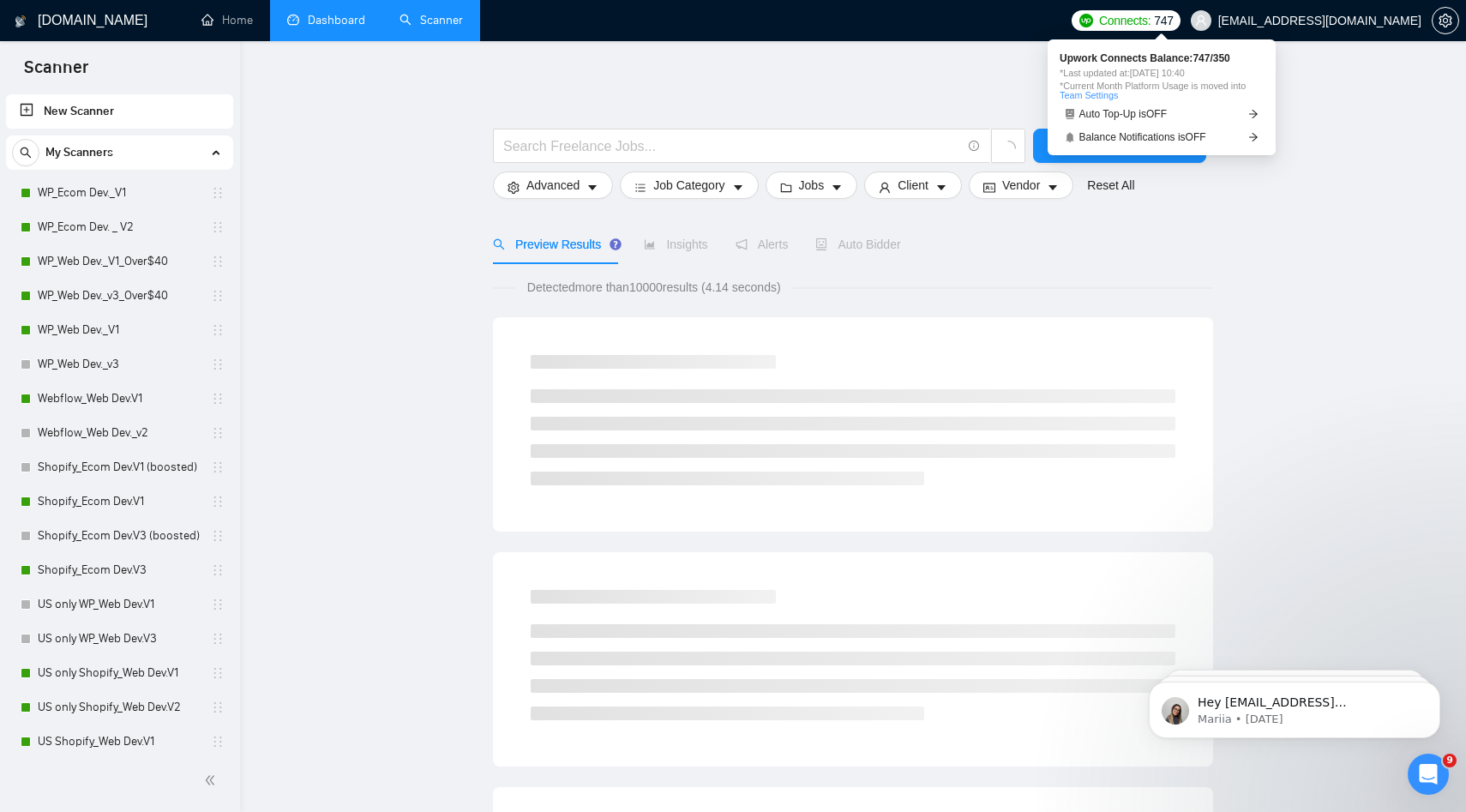
click at [1259, 20] on span "[EMAIL_ADDRESS][DOMAIN_NAME]" at bounding box center [1319, 20] width 203 height 0
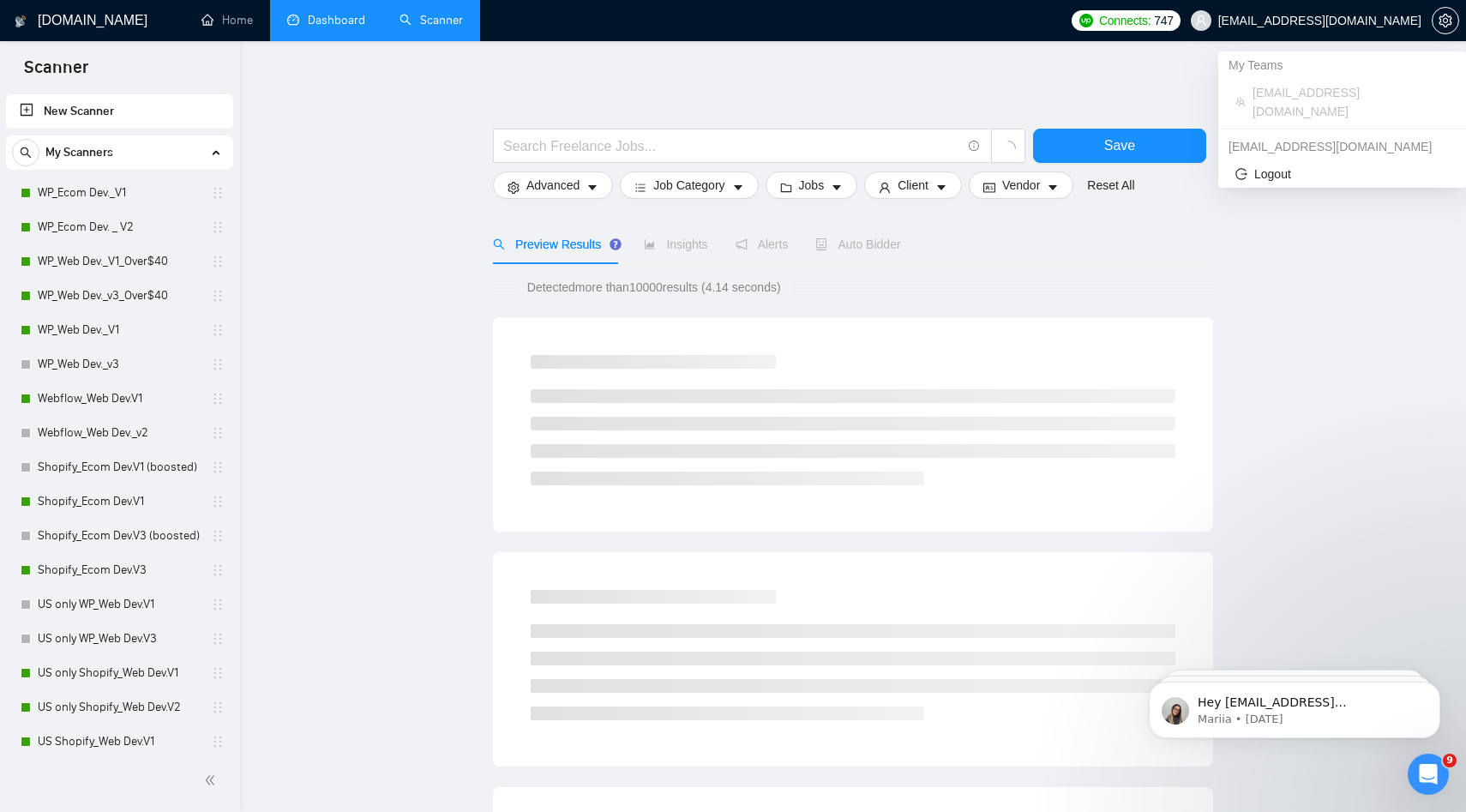
click at [1287, 30] on span "[EMAIL_ADDRESS][DOMAIN_NAME]" at bounding box center [1306, 20] width 251 height 55
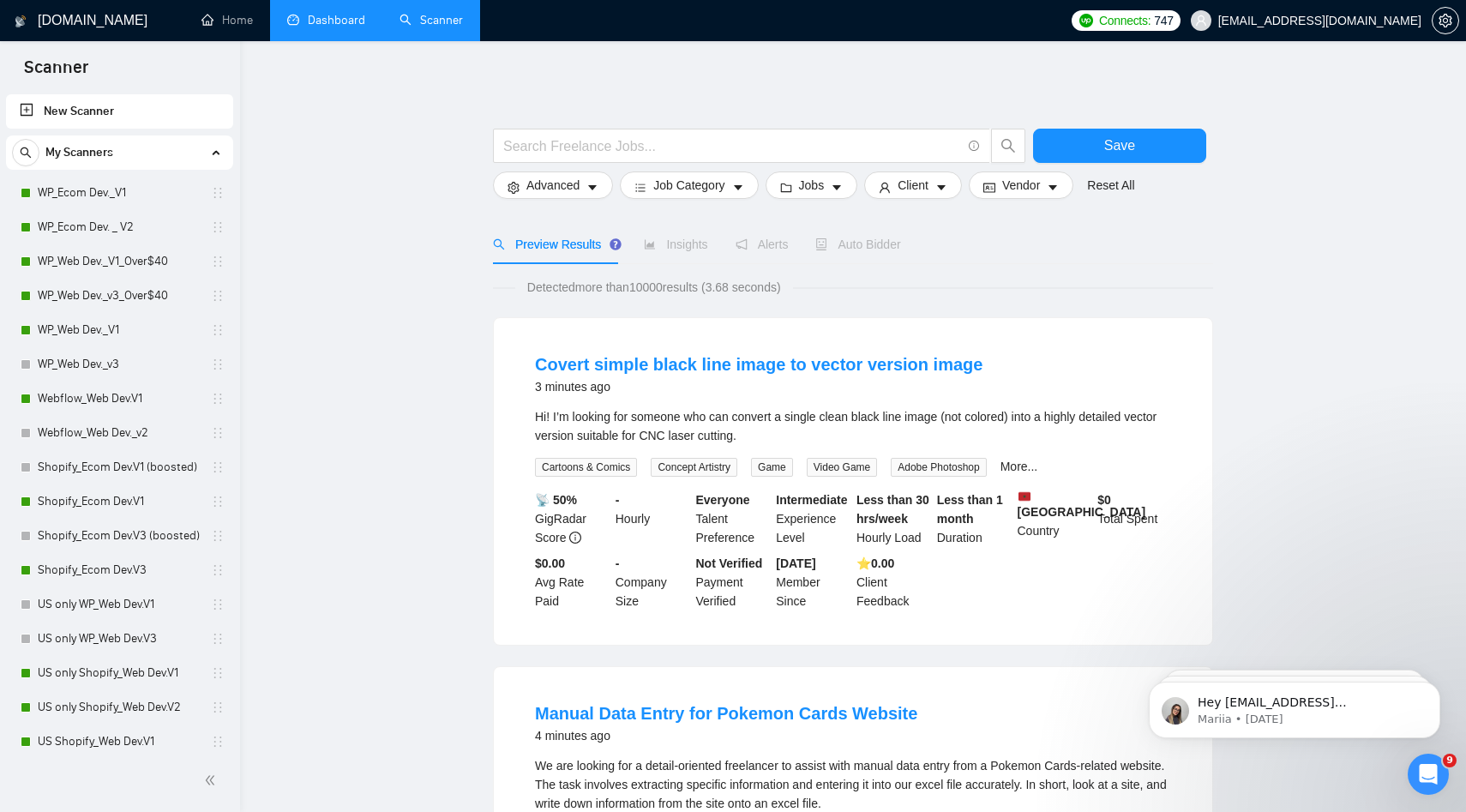
click at [1465, 17] on div "Connects: 747 arthurbelanger48@gmail.com" at bounding box center [1264, 20] width 403 height 41
click at [1452, 19] on icon "setting" at bounding box center [1446, 20] width 14 height 14
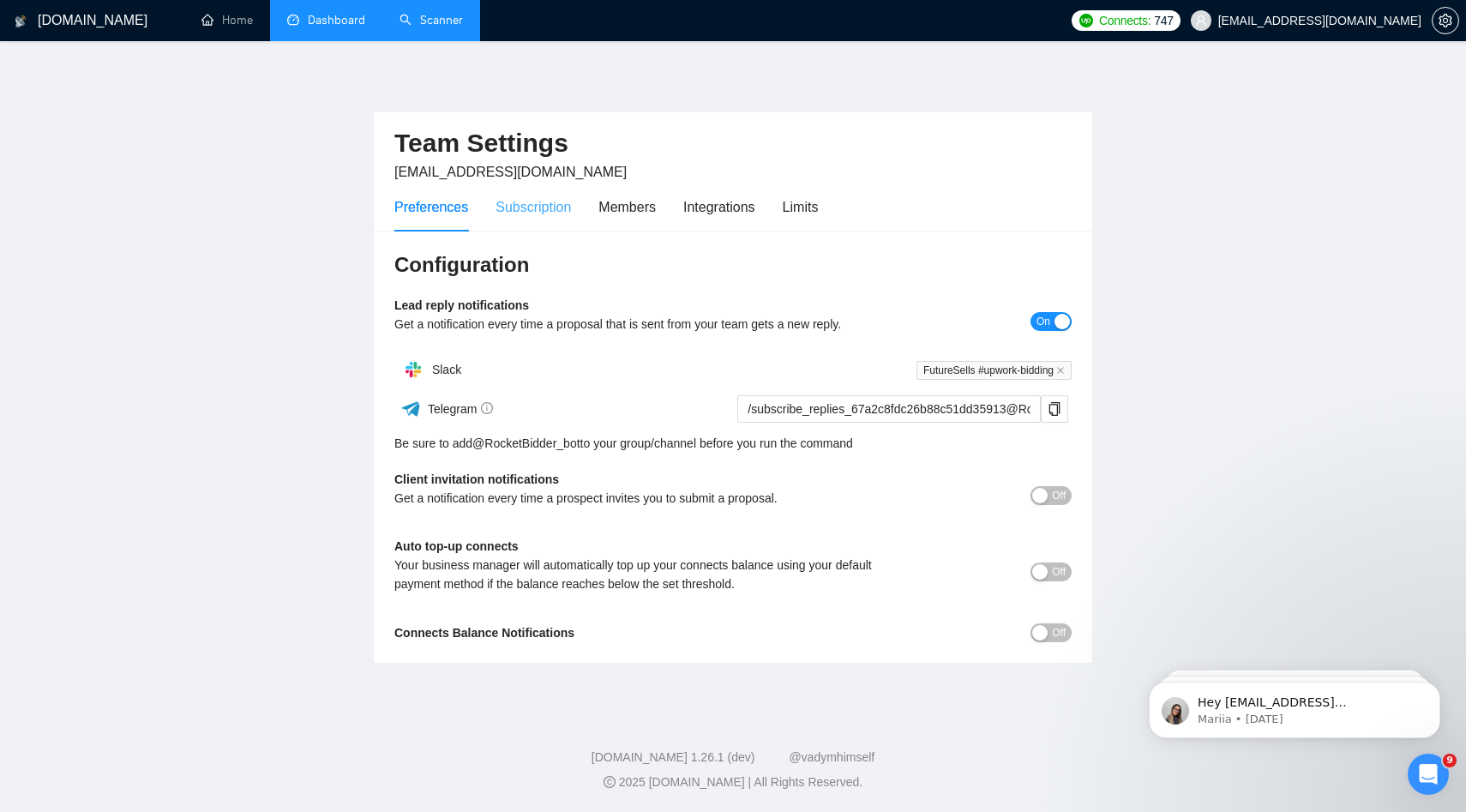
click at [552, 218] on div "Subscription" at bounding box center [532, 207] width 75 height 49
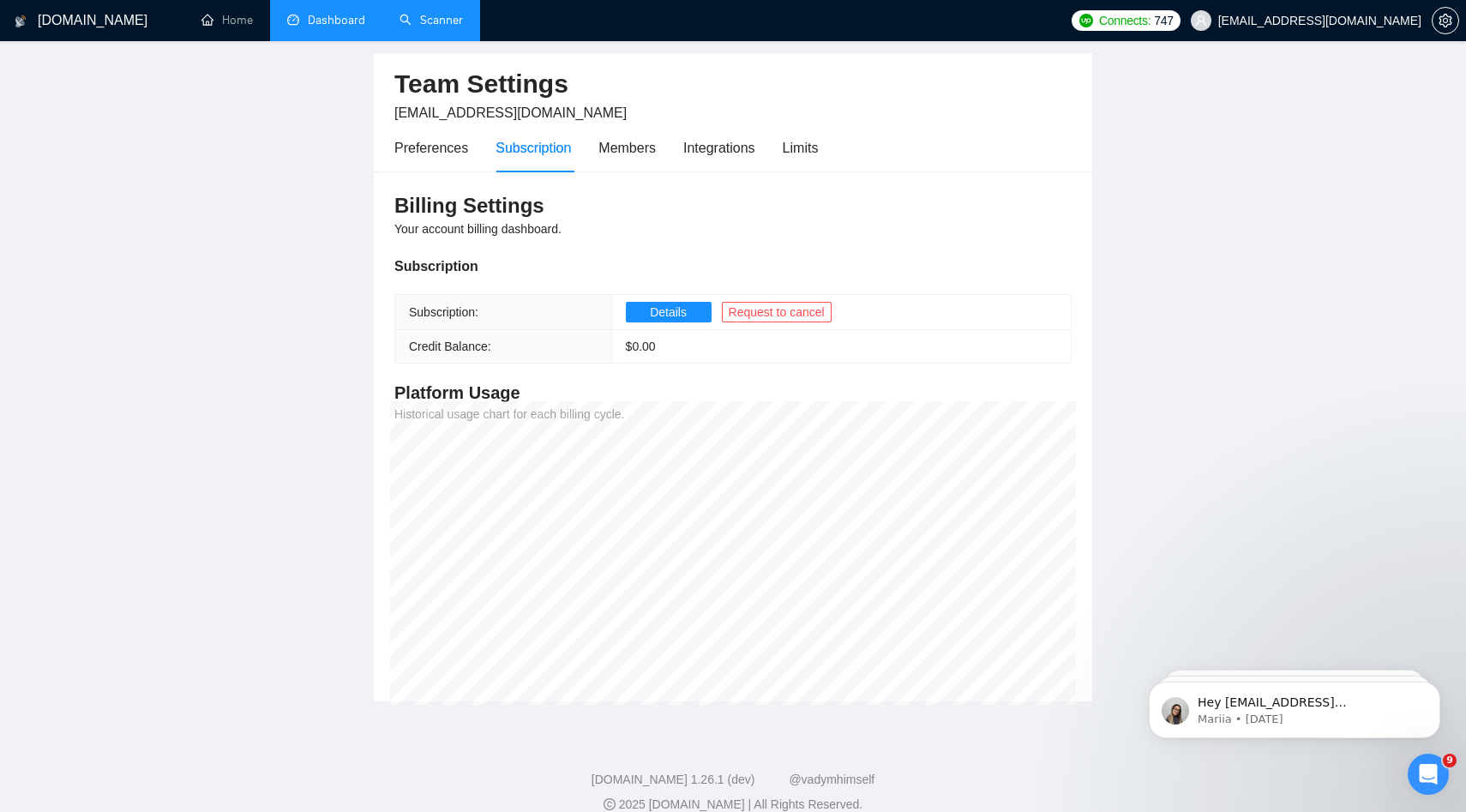
scroll to position [61, 0]
click at [803, 128] on div "Limits" at bounding box center [801, 146] width 36 height 49
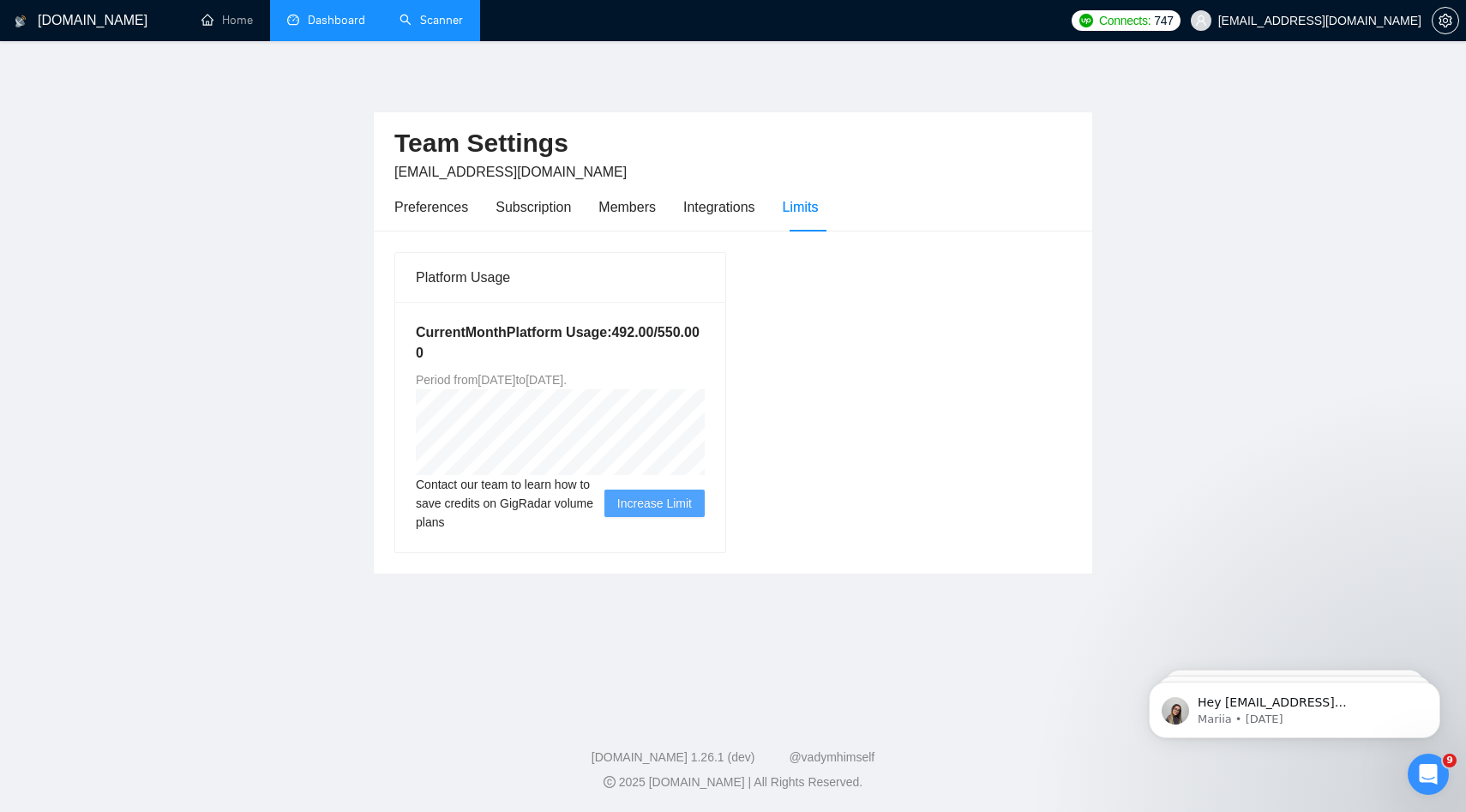
click at [655, 530] on div "Contact our team to learn how to save credits on GigRadar volume plans Increase…" at bounding box center [560, 503] width 289 height 57
click at [655, 493] on button "Increase Limit" at bounding box center [655, 504] width 100 height 28
click at [654, 510] on span "Increase Limit" at bounding box center [655, 504] width 74 height 19
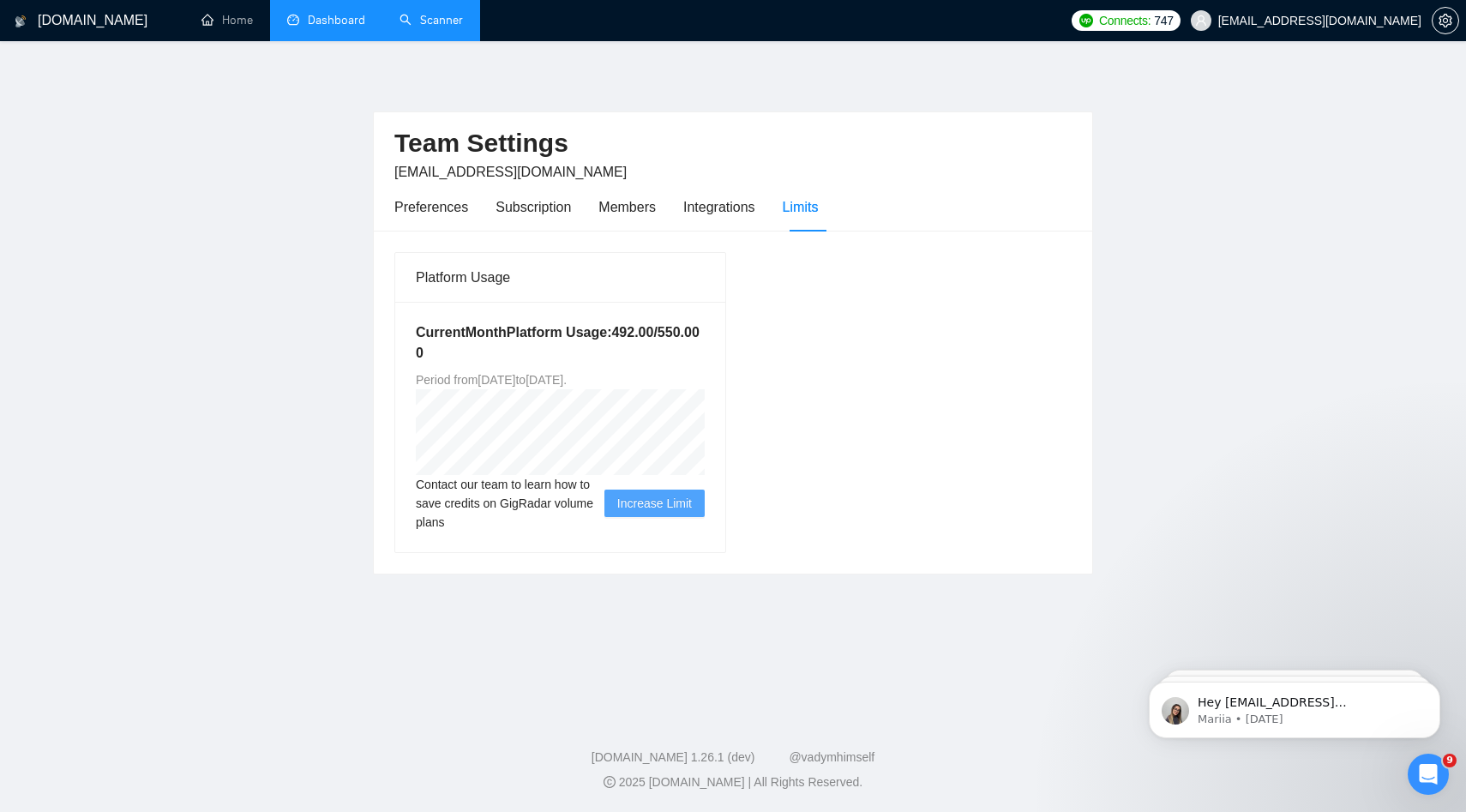
click at [451, 491] on span "Contact our team to learn how to save credits on GigRadar volume plans" at bounding box center [510, 503] width 189 height 57
click at [662, 496] on span "Increase Limit" at bounding box center [655, 504] width 74 height 19
click at [788, 417] on div "Platform Usage Current Month Platform Usage: 492.00 / 550.00 0 Period from Fri …" at bounding box center [733, 401] width 691 height 302
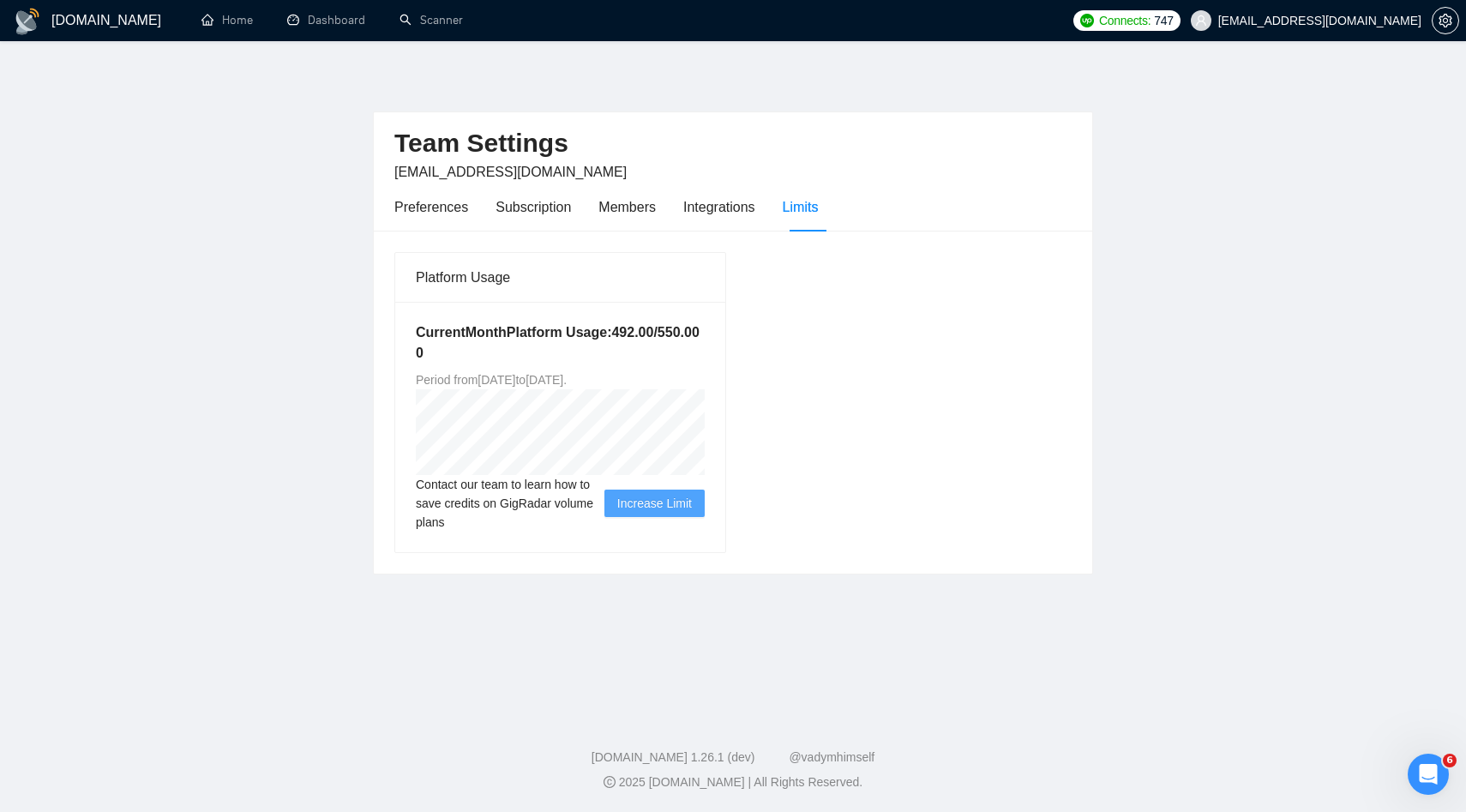
click at [643, 518] on div "Contact our team to learn how to save credits on GigRadar volume plans Increase…" at bounding box center [560, 503] width 289 height 57
click at [645, 517] on button "Increase Limit" at bounding box center [655, 504] width 100 height 28
click at [660, 499] on span "Increase Limit" at bounding box center [655, 504] width 74 height 19
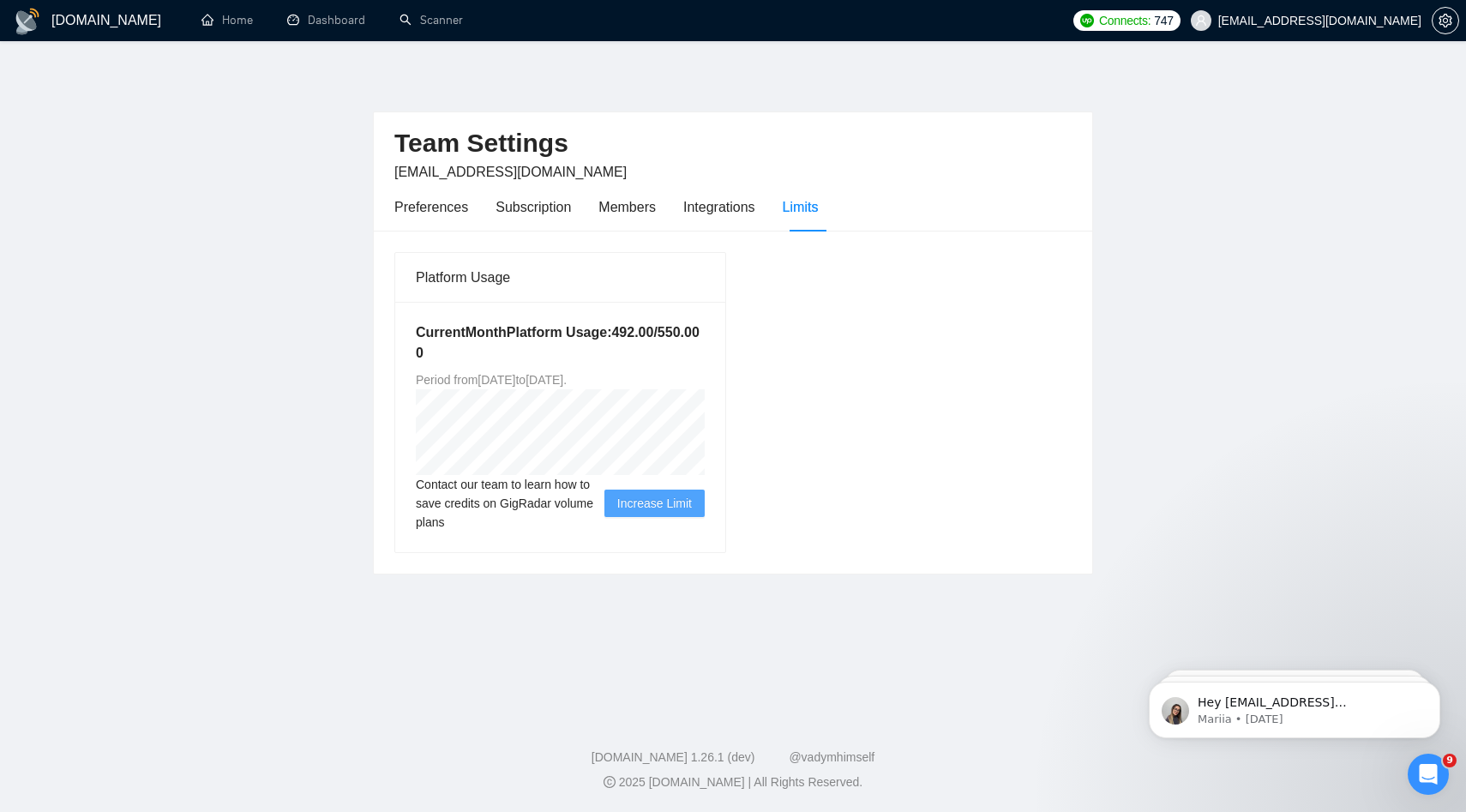
click at [660, 499] on span "Increase Limit" at bounding box center [655, 504] width 74 height 19
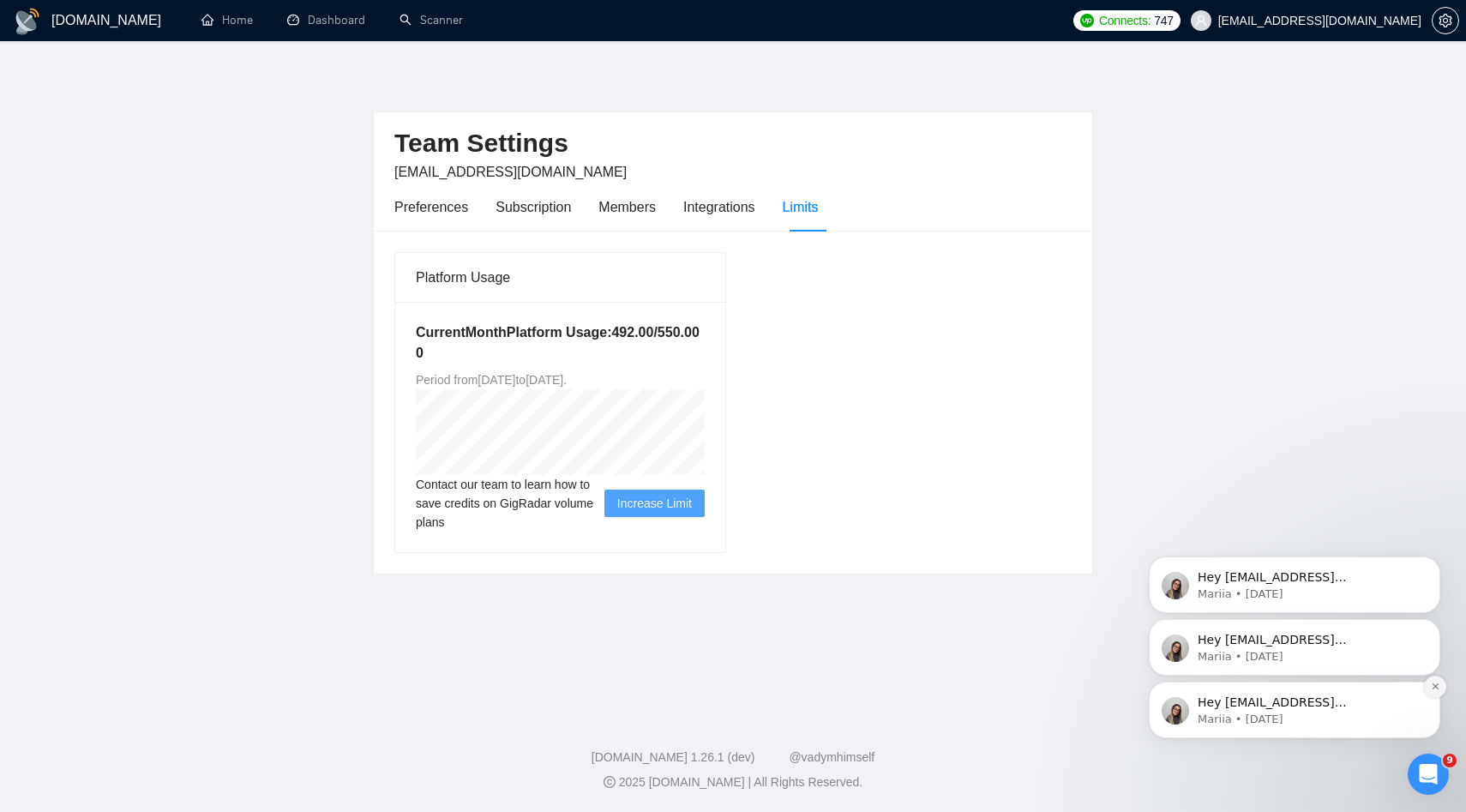
click at [1433, 682] on icon "Dismiss notification" at bounding box center [1435, 687] width 9 height 9
click at [1433, 684] on icon "Dismiss notification" at bounding box center [1435, 688] width 7 height 7
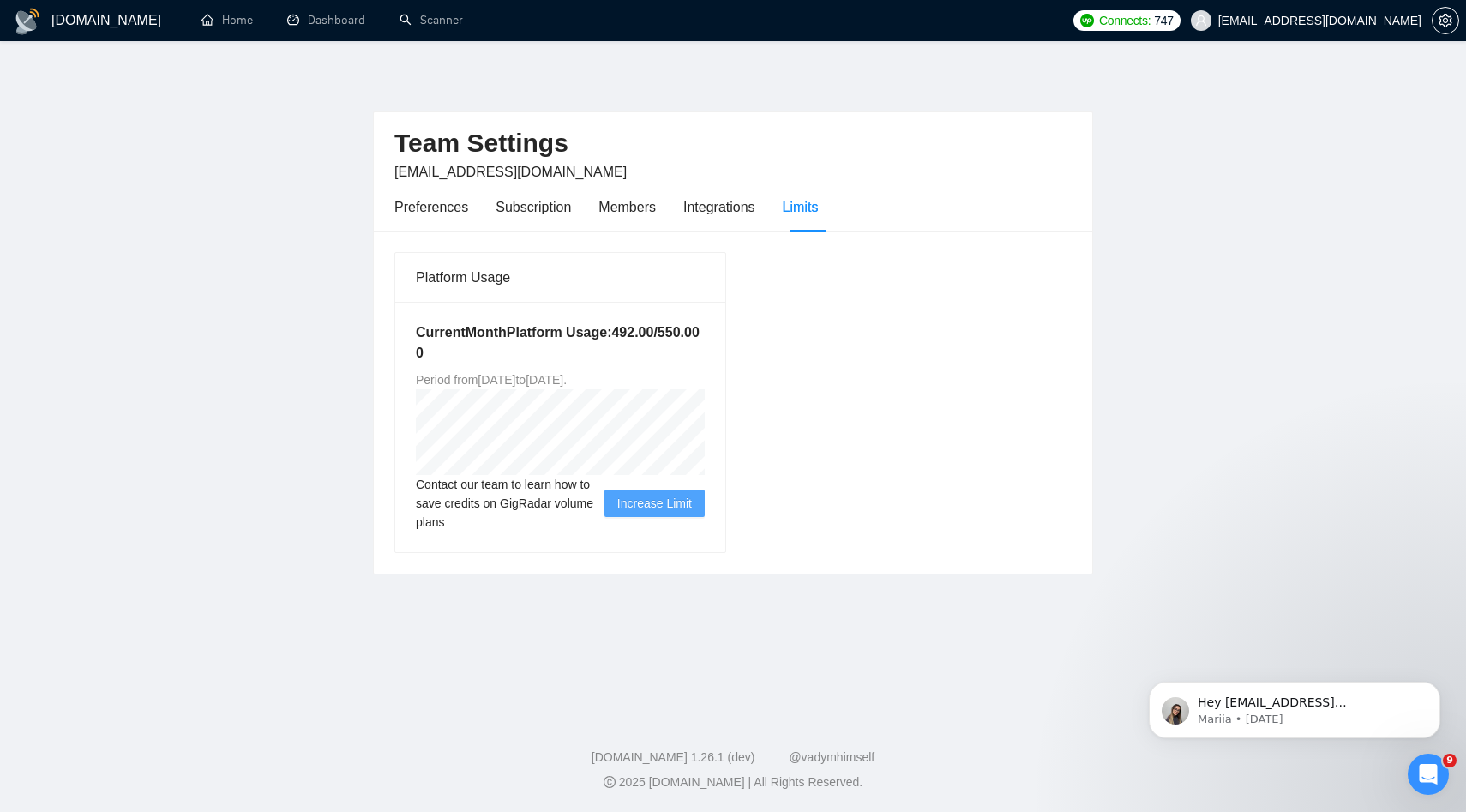
click at [1433, 684] on icon "Dismiss notification" at bounding box center [1435, 688] width 7 height 7
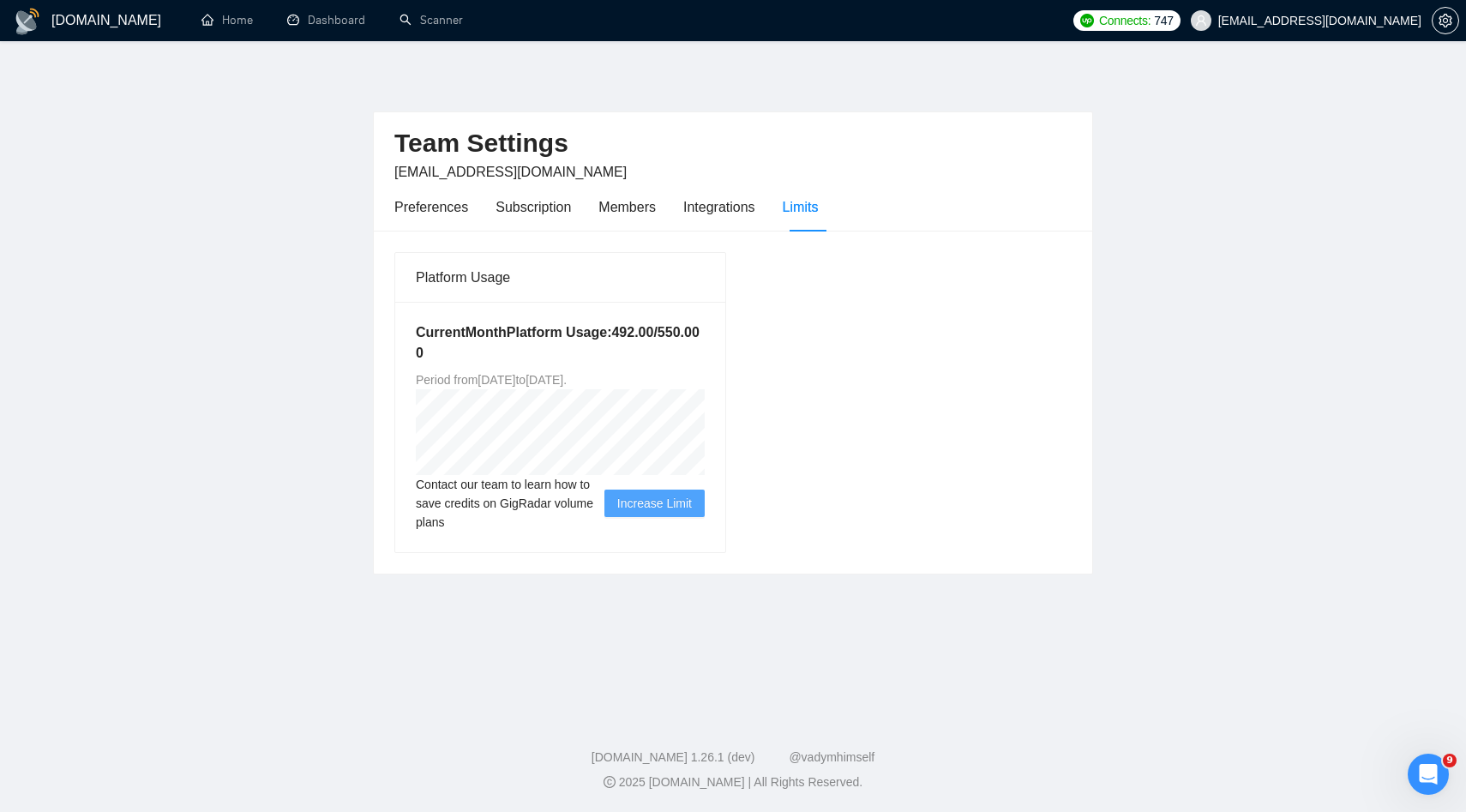
click at [644, 504] on span "Increase Limit" at bounding box center [655, 504] width 74 height 19
click at [650, 493] on button "Increase Limit" at bounding box center [655, 504] width 100 height 28
click at [510, 492] on span "Contact our team to learn how to save credits on GigRadar volume plans" at bounding box center [510, 503] width 189 height 57
click at [567, 386] on span "Period from [DATE] to [DATE] ." at bounding box center [491, 379] width 151 height 14
click at [409, 317] on div "Current Month Platform Usage: 492.00 / 550.00 0 Period from [DATE] to [DATE] . …" at bounding box center [559, 426] width 330 height 250
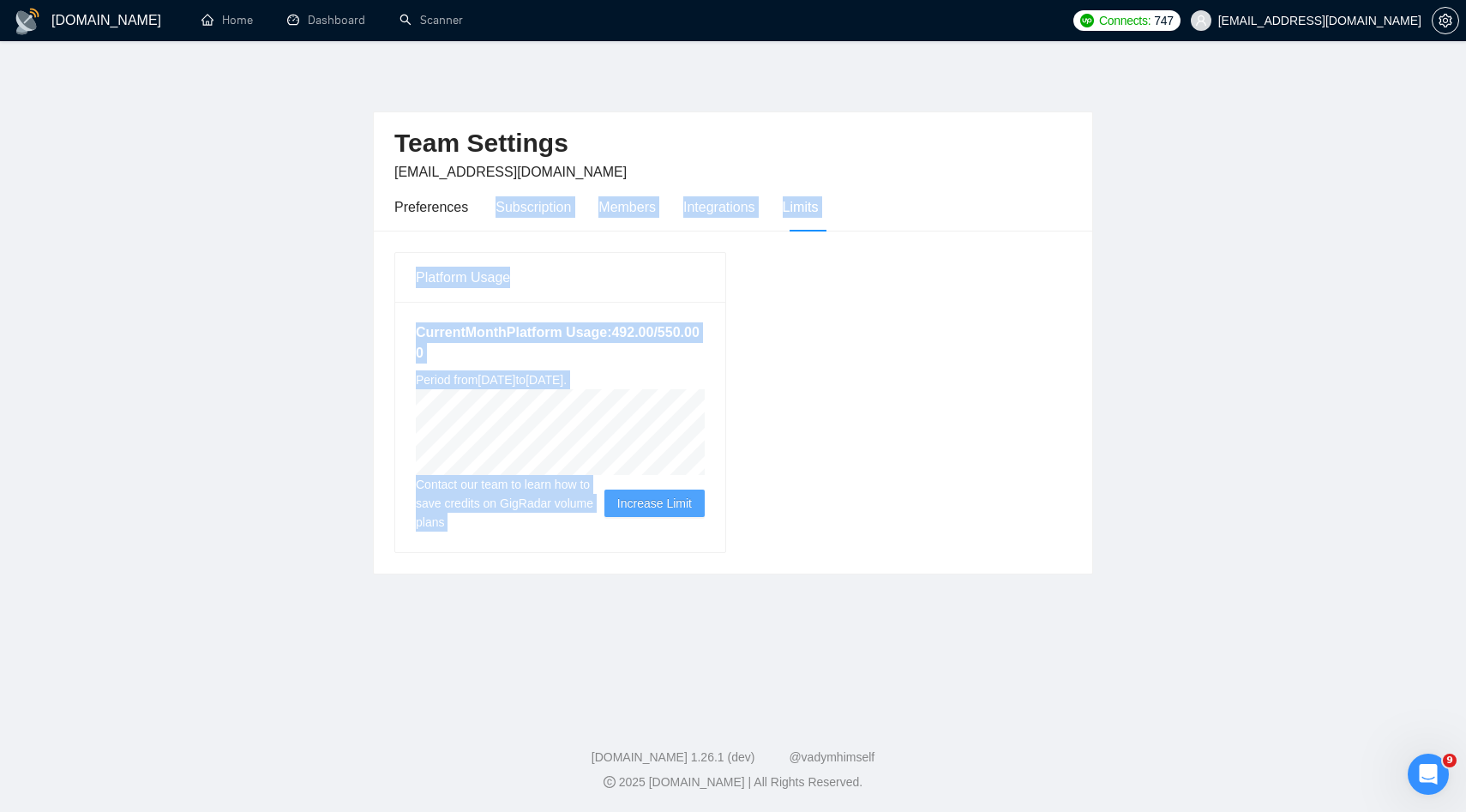
drag, startPoint x: 390, startPoint y: 217, endPoint x: 676, endPoint y: 514, distance: 412.3
click at [676, 514] on div "Team Settings [EMAIL_ADDRESS][DOMAIN_NAME] Preferences Subscription Members Int…" at bounding box center [732, 343] width 720 height 463
click at [676, 513] on button "Increase Limit" at bounding box center [655, 504] width 100 height 28
click at [704, 501] on button "Increase Limit" at bounding box center [655, 504] width 100 height 28
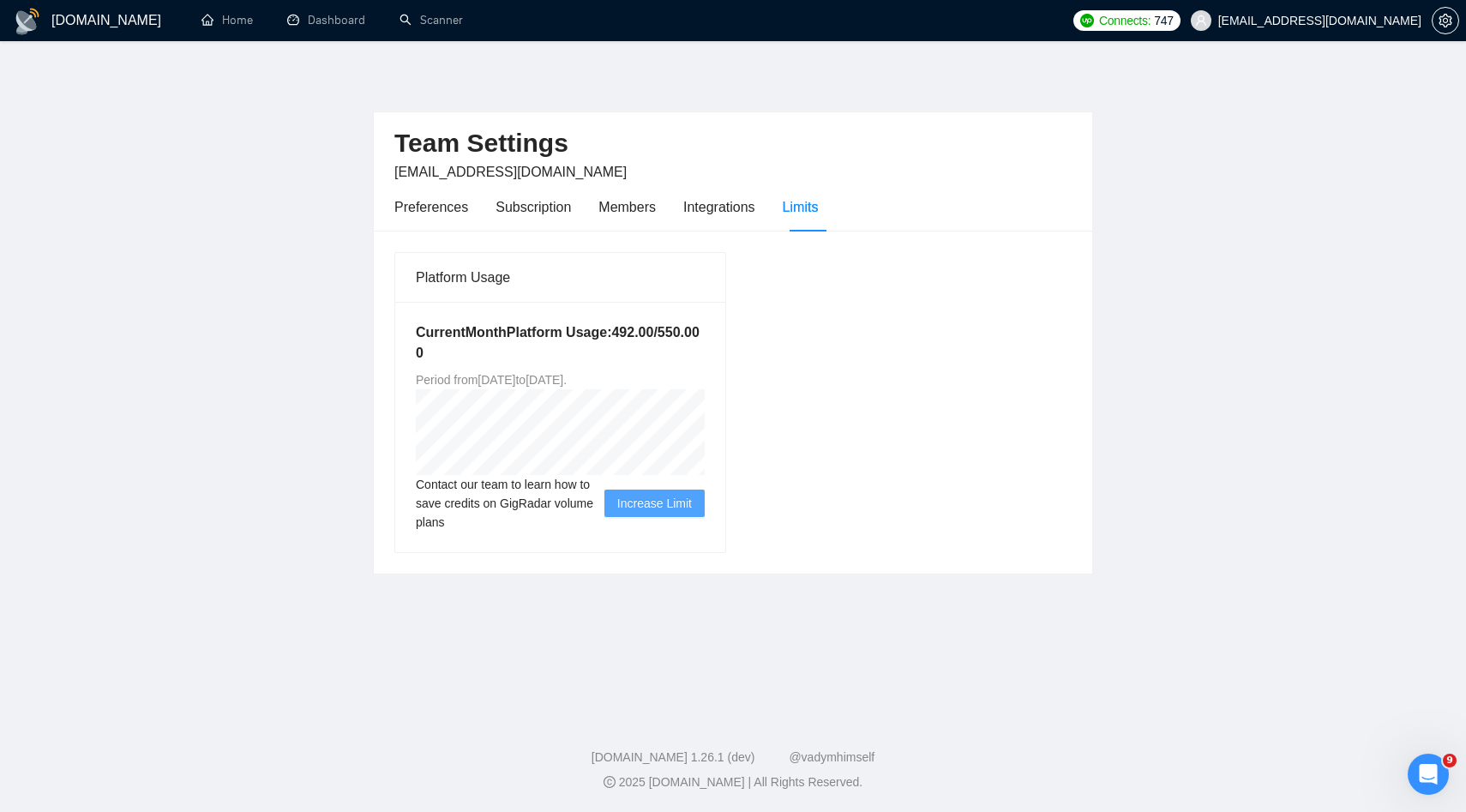
click at [718, 465] on div "Current Month Platform Usage: 492.00 / 550.00 0 Period from [DATE] to [DATE] . …" at bounding box center [559, 426] width 330 height 250
click at [657, 510] on span "Increase Limit" at bounding box center [655, 504] width 74 height 19
click at [540, 508] on span "Contact our team to learn how to save credits on GigRadar volume plans" at bounding box center [510, 503] width 189 height 57
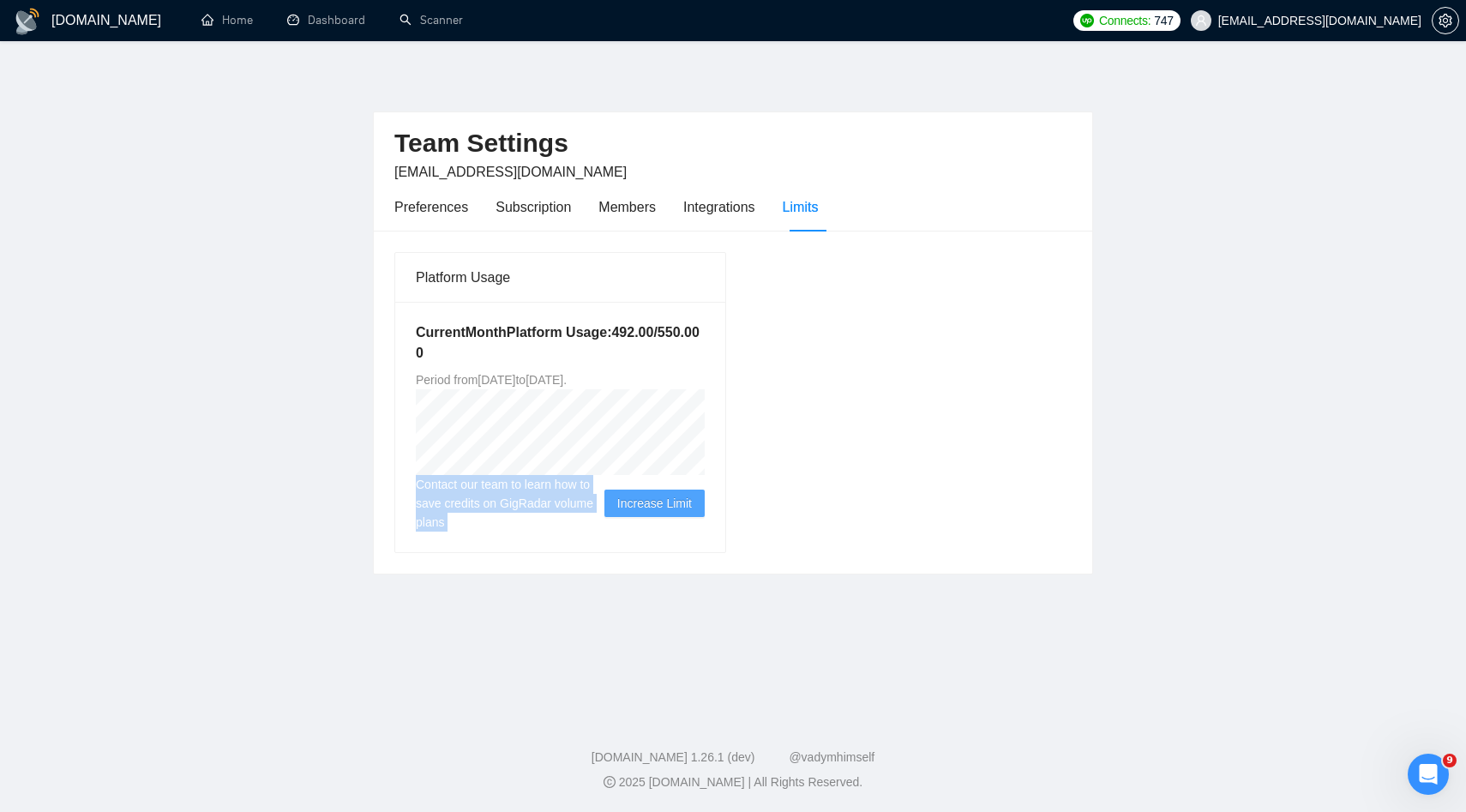
click at [540, 508] on span "Contact our team to learn how to save credits on GigRadar volume plans" at bounding box center [510, 503] width 189 height 57
click at [582, 517] on span "Contact our team to learn how to save credits on GigRadar volume plans" at bounding box center [510, 503] width 189 height 57
click at [644, 485] on div "Contact our team to learn how to save credits on GigRadar volume plans Increase…" at bounding box center [560, 503] width 289 height 57
click at [639, 494] on span "Increase Limit" at bounding box center [655, 504] width 74 height 19
click at [689, 500] on span "Increase Limit" at bounding box center [655, 504] width 74 height 19
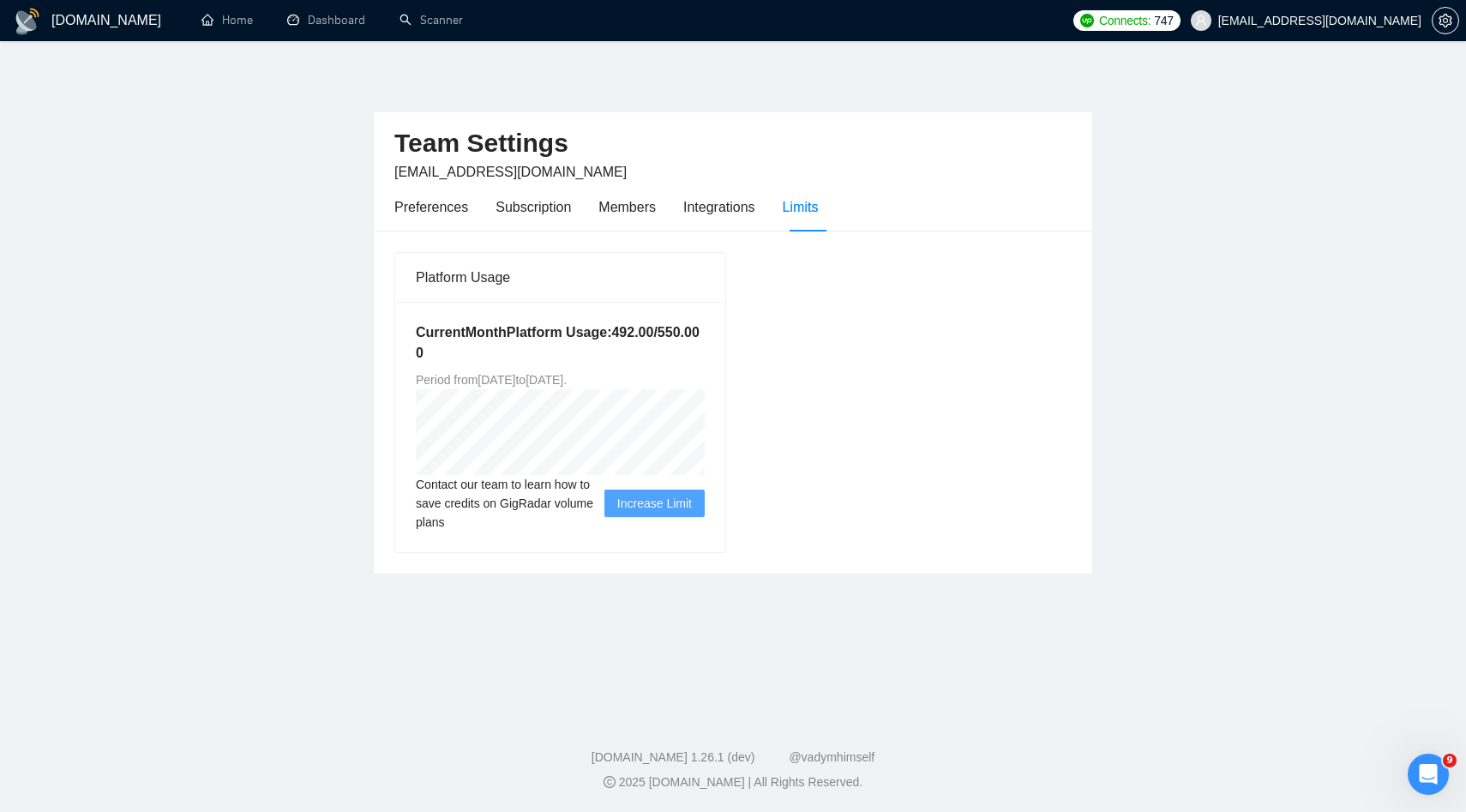
click at [689, 500] on span "Increase Limit" at bounding box center [655, 504] width 74 height 19
click at [637, 482] on div "Contact our team to learn how to save credits on GigRadar volume plans Increase…" at bounding box center [560, 503] width 289 height 57
click at [637, 506] on span "Increase Limit" at bounding box center [655, 504] width 74 height 19
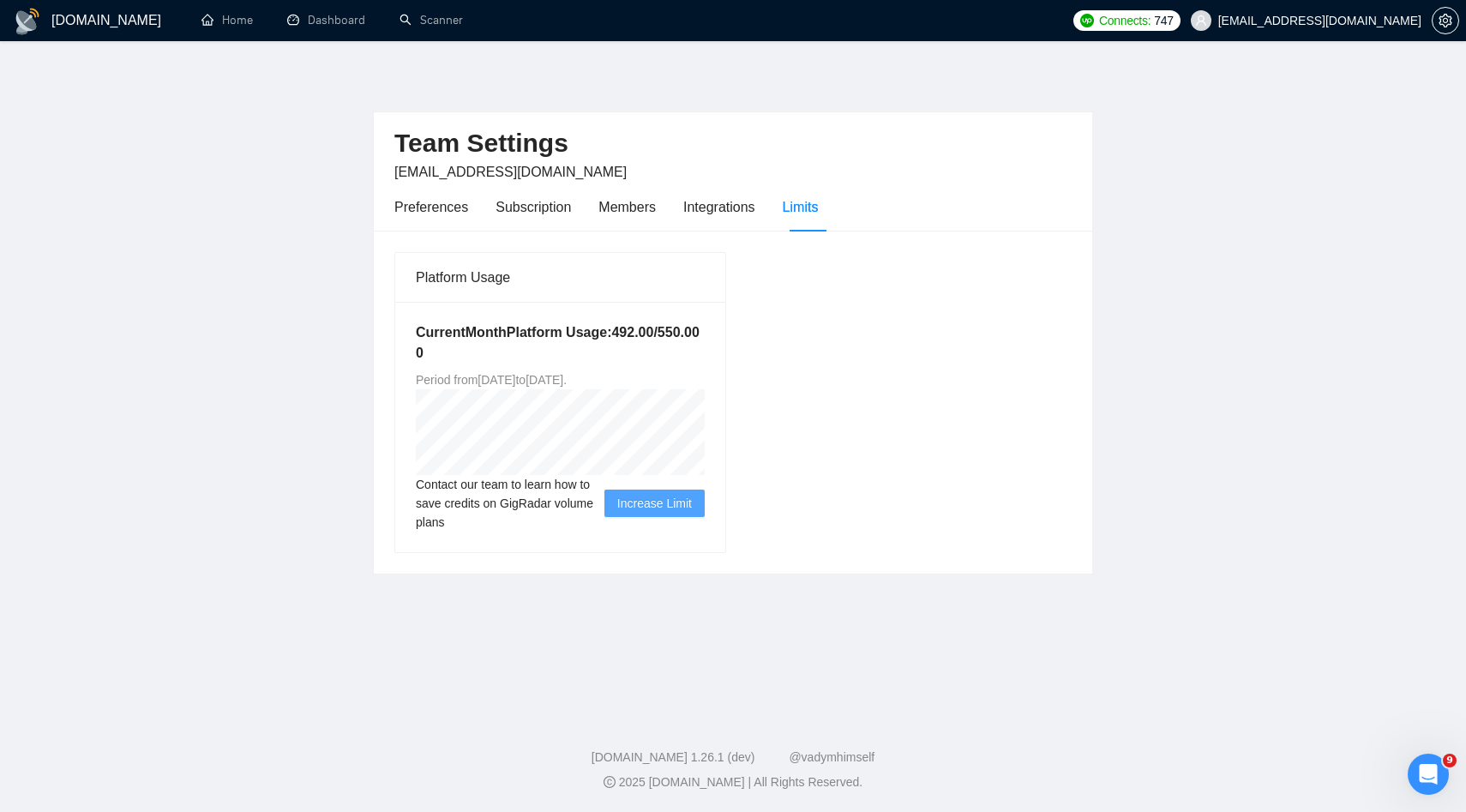
click at [637, 506] on span "Increase Limit" at bounding box center [655, 504] width 74 height 19
click at [579, 495] on span "Contact our team to learn how to save credits on GigRadar volume plans" at bounding box center [510, 503] width 189 height 57
click at [686, 506] on span "Increase Limit" at bounding box center [655, 504] width 74 height 19
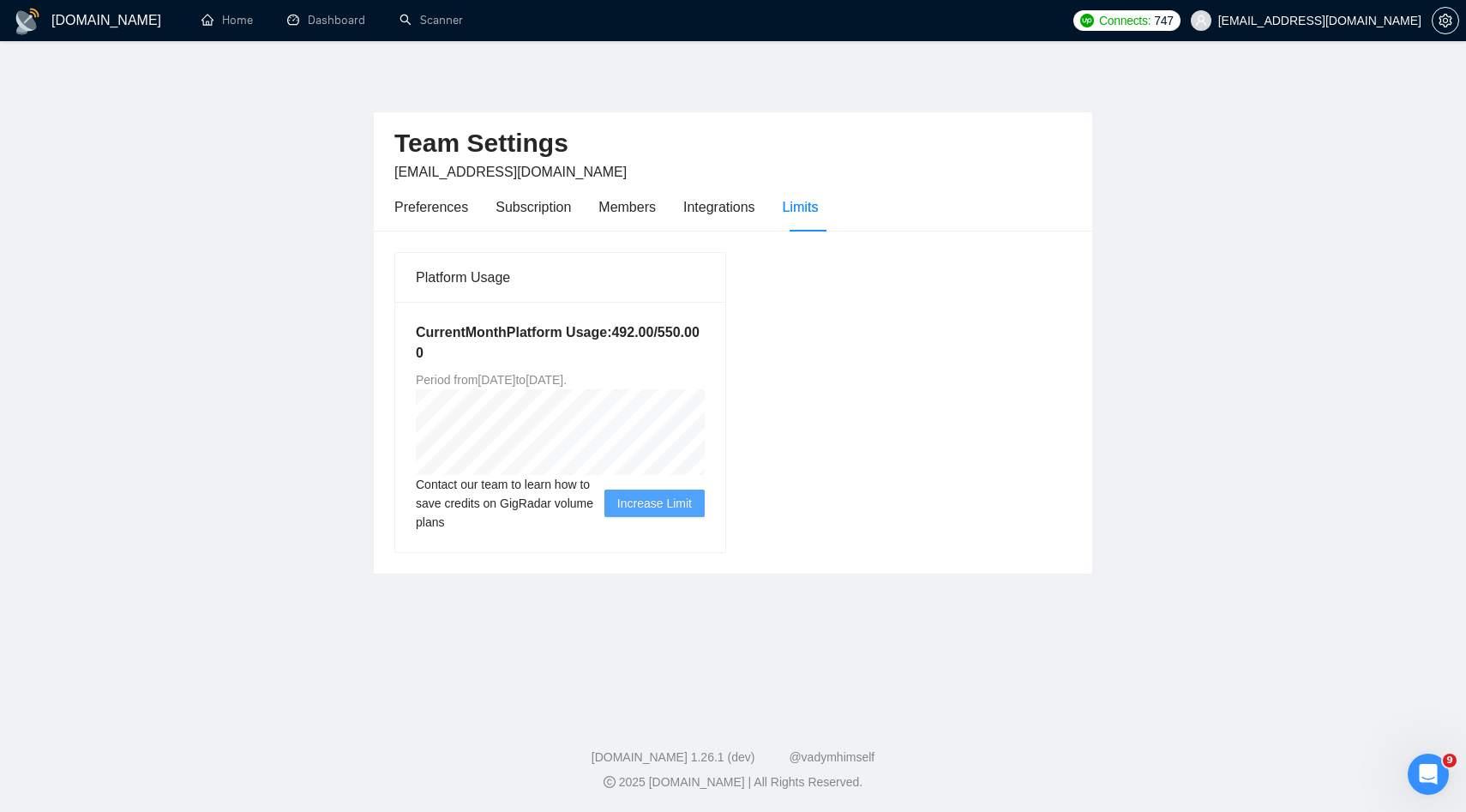
click at [810, 389] on div "Platform Usage Current Month Platform Usage: 492.00 / 550.00 0 Period from Fri …" at bounding box center [733, 401] width 691 height 302
click at [687, 508] on span "Increase Limit" at bounding box center [655, 504] width 74 height 19
click at [744, 224] on div "Integrations" at bounding box center [720, 207] width 72 height 49
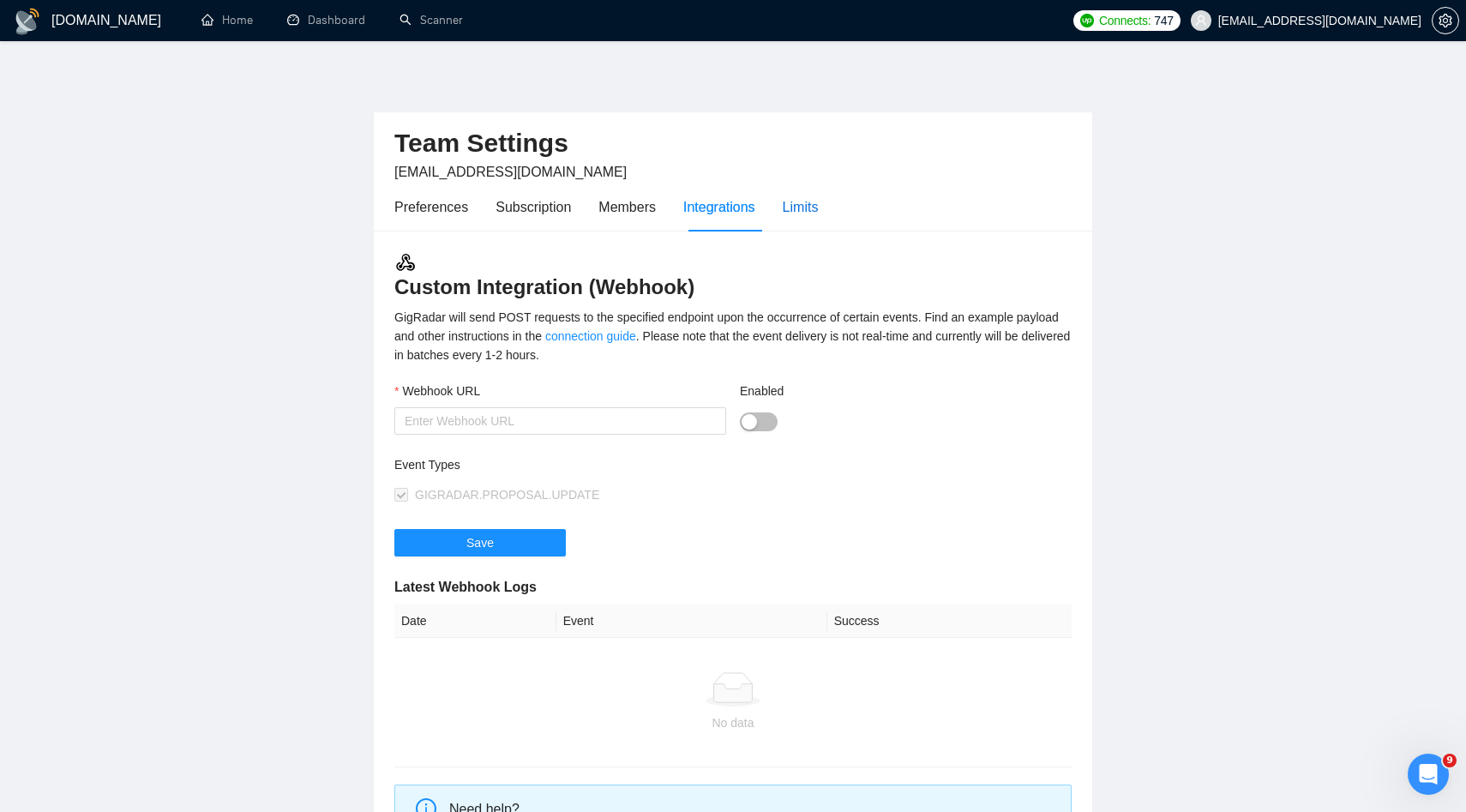
click at [801, 198] on div "Limits" at bounding box center [801, 206] width 36 height 21
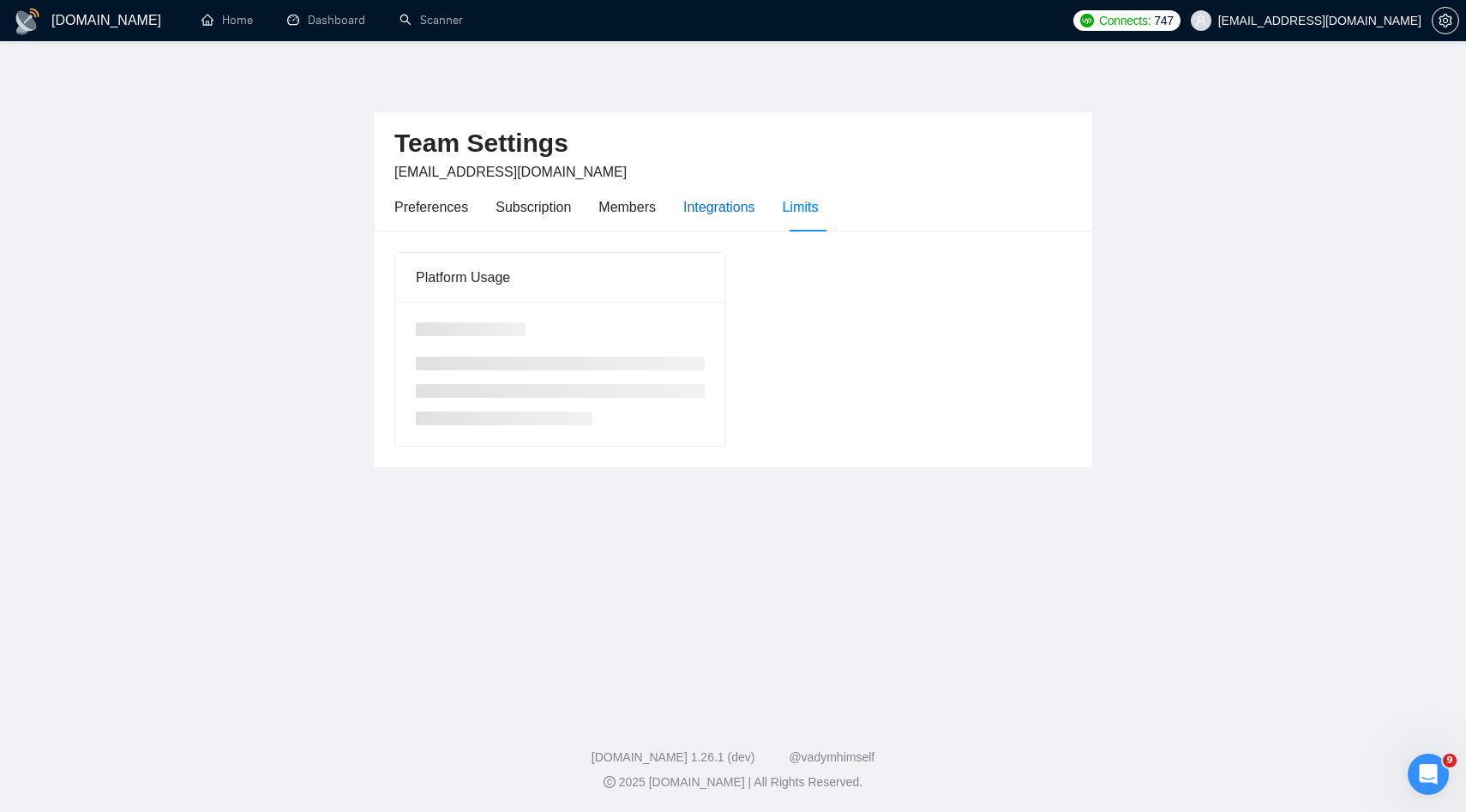
click at [742, 209] on div "Integrations" at bounding box center [720, 206] width 72 height 21
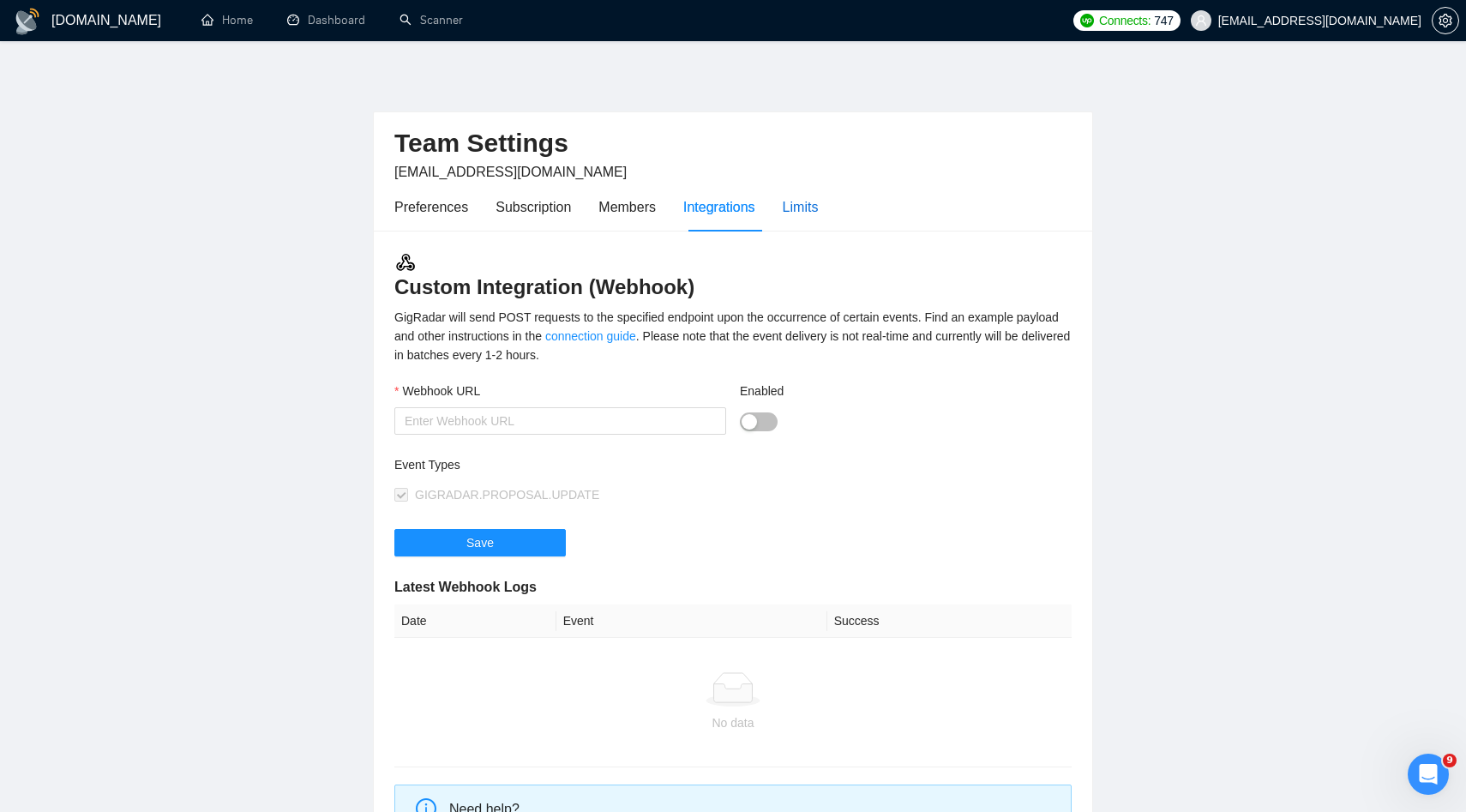
click at [795, 204] on div "Limits" at bounding box center [801, 206] width 36 height 21
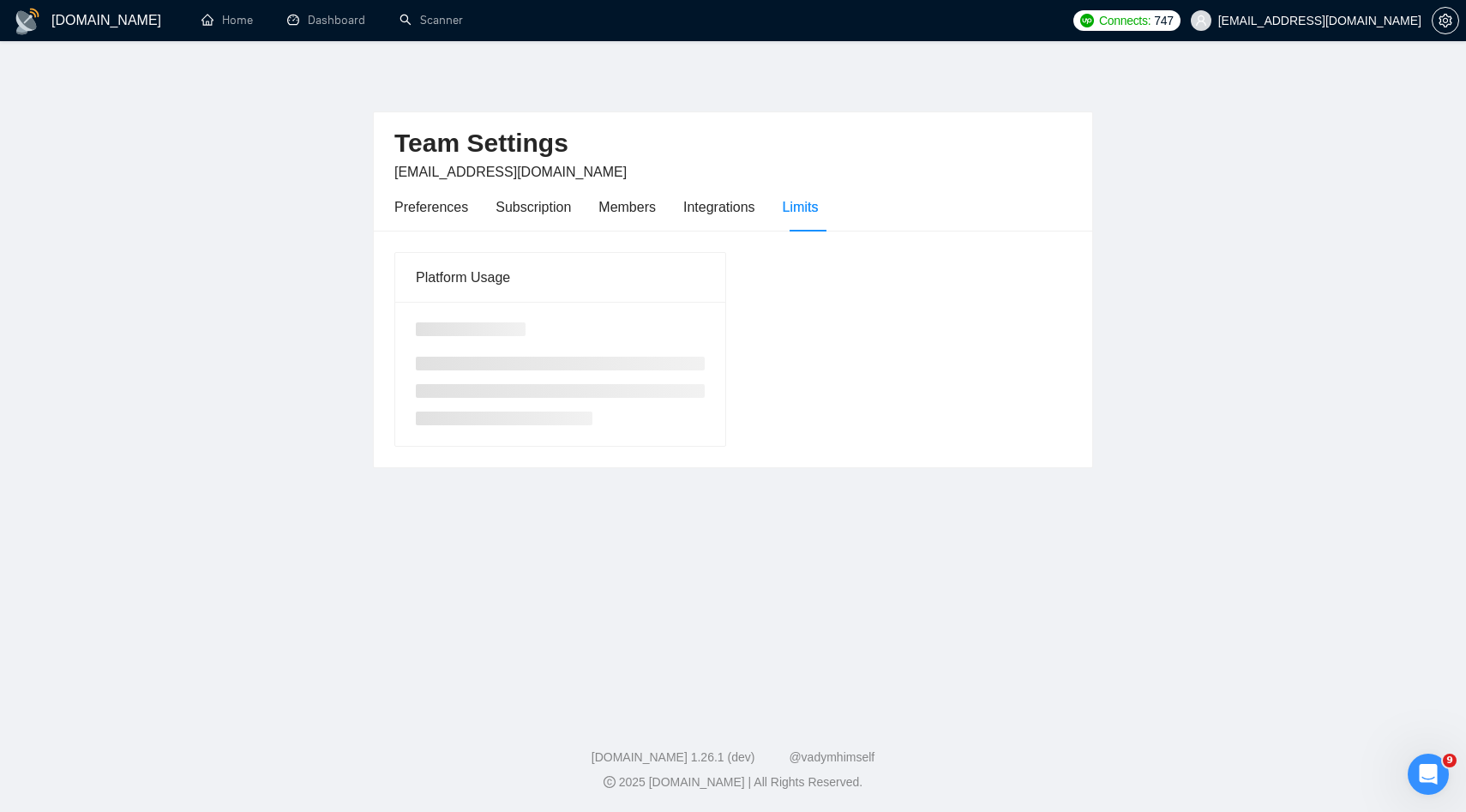
click at [668, 207] on div "Preferences Subscription Members Integrations Limits" at bounding box center [607, 207] width 424 height 49
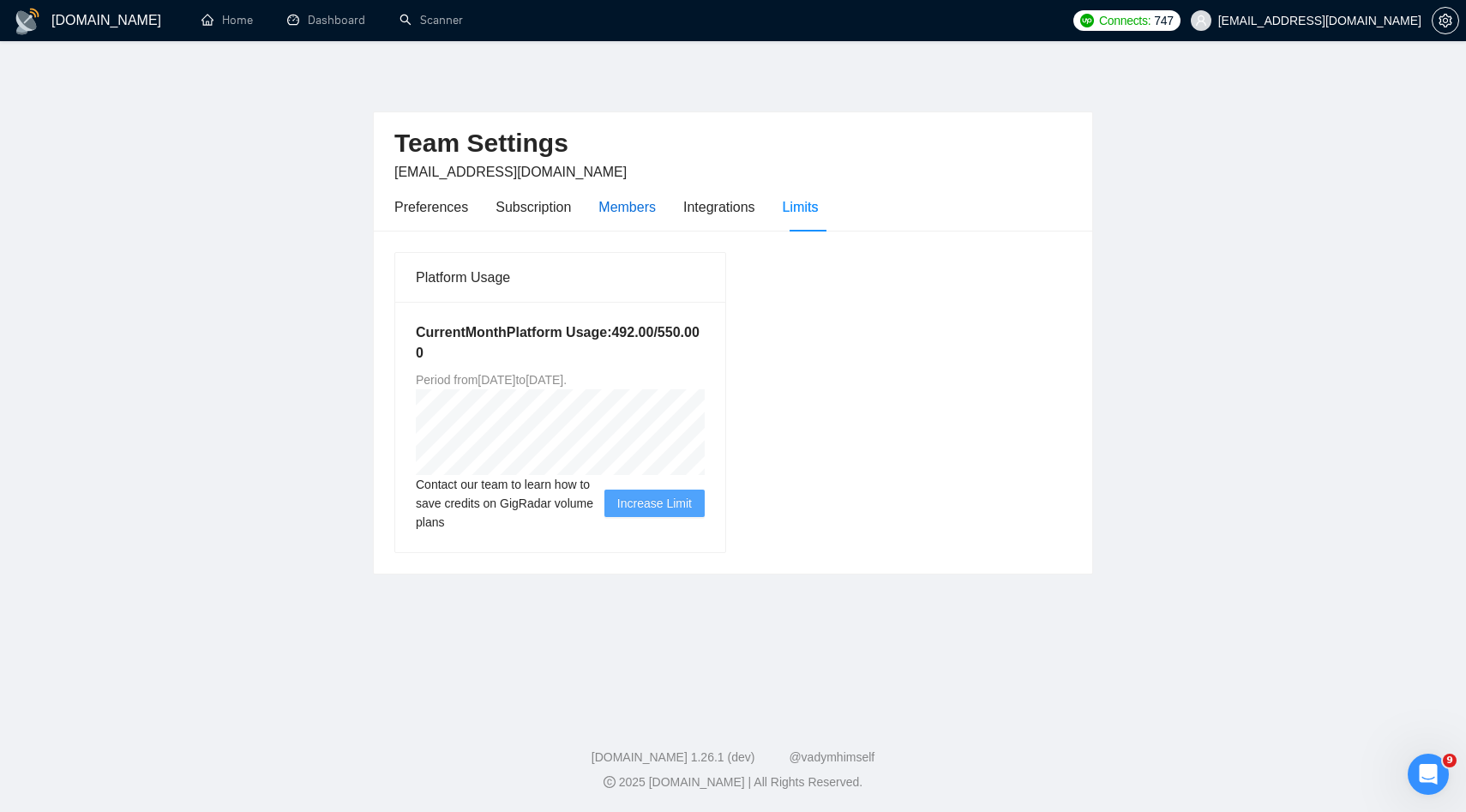
click at [644, 207] on div "Members" at bounding box center [627, 206] width 58 height 21
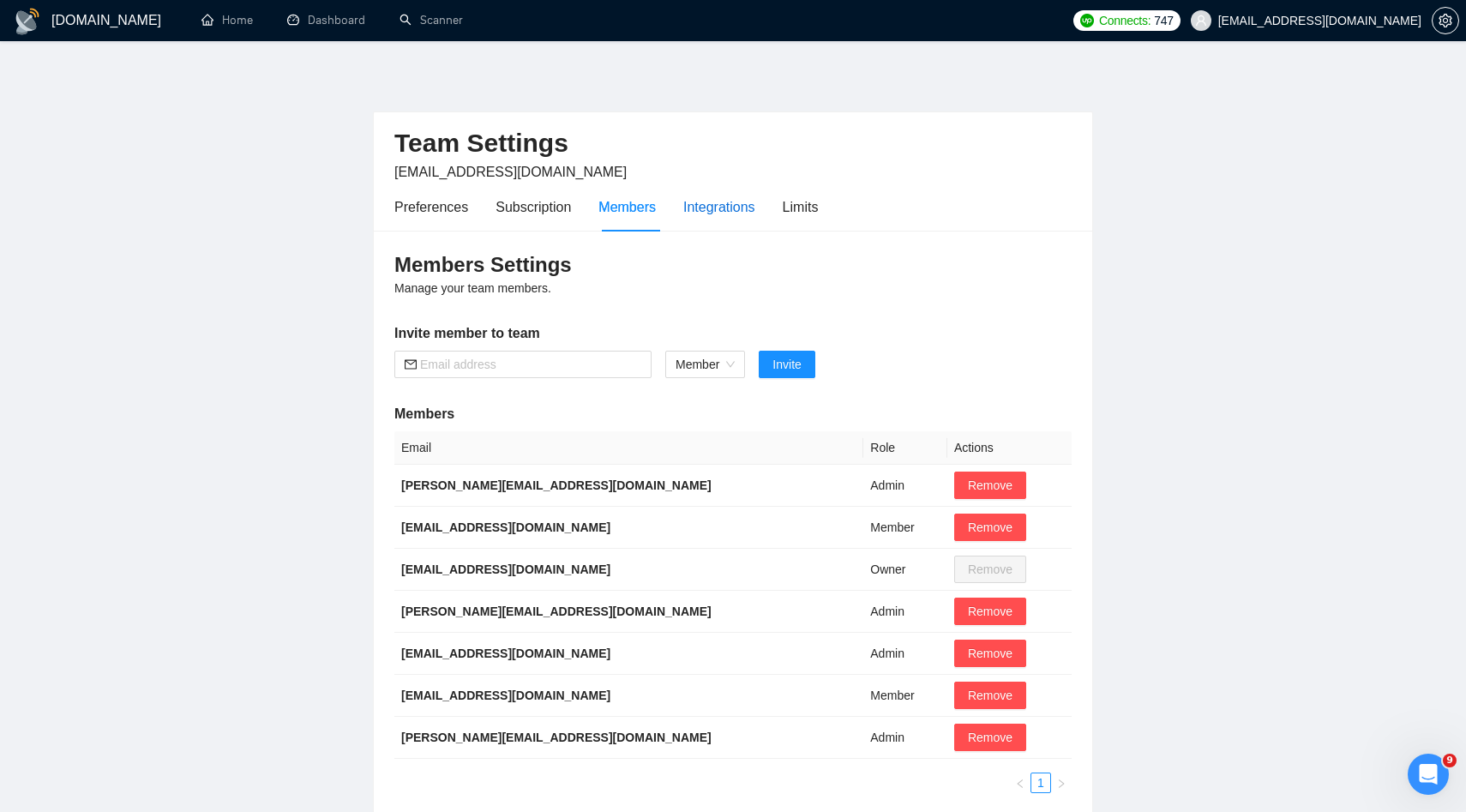
click at [717, 203] on div "Integrations" at bounding box center [720, 206] width 72 height 21
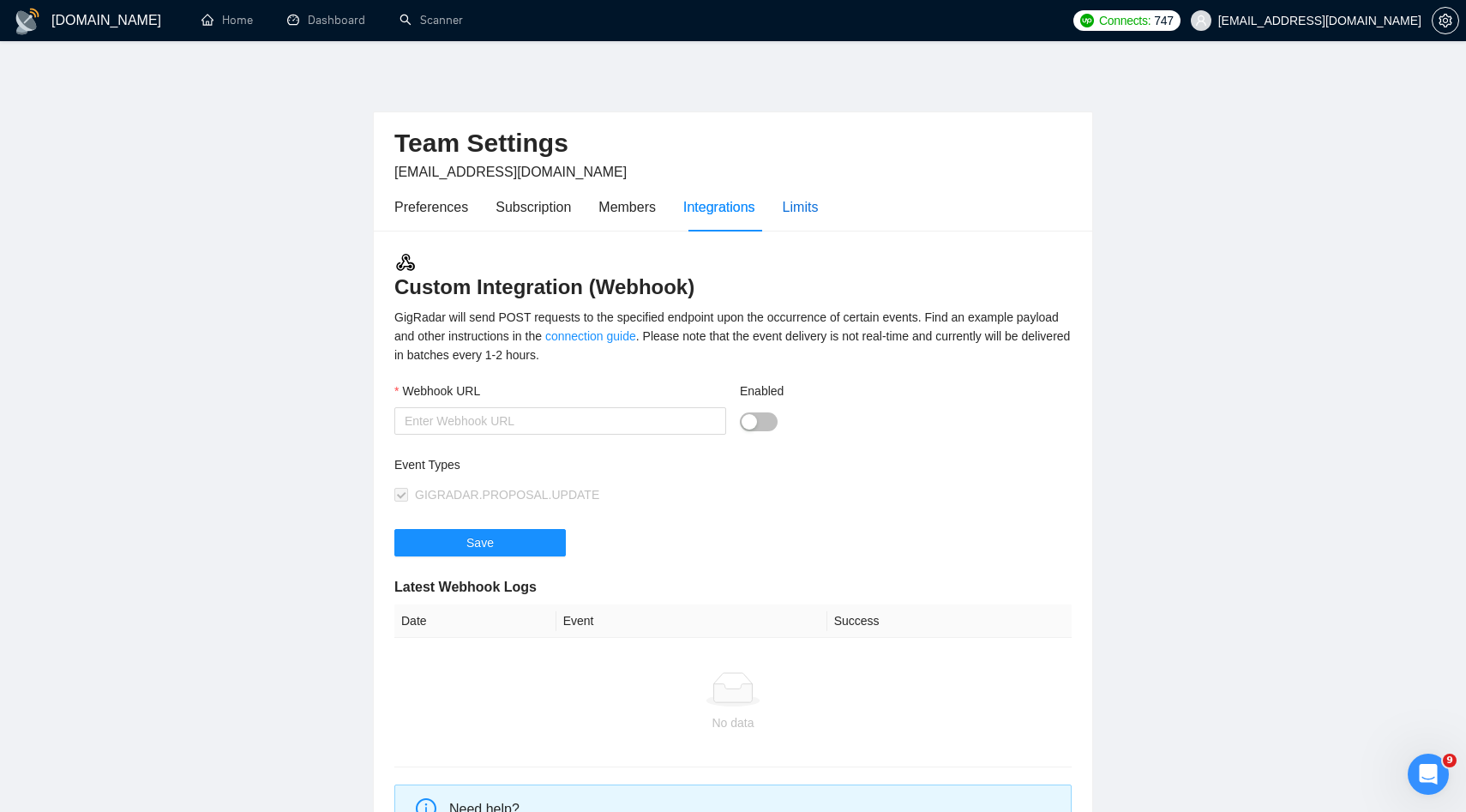
click at [818, 201] on div "Limits" at bounding box center [801, 206] width 36 height 21
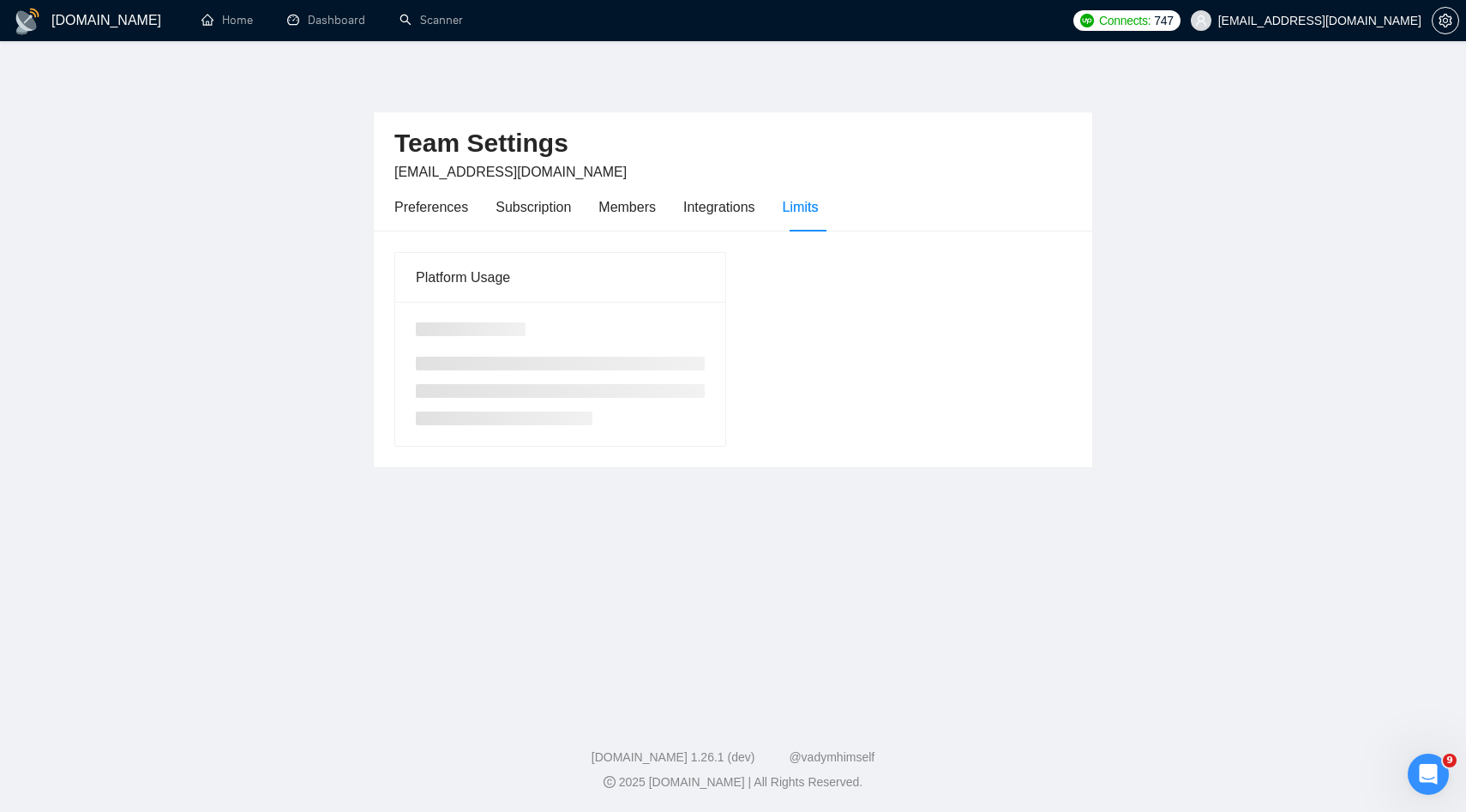
click at [668, 201] on div "Preferences Subscription Members Integrations Limits" at bounding box center [607, 207] width 424 height 49
click at [648, 201] on div "Members" at bounding box center [627, 206] width 58 height 21
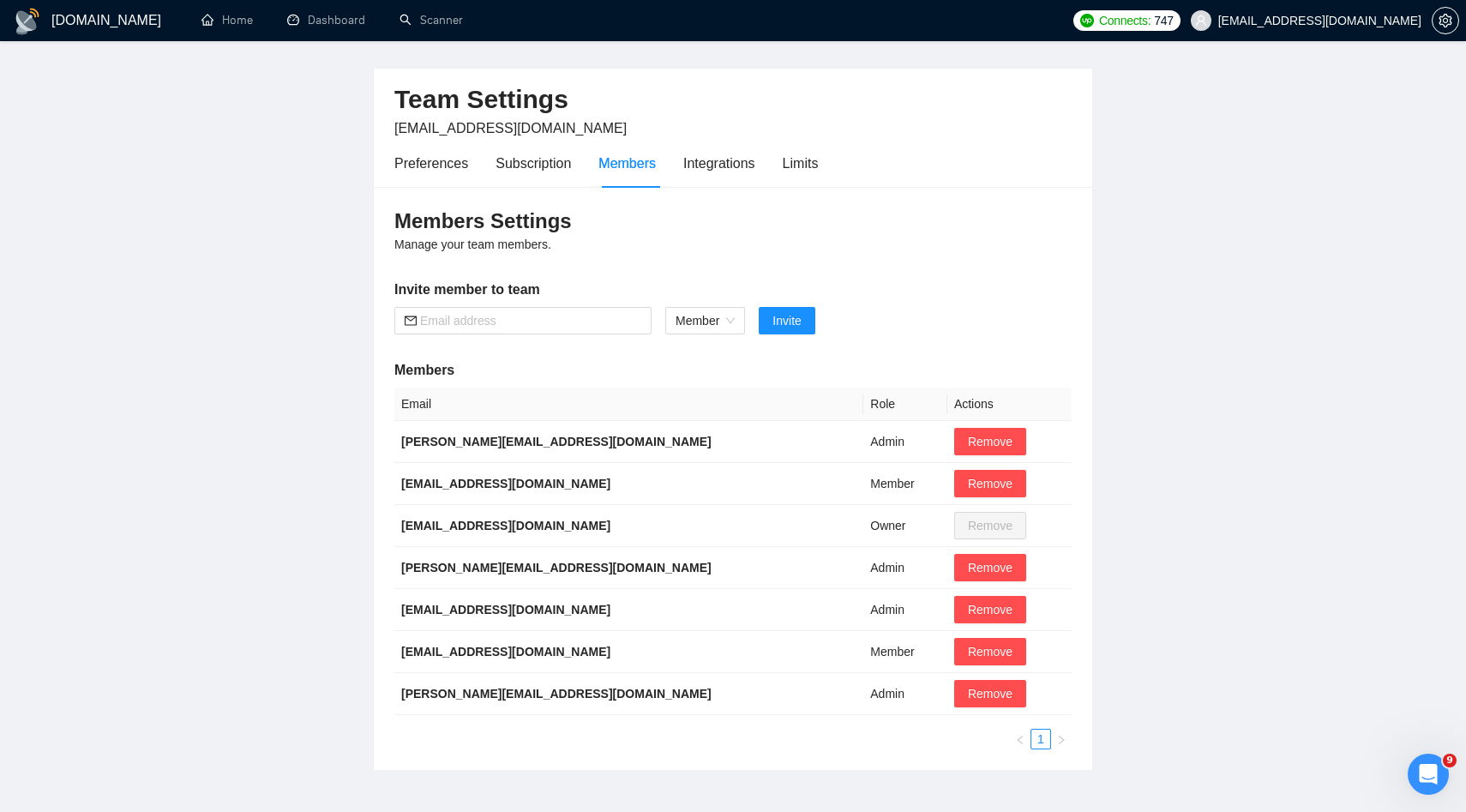
scroll to position [62, 0]
